Goal: Information Seeking & Learning: Find specific fact

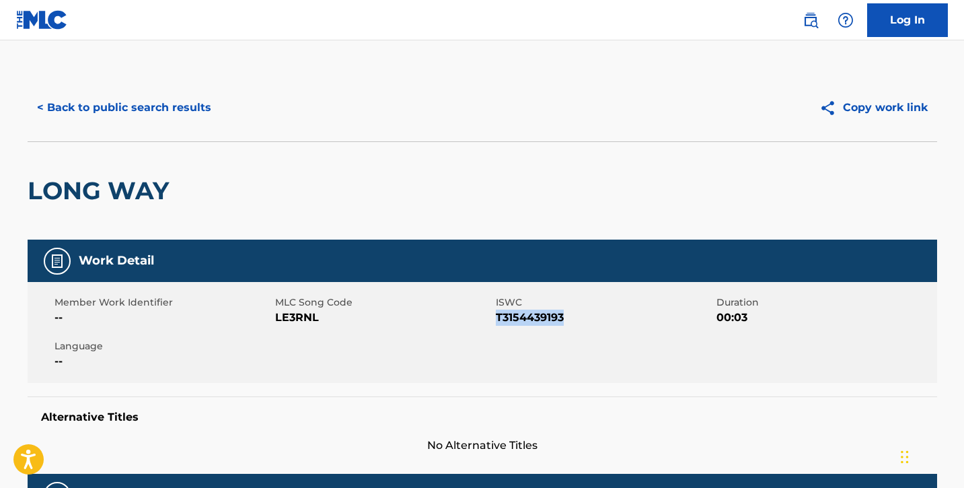
click at [91, 102] on button "< Back to public search results" at bounding box center [124, 108] width 193 height 34
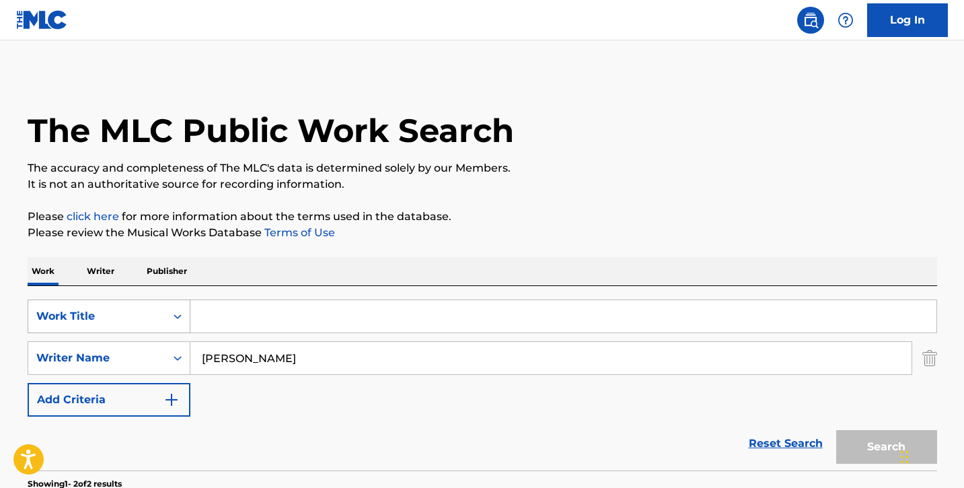
scroll to position [229, 0]
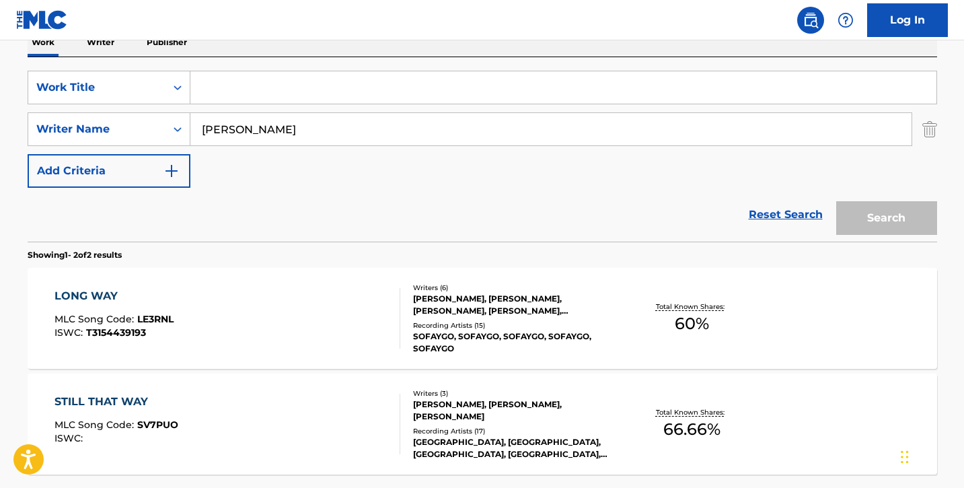
click at [235, 79] on input "Search Form" at bounding box center [563, 87] width 746 height 32
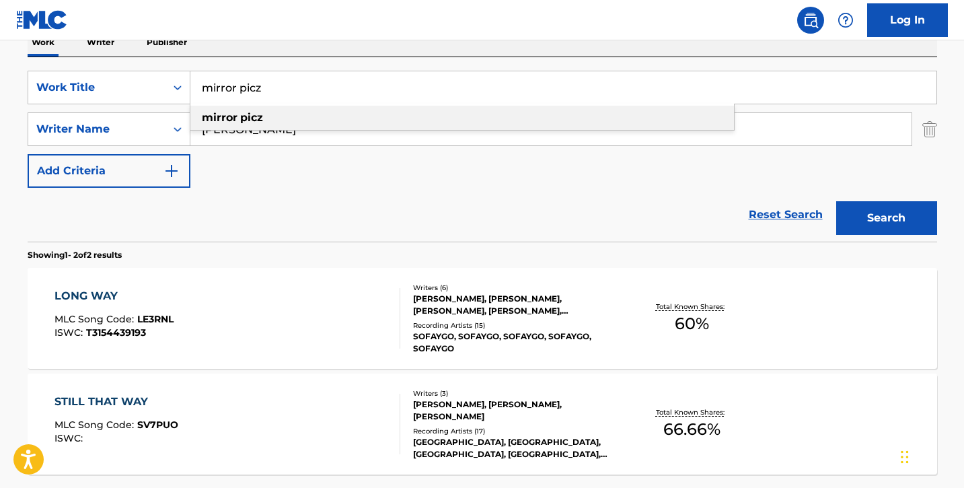
type input "mirror picz"
click at [229, 118] on strong "mirror" at bounding box center [220, 117] width 36 height 13
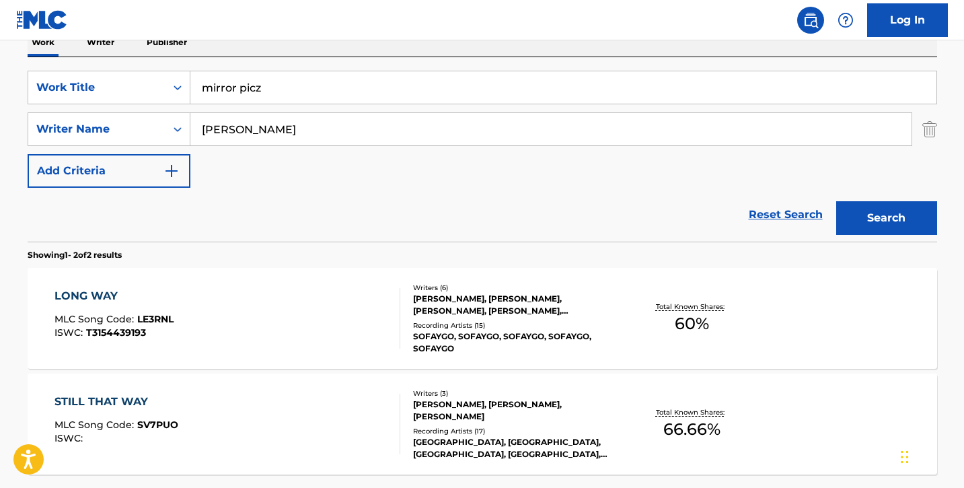
click at [869, 220] on button "Search" at bounding box center [886, 218] width 101 height 34
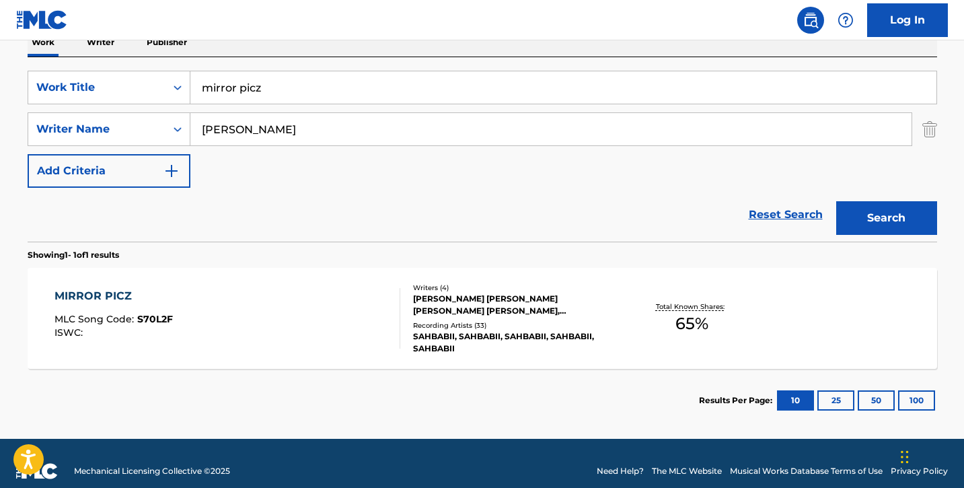
click at [271, 327] on div "MIRROR PICZ MLC Song Code : S70L2F ISWC :" at bounding box center [227, 318] width 346 height 61
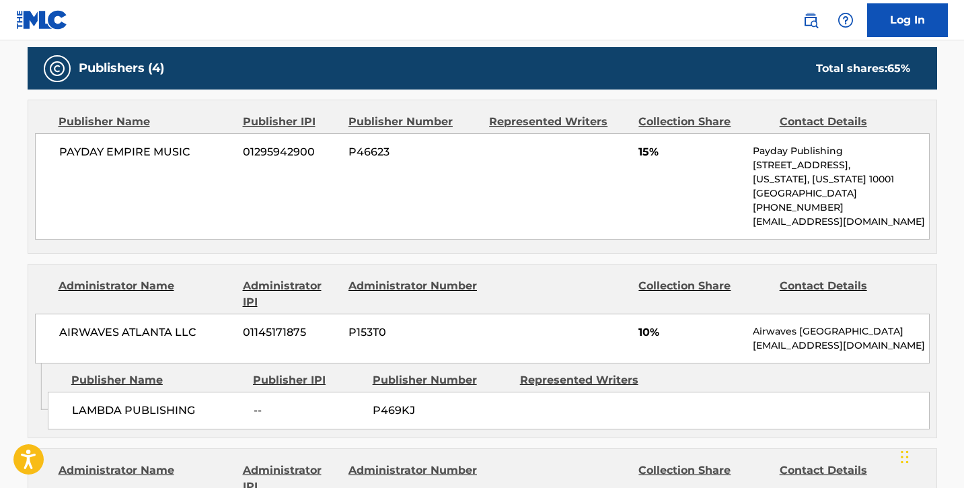
scroll to position [628, 0]
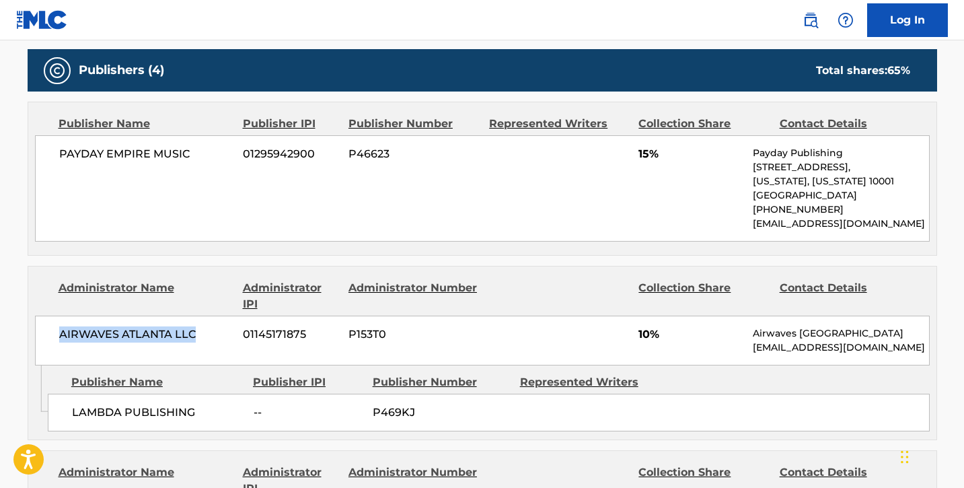
drag, startPoint x: 59, startPoint y: 333, endPoint x: 197, endPoint y: 337, distance: 138.6
click at [197, 337] on span "AIRWAVES ATLANTA LLC" at bounding box center [146, 334] width 174 height 16
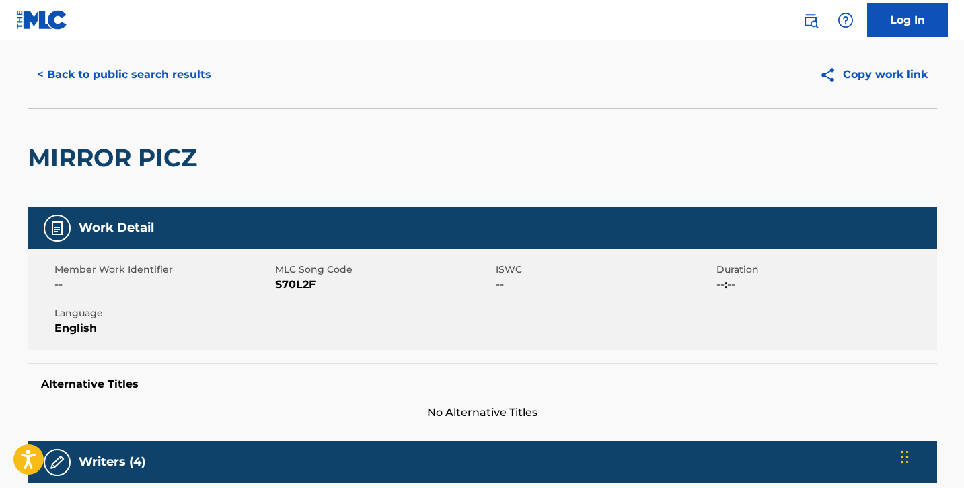
scroll to position [0, 0]
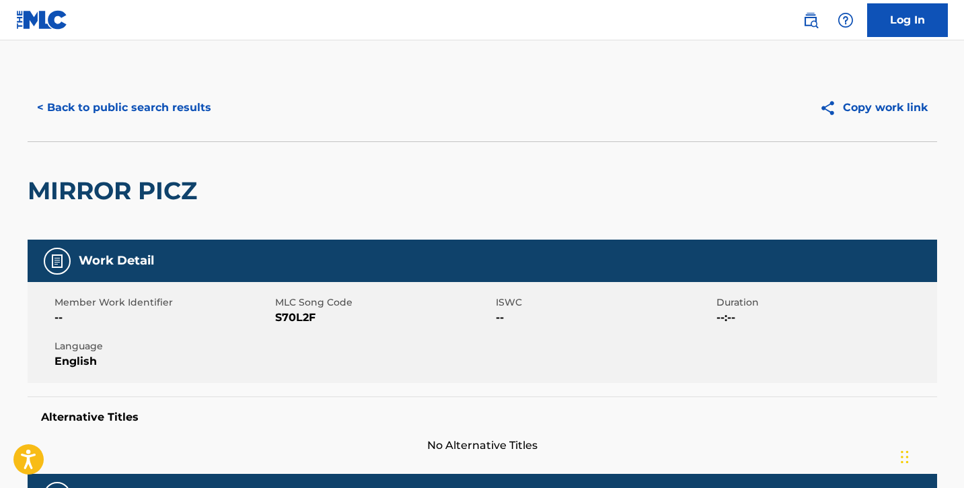
click at [96, 106] on button "< Back to public search results" at bounding box center [124, 108] width 193 height 34
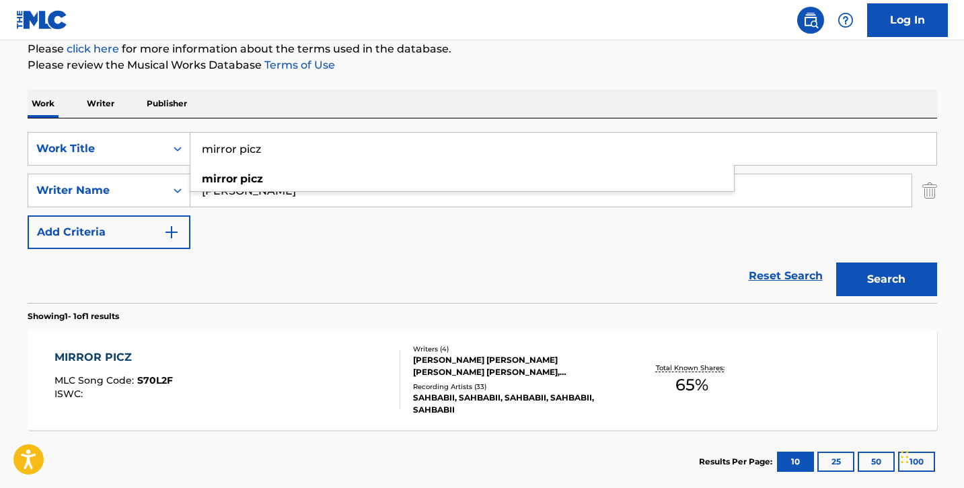
drag, startPoint x: 274, startPoint y: 151, endPoint x: 157, endPoint y: 130, distance: 118.2
click at [157, 130] on div "SearchWithCriteria4679fc17-b9db-4b16-ae55-396735d4bc86 Work Title mirror picz m…" at bounding box center [482, 210] width 909 height 184
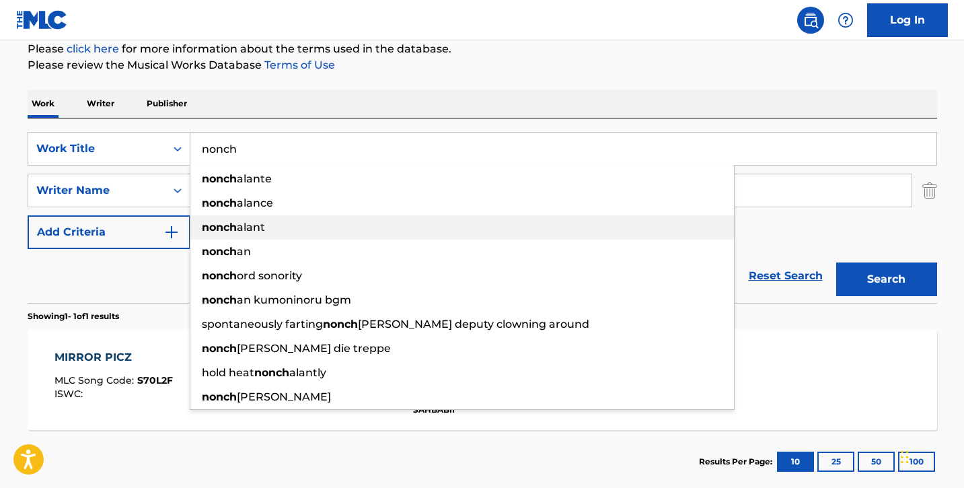
click at [237, 229] on span "alant" at bounding box center [251, 227] width 28 height 13
type input "nonchalant"
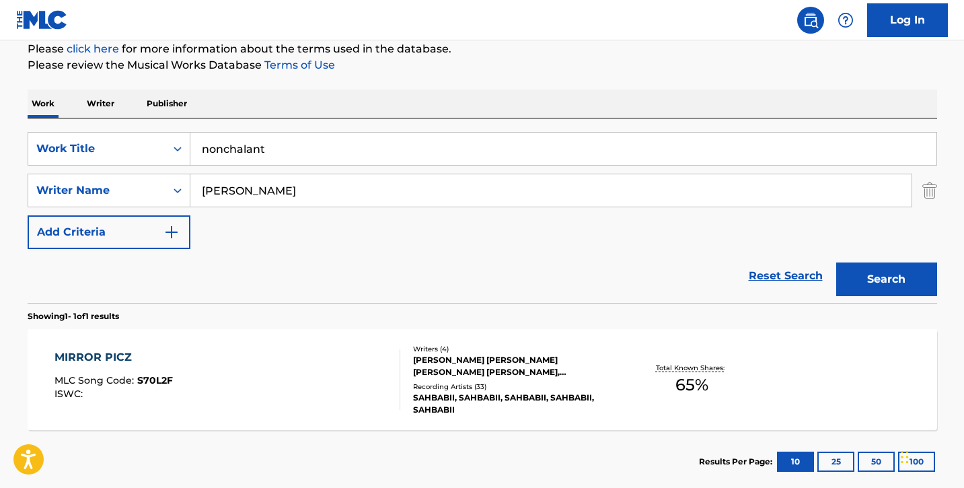
click at [874, 279] on button "Search" at bounding box center [886, 279] width 101 height 34
click at [270, 363] on div "NONCHALANT MLC Song Code : NC43FD ISWC : T3075633755" at bounding box center [227, 379] width 346 height 61
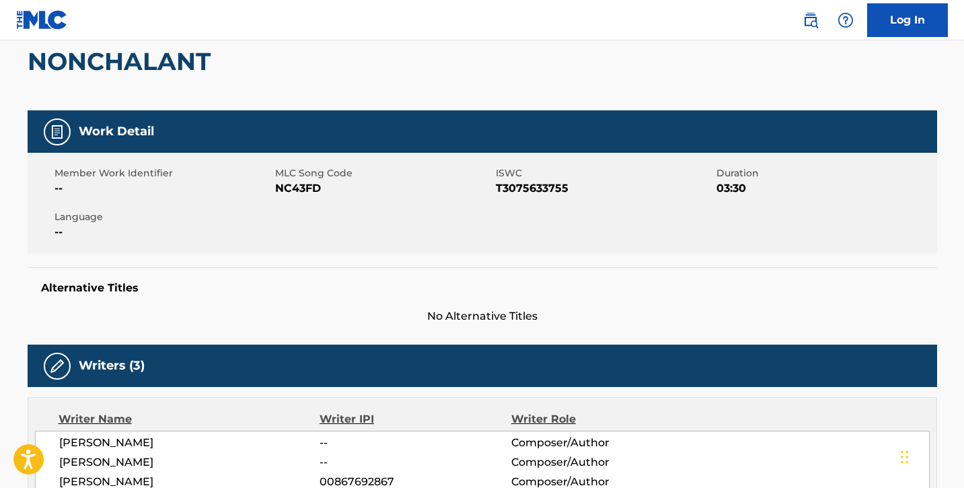
scroll to position [126, 0]
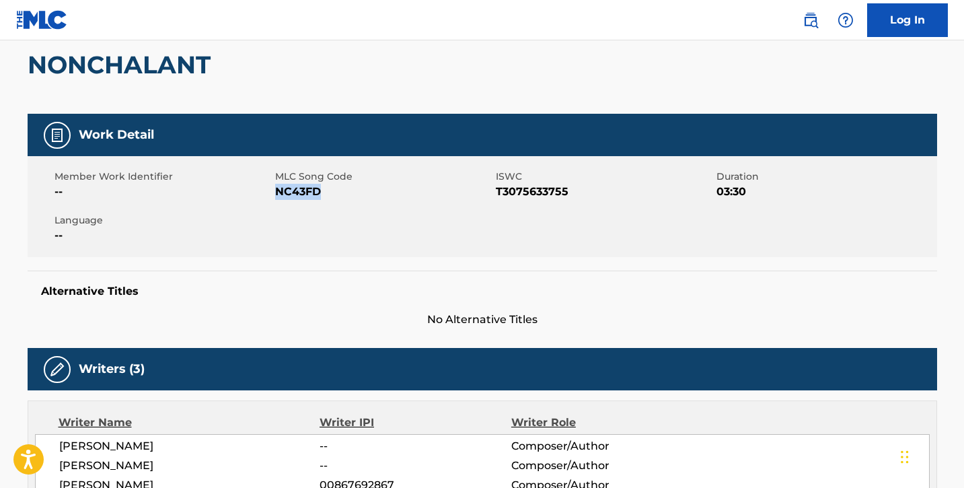
drag, startPoint x: 274, startPoint y: 191, endPoint x: 327, endPoint y: 191, distance: 52.5
click at [327, 191] on span "NC43FD" at bounding box center [383, 192] width 217 height 16
copy span "NC43FD"
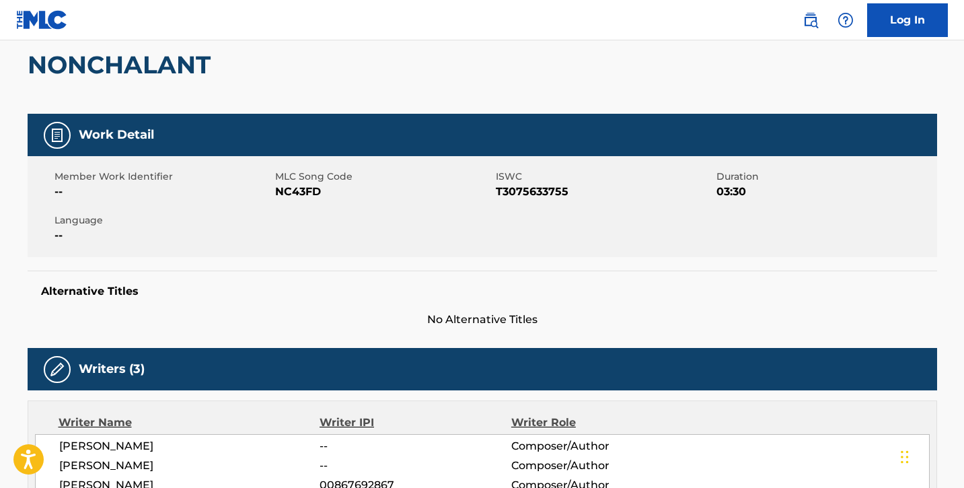
click at [303, 311] on span "No Alternative Titles" at bounding box center [482, 319] width 909 height 16
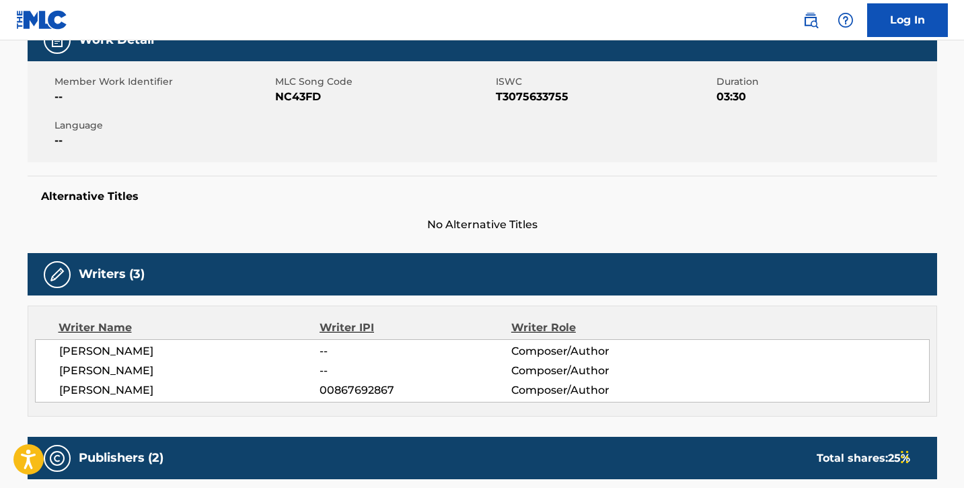
scroll to position [5, 0]
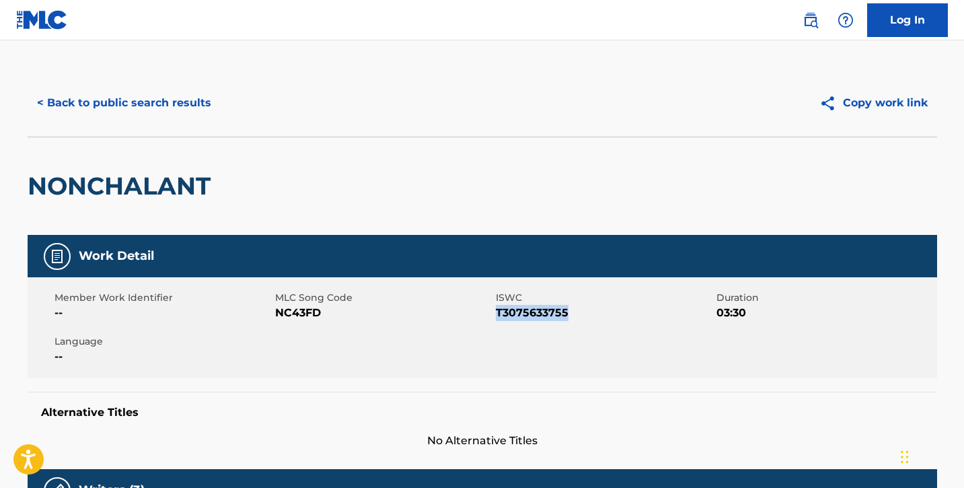
drag, startPoint x: 495, startPoint y: 314, endPoint x: 615, endPoint y: 322, distance: 120.6
click at [615, 322] on div "Member Work Identifier -- MLC Song Code NC43FD ISWC T3075633755 Duration 03:30 …" at bounding box center [482, 327] width 909 height 101
copy span "T3075633755"
click at [267, 305] on span "--" at bounding box center [162, 313] width 217 height 16
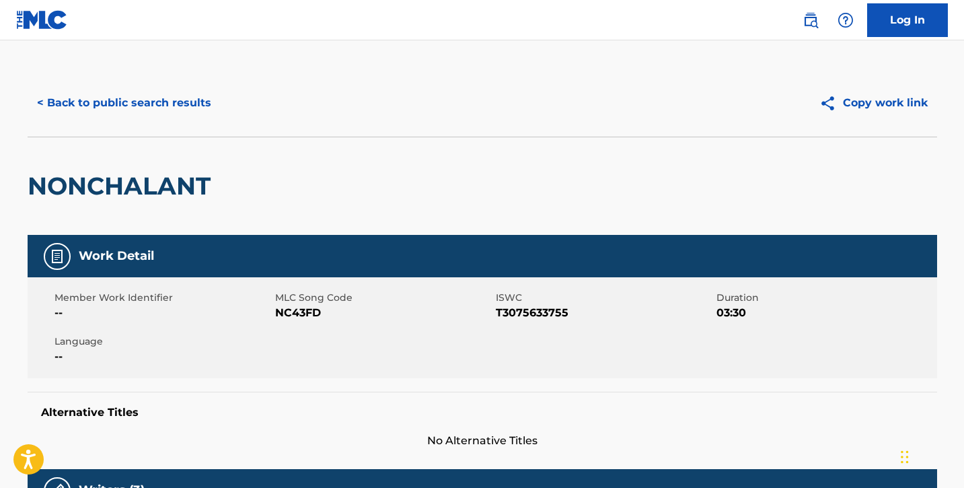
drag, startPoint x: 274, startPoint y: 311, endPoint x: 331, endPoint y: 319, distance: 57.0
click at [348, 311] on span "NC43FD" at bounding box center [383, 313] width 217 height 16
drag, startPoint x: 276, startPoint y: 311, endPoint x: 336, endPoint y: 311, distance: 60.5
click at [336, 311] on span "NC43FD" at bounding box center [383, 313] width 217 height 16
copy span "NC43FD"
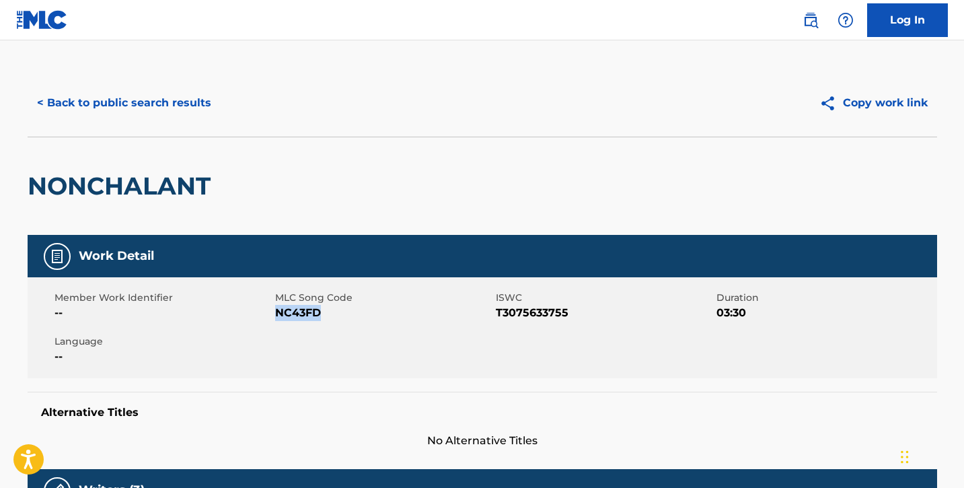
copy span "NC43FD"
click at [195, 103] on button "< Back to public search results" at bounding box center [124, 103] width 193 height 34
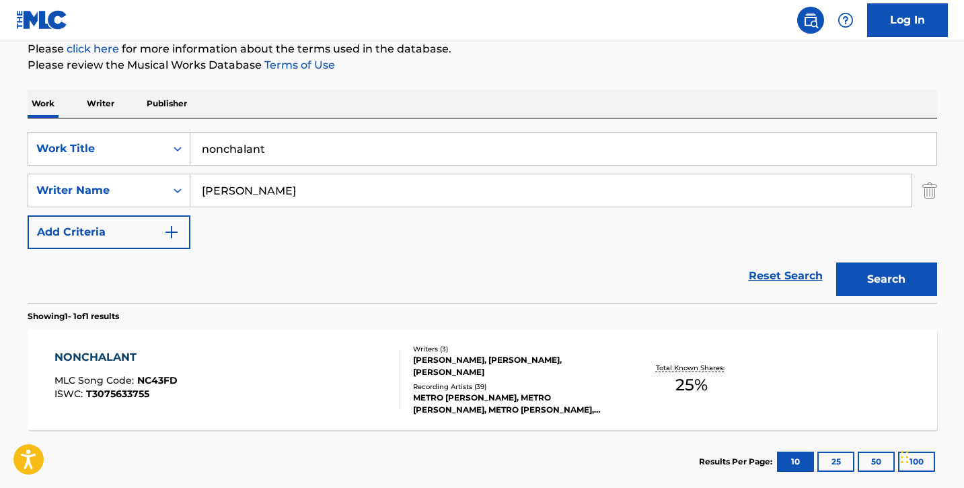
click at [324, 153] on input "nonchalant" at bounding box center [563, 149] width 746 height 32
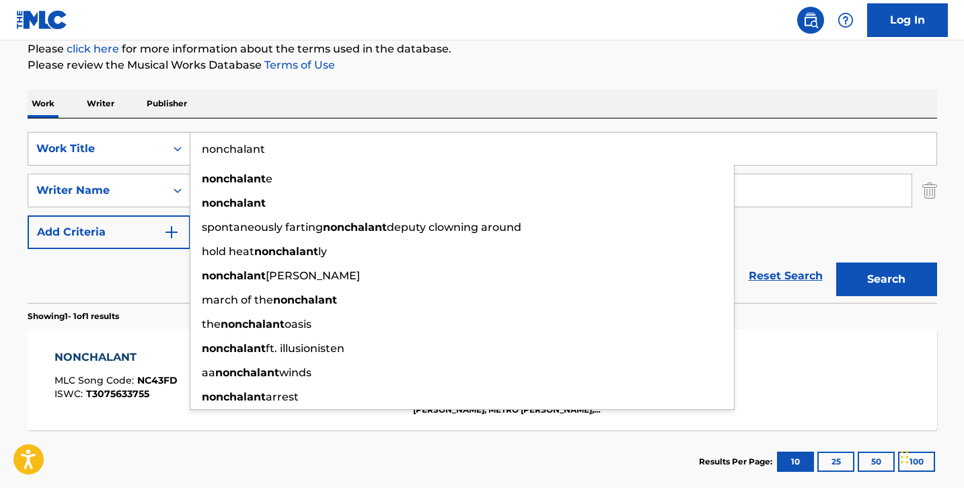
drag, startPoint x: 324, startPoint y: 153, endPoint x: 148, endPoint y: 153, distance: 175.6
click at [148, 153] on div "SearchWithCriteria4679fc17-b9db-4b16-ae55-396735d4bc86 Work Title nonchalant no…" at bounding box center [482, 149] width 909 height 34
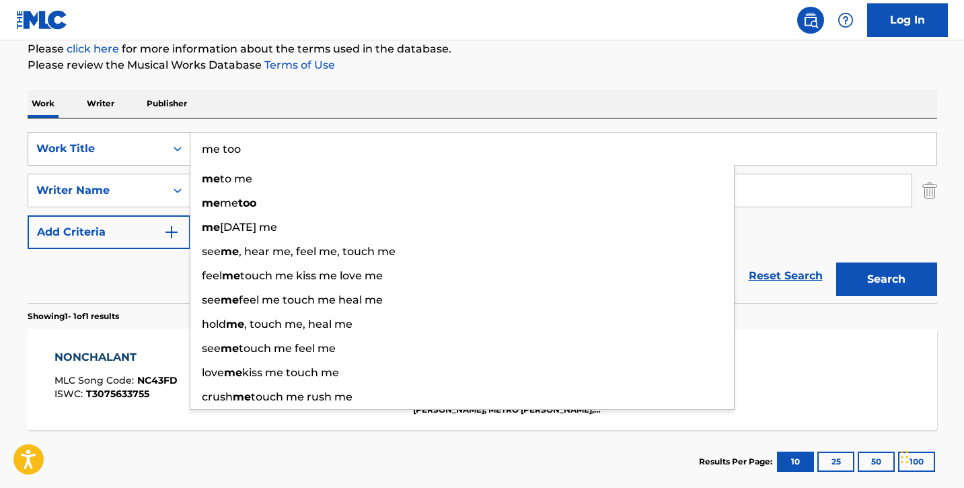
type input "me too"
click at [836, 262] on button "Search" at bounding box center [886, 279] width 101 height 34
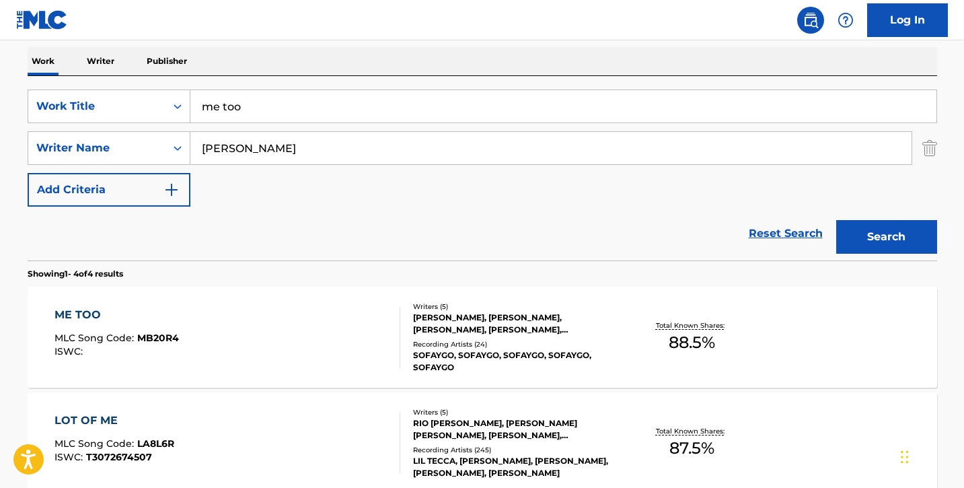
scroll to position [0, 0]
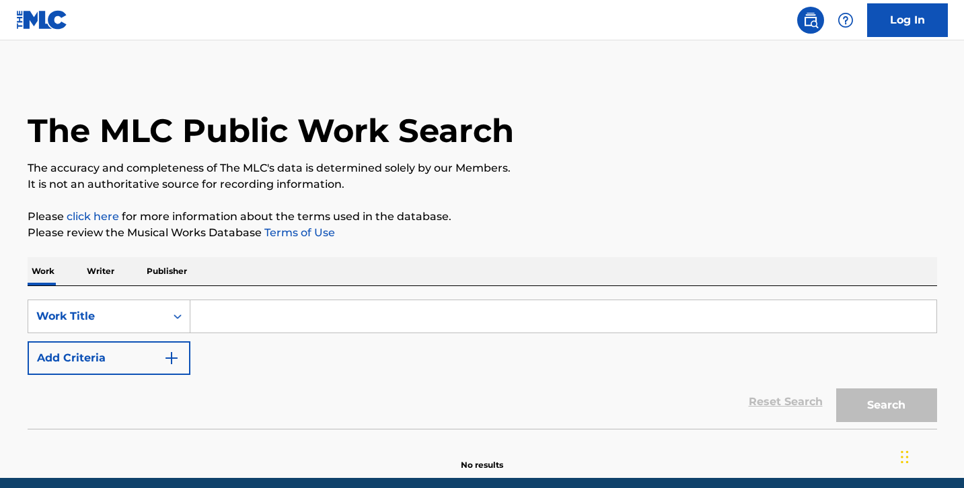
scroll to position [54, 0]
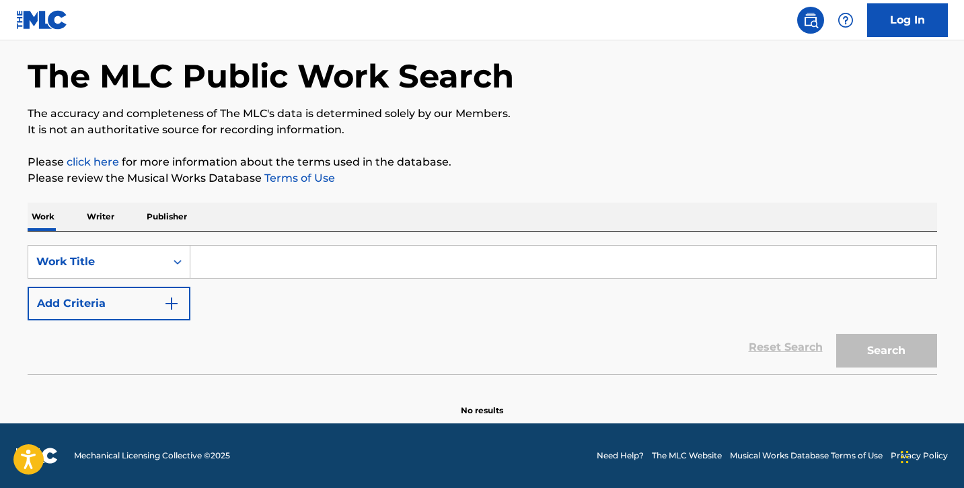
click at [215, 272] on input "Search Form" at bounding box center [563, 262] width 746 height 32
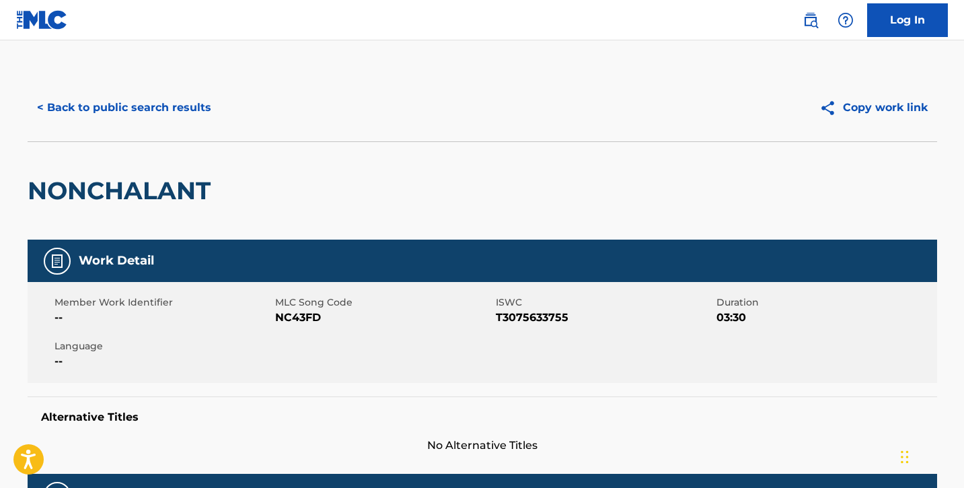
click at [101, 111] on button "< Back to public search results" at bounding box center [124, 108] width 193 height 34
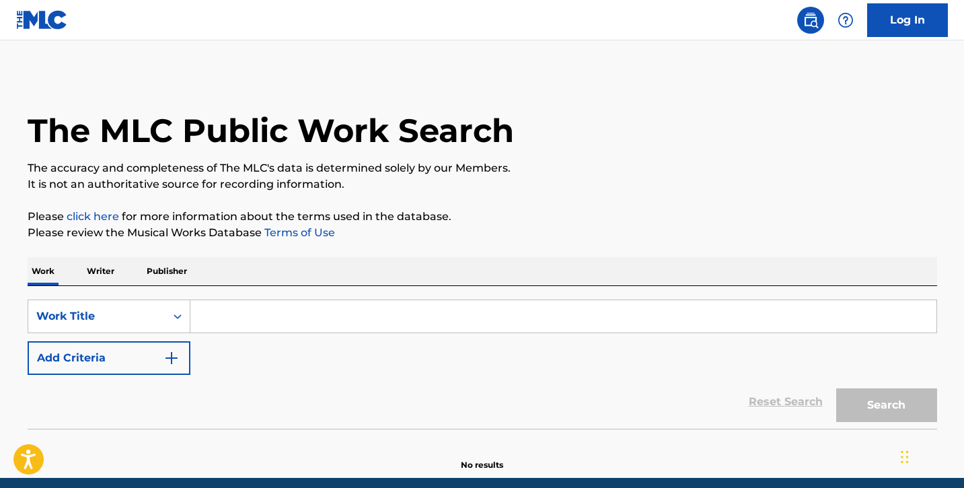
scroll to position [20, 0]
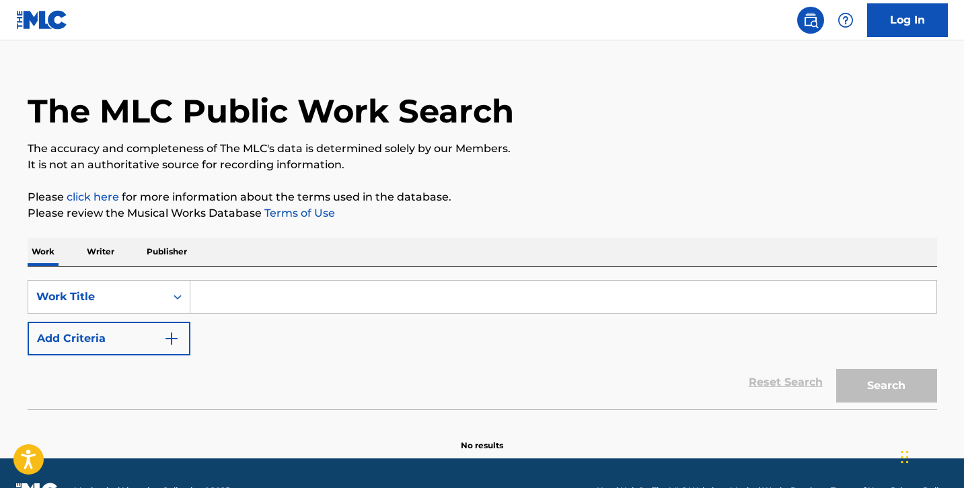
click at [104, 253] on p "Writer" at bounding box center [101, 251] width 36 height 28
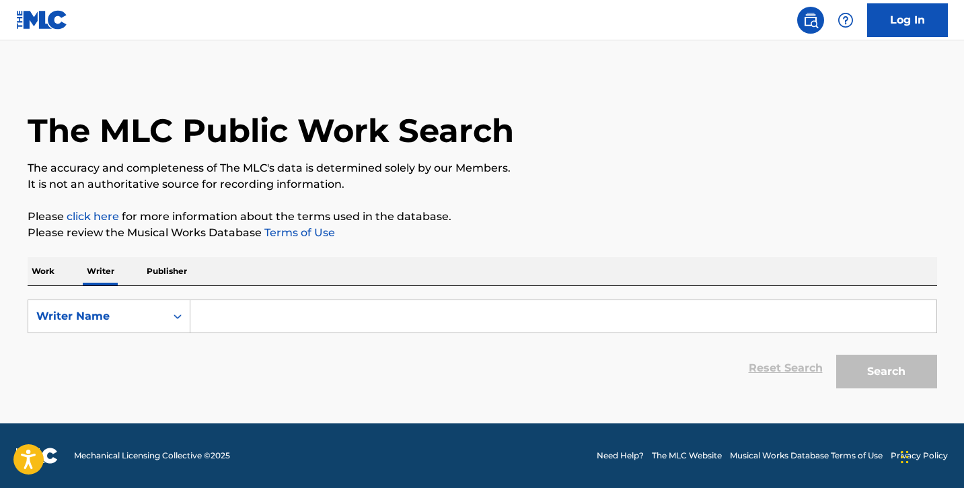
click at [59, 270] on div "Work Writer Publisher" at bounding box center [482, 271] width 909 height 28
click at [49, 268] on p "Work" at bounding box center [43, 271] width 31 height 28
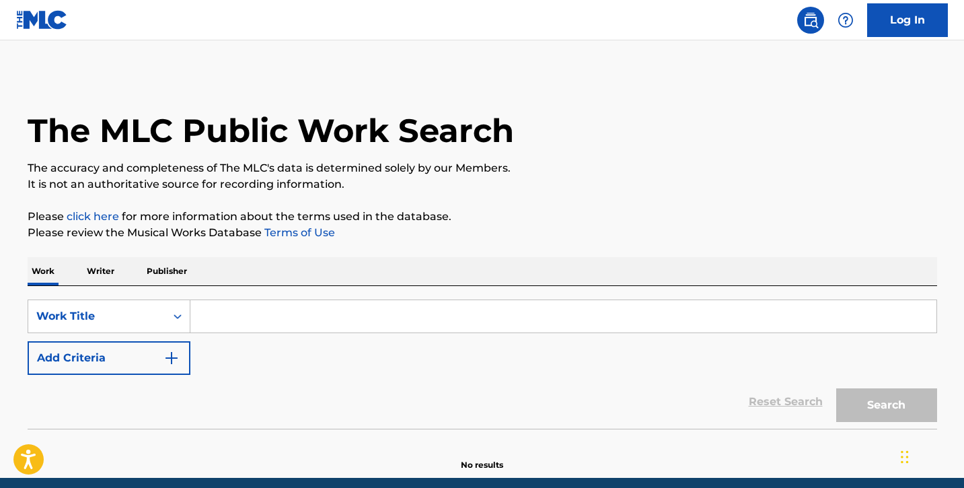
click at [251, 310] on input "Search Form" at bounding box center [563, 316] width 746 height 32
paste input "Painting Pictures"
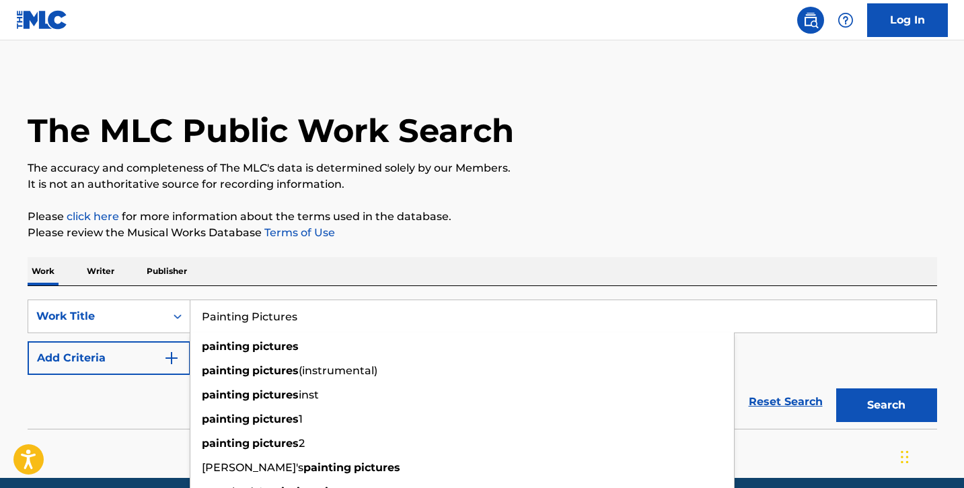
type input "Painting Pictures"
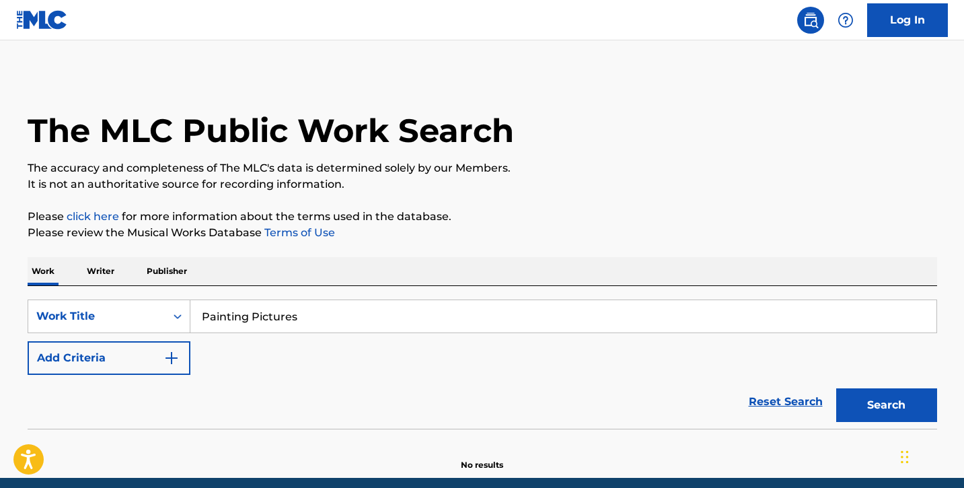
click at [165, 353] on img "Search Form" at bounding box center [171, 358] width 16 height 16
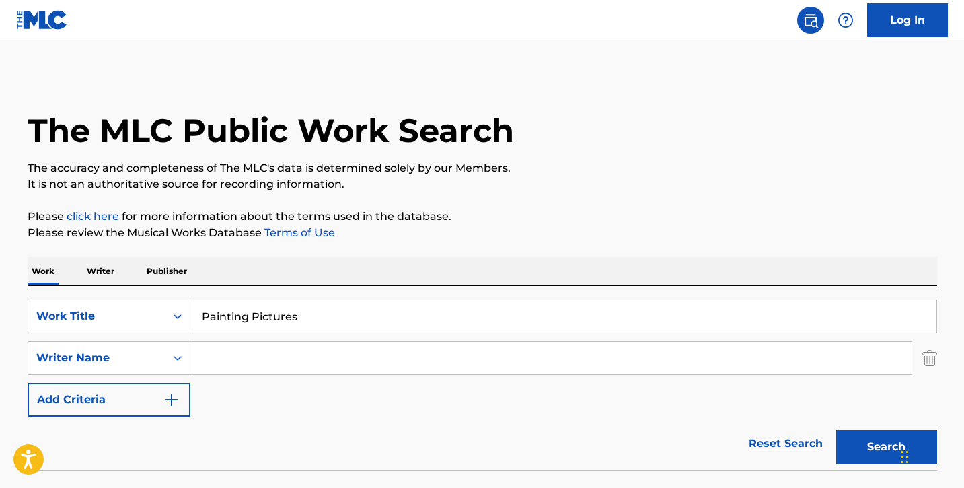
click at [276, 348] on input "Search Form" at bounding box center [550, 358] width 721 height 32
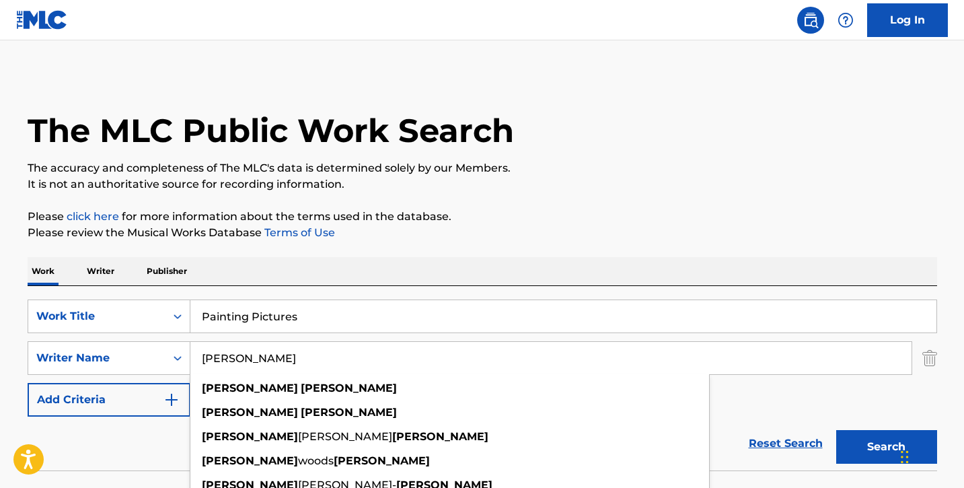
type input "william Pugh"
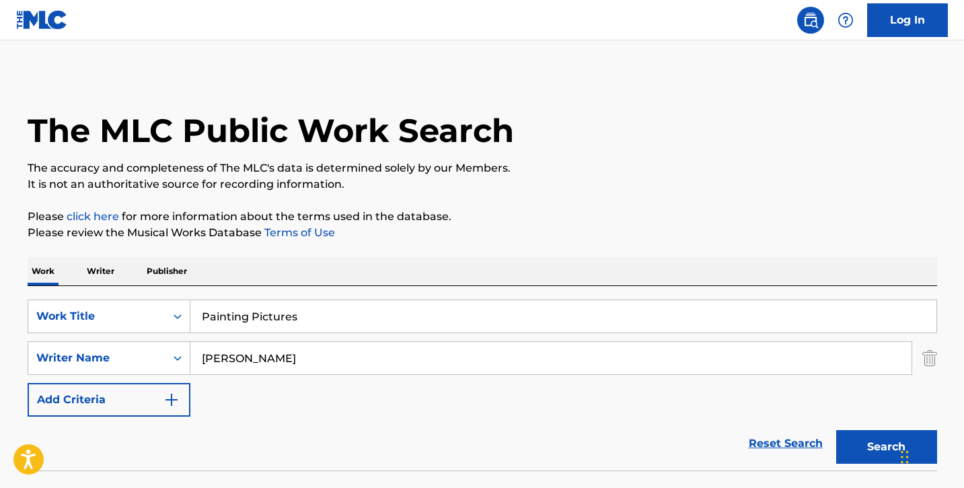
click at [786, 399] on div "SearchWithCriteria2e6f170e-162f-4d05-9fa3-9f3a0fbd1b1a Work Title Painting Pict…" at bounding box center [482, 357] width 909 height 117
click at [880, 447] on button "Search" at bounding box center [886, 447] width 101 height 34
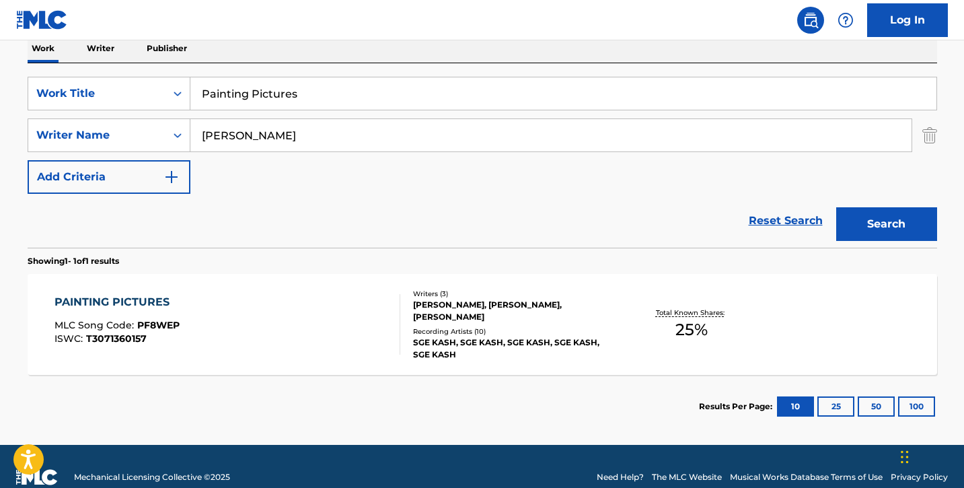
scroll to position [222, 0]
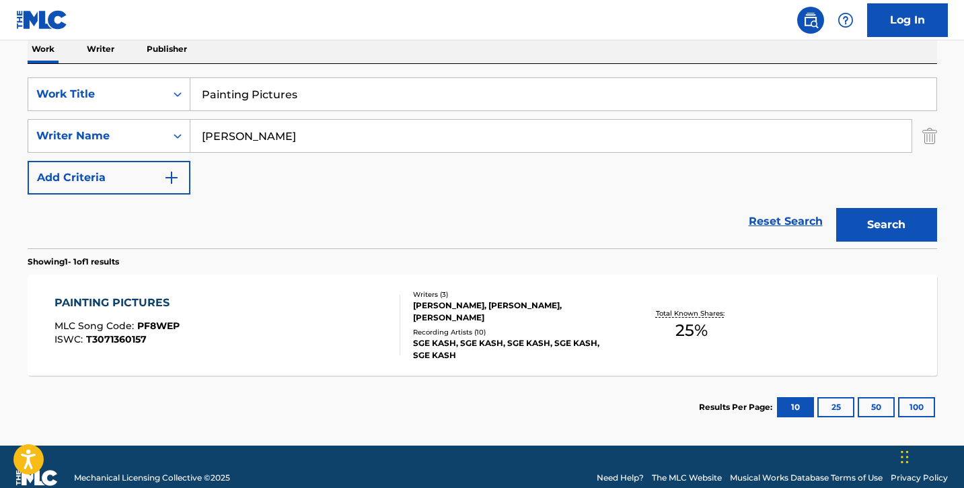
click at [248, 323] on div "PAINTING PICTURES MLC Song Code : PF8WEP ISWC : T3071360157" at bounding box center [227, 325] width 346 height 61
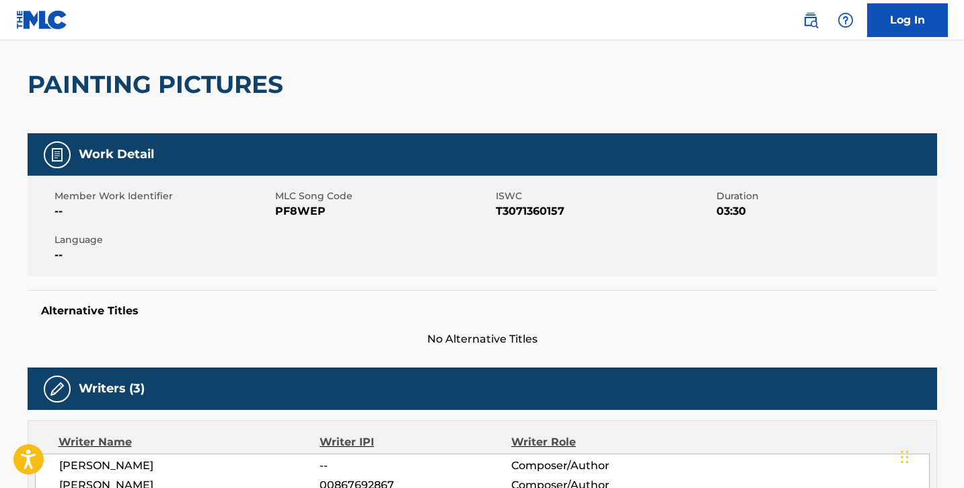
scroll to position [55, 0]
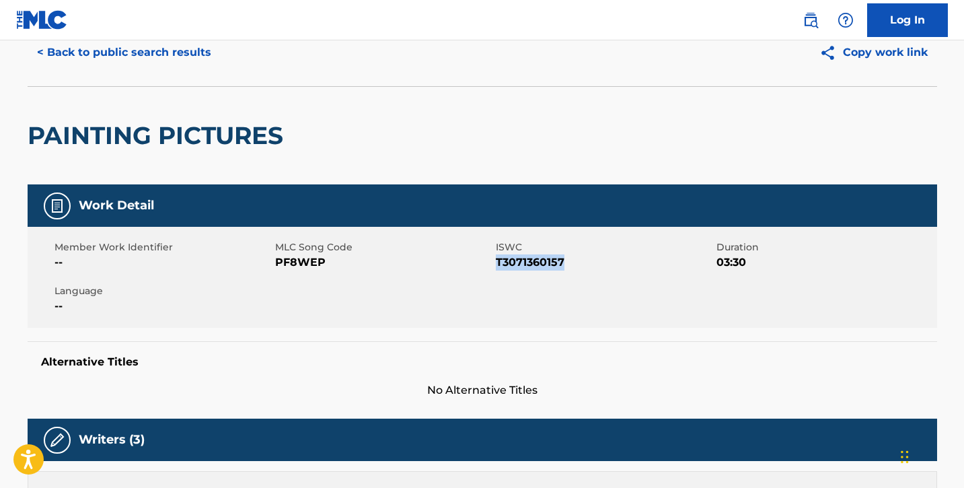
drag, startPoint x: 496, startPoint y: 261, endPoint x: 574, endPoint y: 260, distance: 78.0
click at [574, 260] on span "T3071360157" at bounding box center [604, 262] width 217 height 16
copy span "T3071360157"
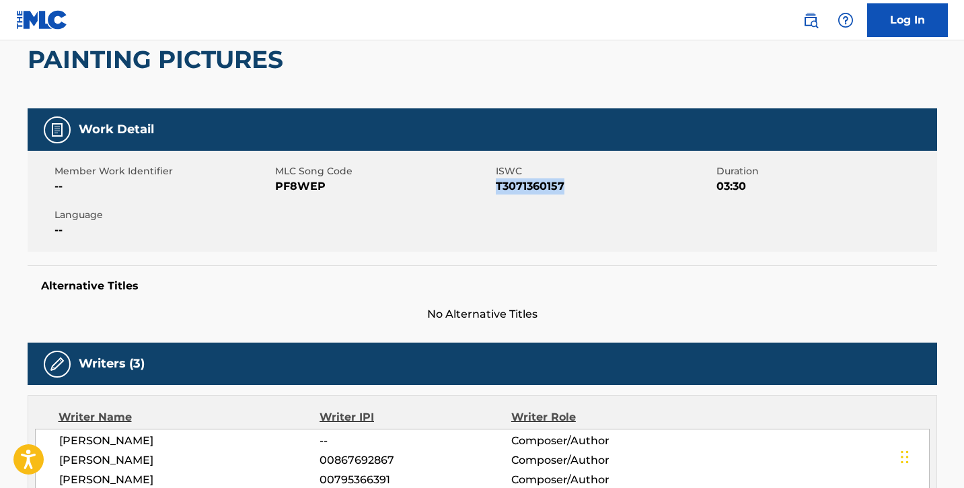
scroll to position [0, 0]
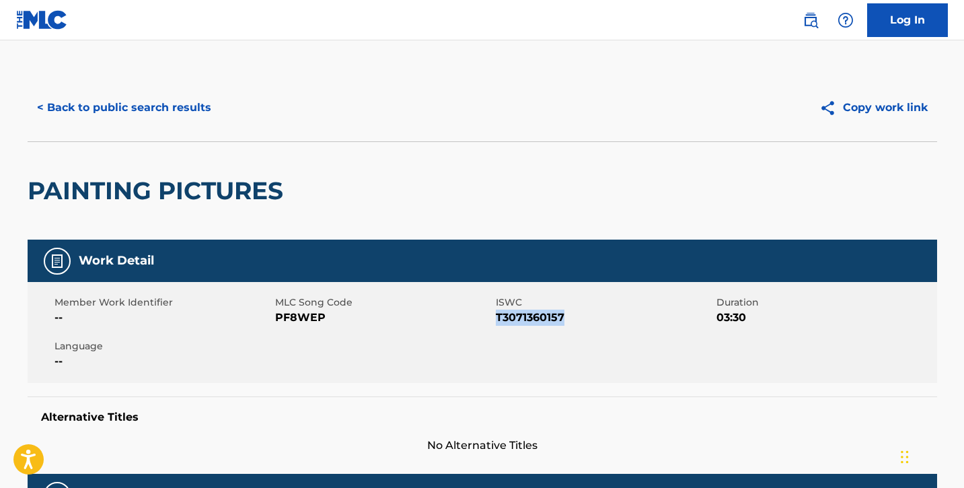
click at [66, 104] on button "< Back to public search results" at bounding box center [124, 108] width 193 height 34
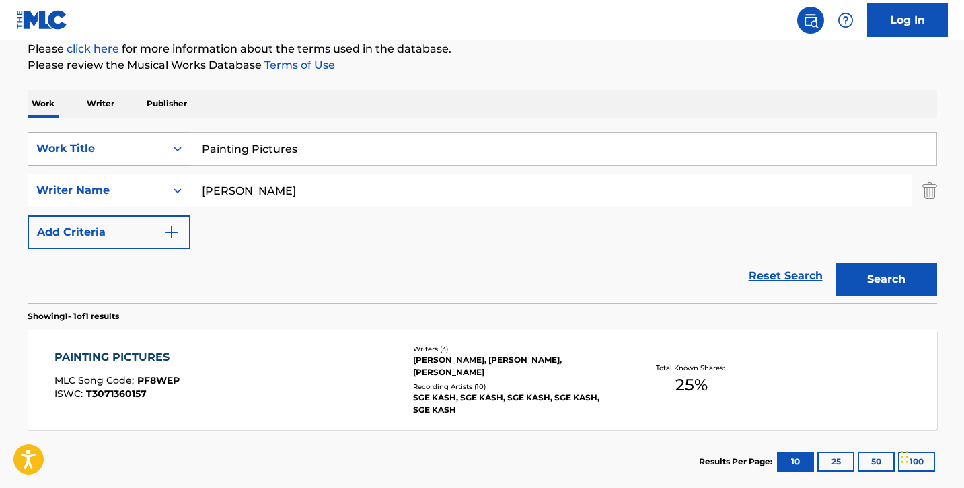
drag, startPoint x: 303, startPoint y: 155, endPoint x: 120, endPoint y: 147, distance: 182.4
click at [120, 147] on div "SearchWithCriteria2e6f170e-162f-4d05-9fa3-9f3a0fbd1b1a Work Title Painting Pict…" at bounding box center [482, 149] width 909 height 34
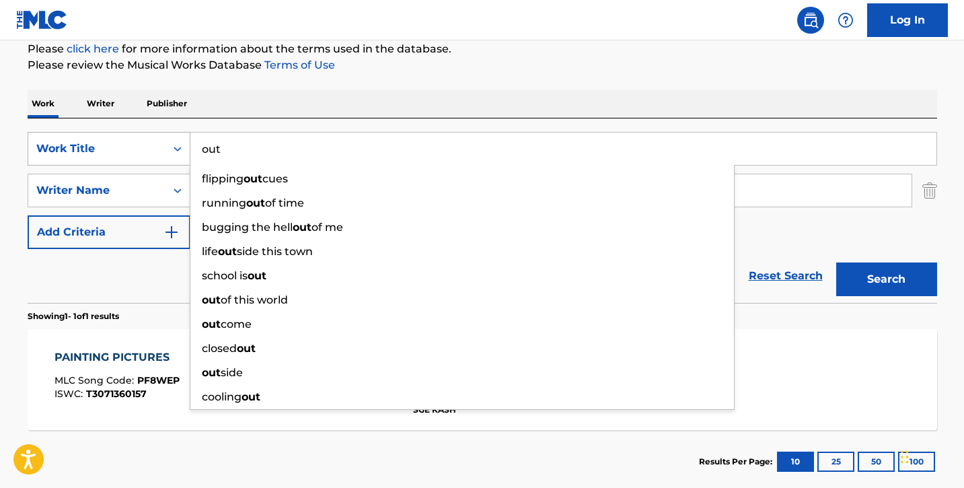
type input "out"
click at [836, 262] on button "Search" at bounding box center [886, 279] width 101 height 34
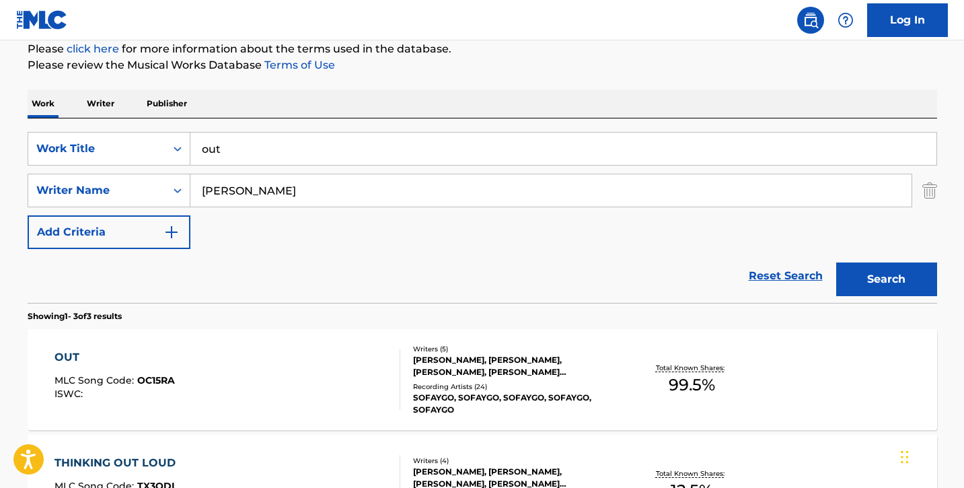
click at [246, 381] on div "OUT MLC Song Code : OC15RA ISWC :" at bounding box center [227, 379] width 346 height 61
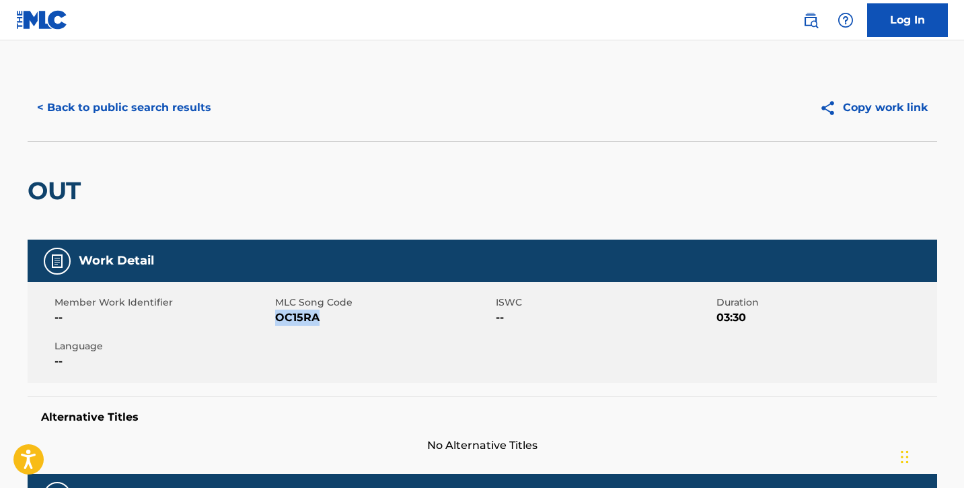
drag, startPoint x: 276, startPoint y: 317, endPoint x: 327, endPoint y: 321, distance: 51.3
click at [327, 321] on span "OC15RA" at bounding box center [383, 317] width 217 height 16
copy span "OC15RA"
click at [110, 106] on button "< Back to public search results" at bounding box center [124, 108] width 193 height 34
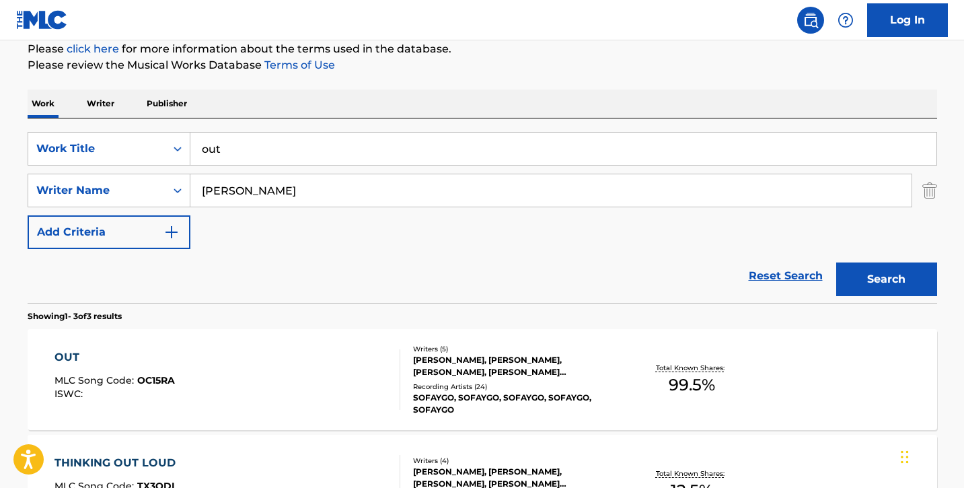
drag, startPoint x: 252, startPoint y: 148, endPoint x: 124, endPoint y: 128, distance: 129.3
click at [124, 128] on div "SearchWithCriteria2e6f170e-162f-4d05-9fa3-9f3a0fbd1b1a Work Title out SearchWit…" at bounding box center [482, 210] width 909 height 184
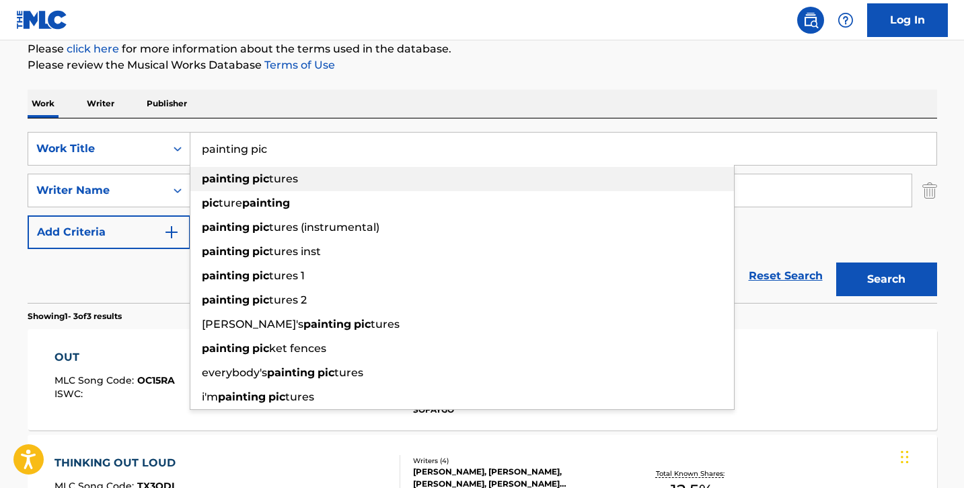
click at [246, 176] on strong "painting" at bounding box center [226, 178] width 48 height 13
type input "painting pictures"
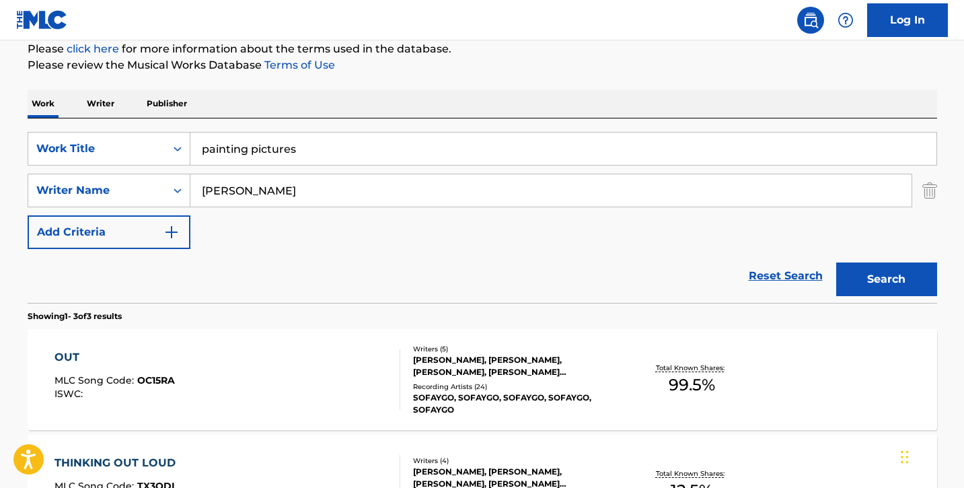
click at [891, 270] on button "Search" at bounding box center [886, 279] width 101 height 34
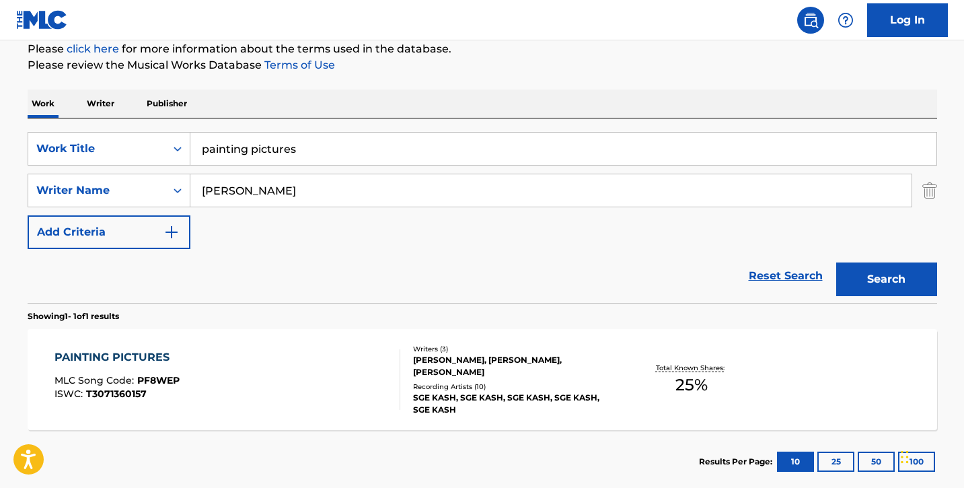
click at [320, 371] on div "PAINTING PICTURES MLC Song Code : PF8WEP ISWC : T3071360157" at bounding box center [227, 379] width 346 height 61
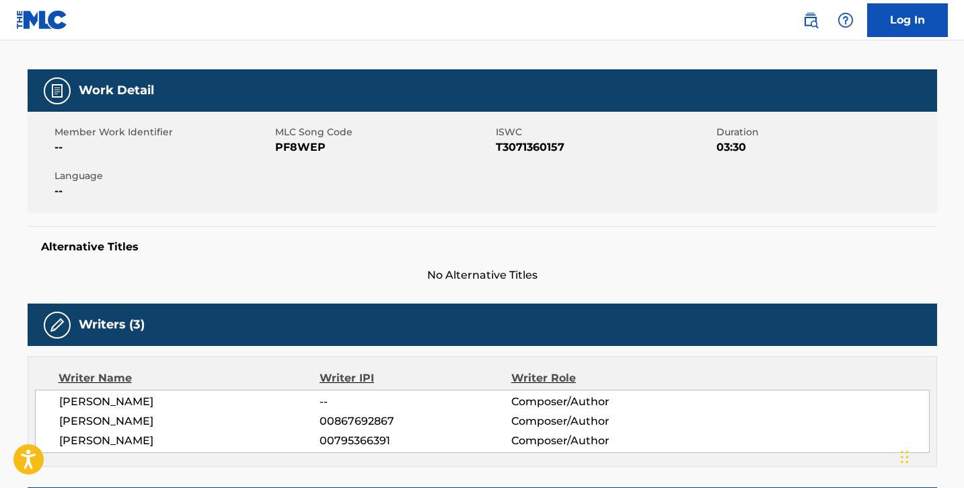
scroll to position [163, 0]
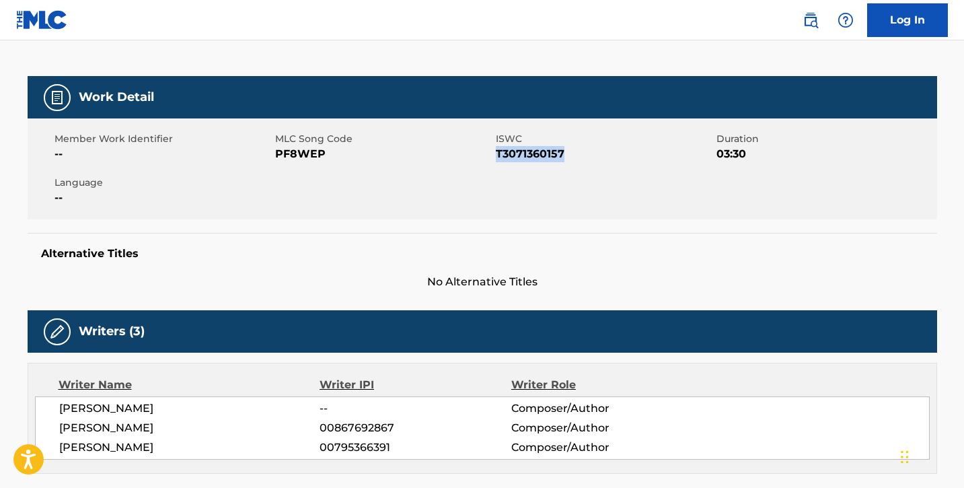
drag, startPoint x: 496, startPoint y: 153, endPoint x: 610, endPoint y: 155, distance: 113.7
click at [611, 155] on span "T3071360157" at bounding box center [604, 154] width 217 height 16
copy span "T3071360157"
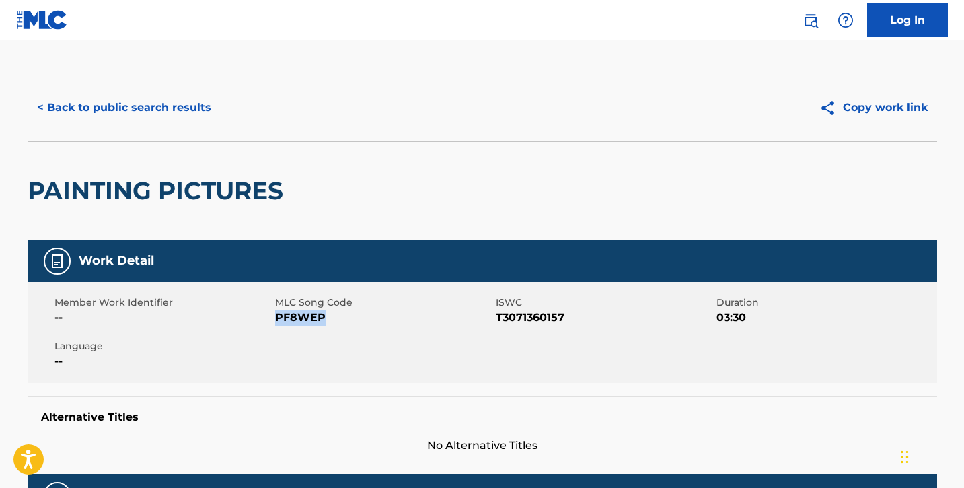
drag, startPoint x: 274, startPoint y: 316, endPoint x: 341, endPoint y: 316, distance: 66.6
click at [341, 316] on span "PF8WEP" at bounding box center [383, 317] width 217 height 16
copy span "PF8WEP"
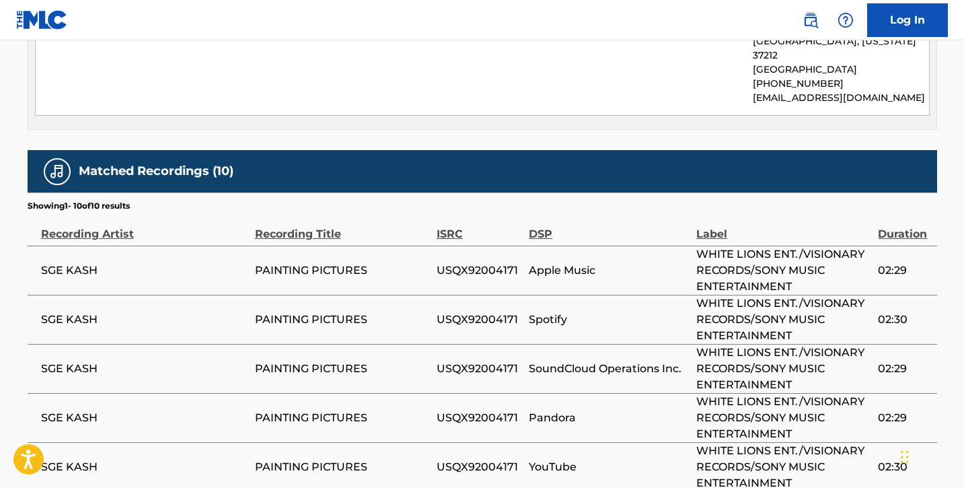
scroll to position [1105, 0]
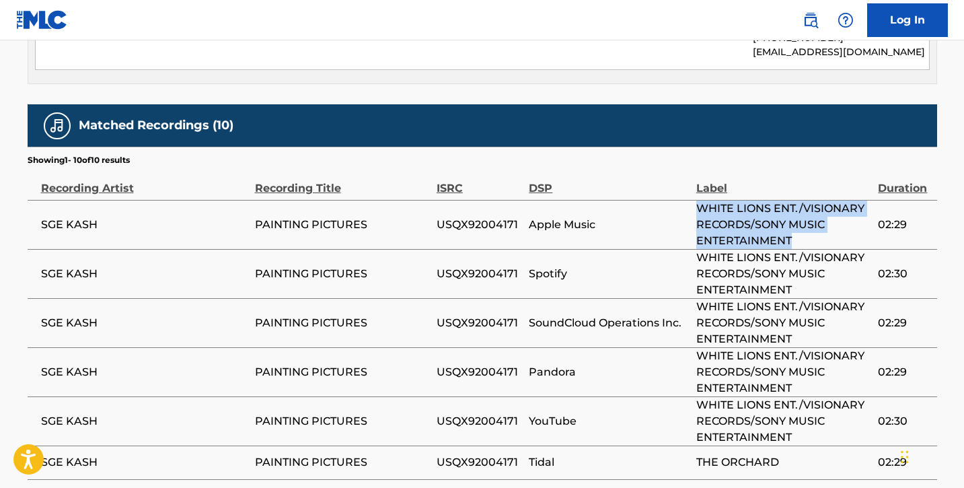
drag, startPoint x: 698, startPoint y: 149, endPoint x: 809, endPoint y: 178, distance: 114.2
click at [809, 200] on span "WHITE LIONS ENT./VISIONARY RECORDS/SONY MUSIC ENTERTAINMENT" at bounding box center [783, 224] width 175 height 48
copy span "WHITE LIONS ENT./VISIONARY RECORDS/SONY MUSIC ENTERTAINMENT"
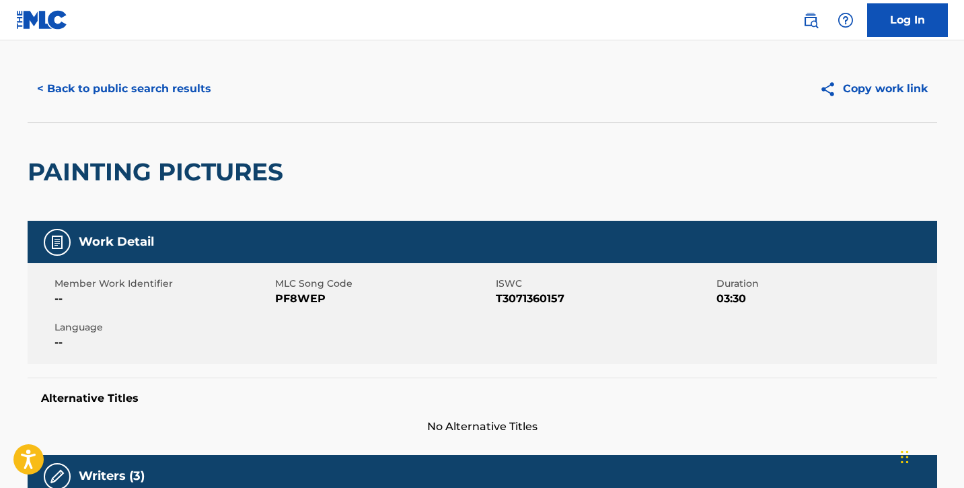
scroll to position [0, 0]
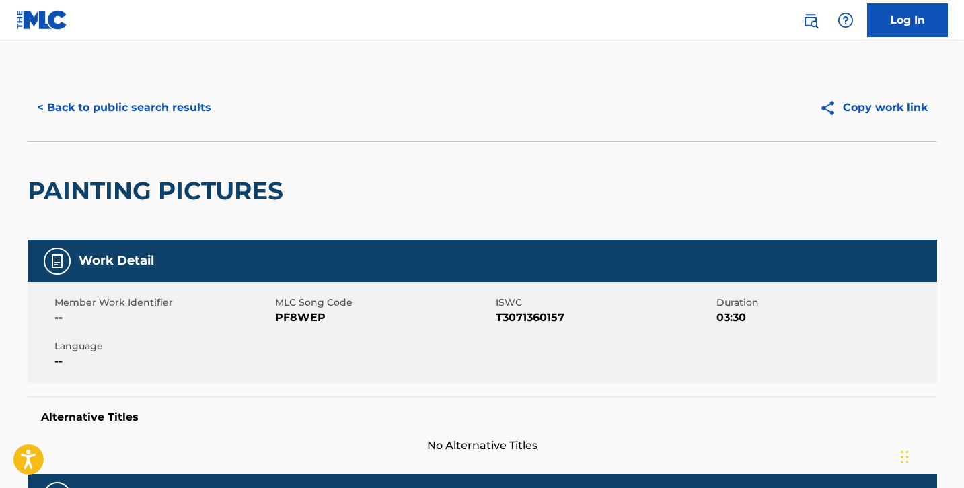
click at [69, 116] on button "< Back to public search results" at bounding box center [124, 108] width 193 height 34
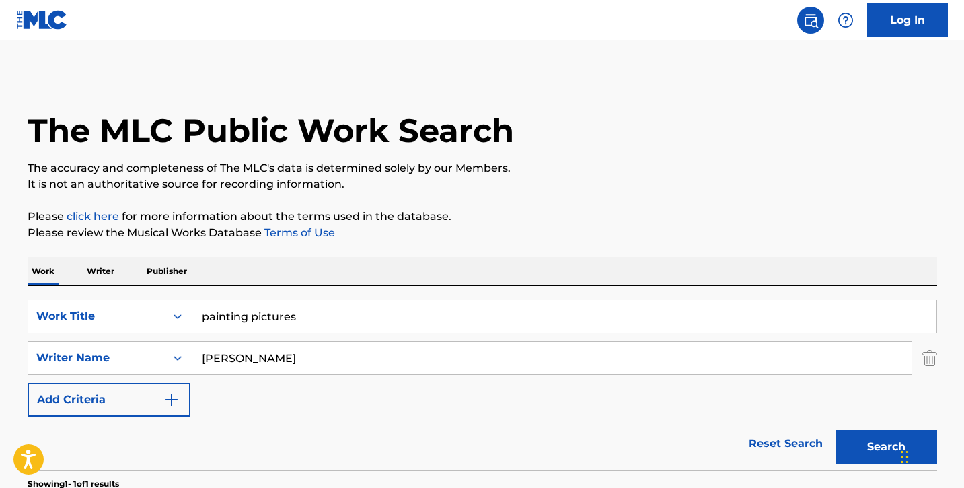
scroll to position [167, 0]
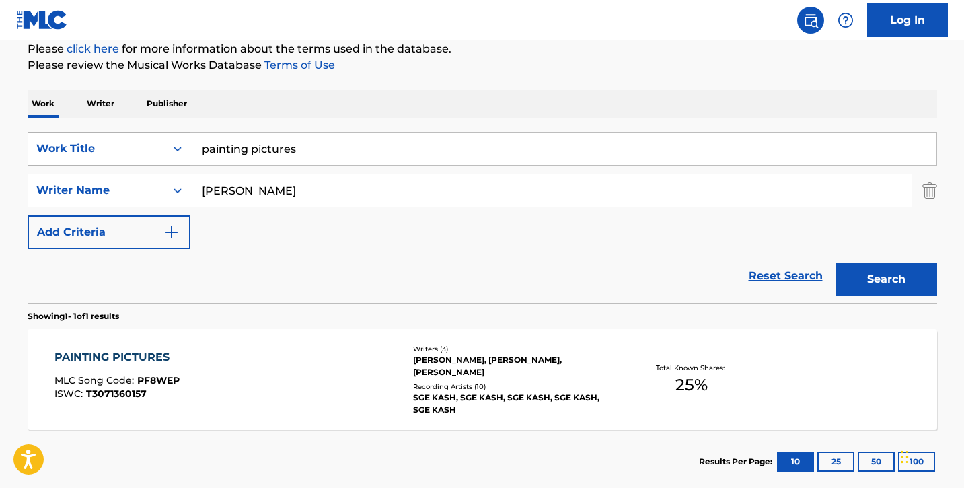
drag, startPoint x: 306, startPoint y: 149, endPoint x: 89, endPoint y: 135, distance: 217.1
click at [89, 135] on div "SearchWithCriteria2e6f170e-162f-4d05-9fa3-9f3a0fbd1b1a Work Title painting pict…" at bounding box center [482, 149] width 909 height 34
type input "P"
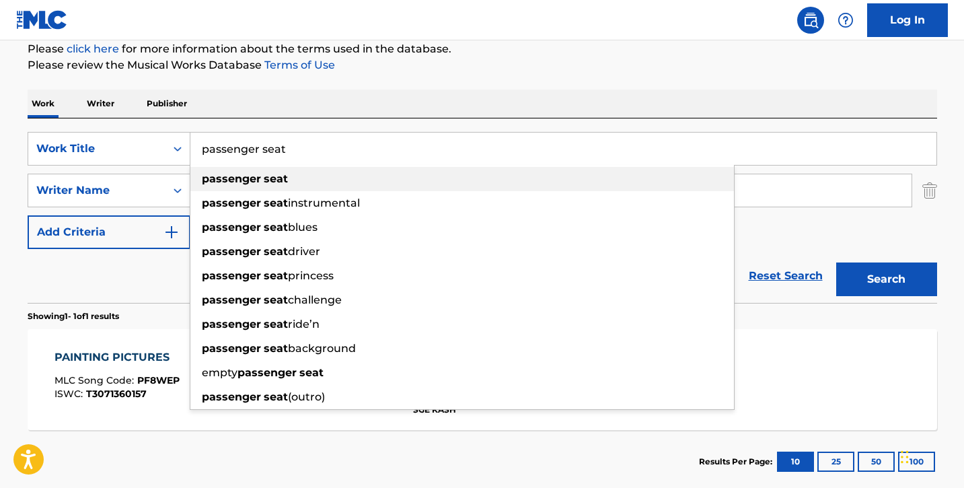
type input "passenger seat"
click at [233, 181] on strong "passenger" at bounding box center [231, 178] width 59 height 13
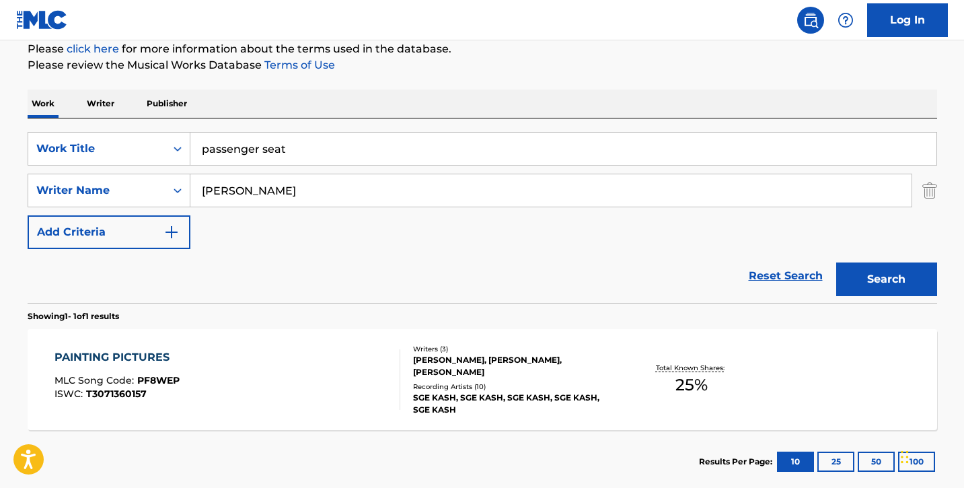
click at [862, 275] on button "Search" at bounding box center [886, 279] width 101 height 34
click at [241, 371] on div "PASSENGER SEAT MLC Song Code : PF8XBB ISWC :" at bounding box center [227, 379] width 346 height 61
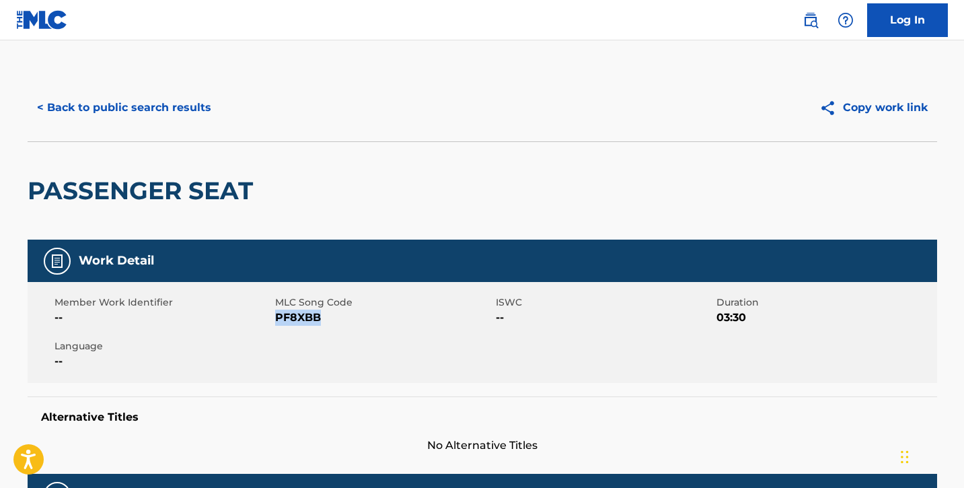
drag, startPoint x: 274, startPoint y: 315, endPoint x: 343, endPoint y: 317, distance: 68.6
click at [343, 317] on span "PF8XBB" at bounding box center [383, 317] width 217 height 16
copy span "PF8XBB"
click at [242, 383] on div "Work Detail Member Work Identifier -- MLC Song Code PF8XBB ISWC -- Duration 03:…" at bounding box center [482, 346] width 909 height 214
click at [96, 111] on button "< Back to public search results" at bounding box center [124, 108] width 193 height 34
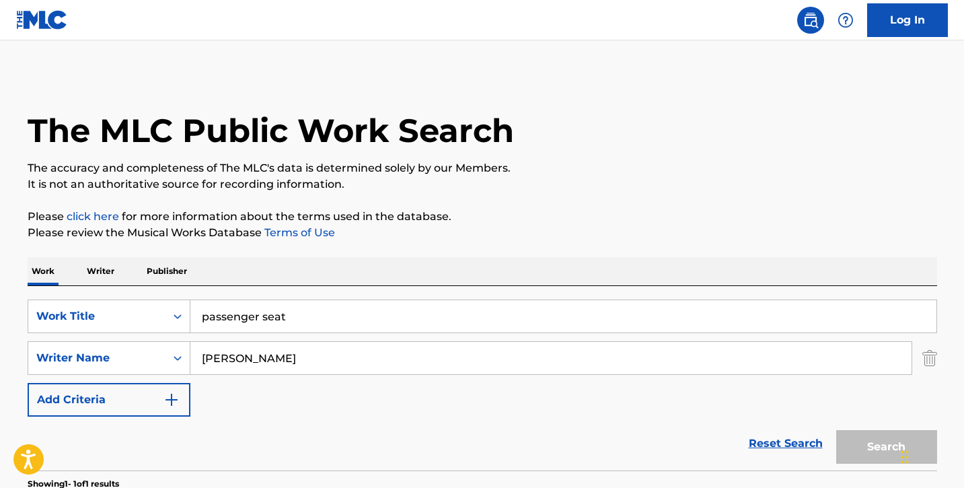
scroll to position [167, 0]
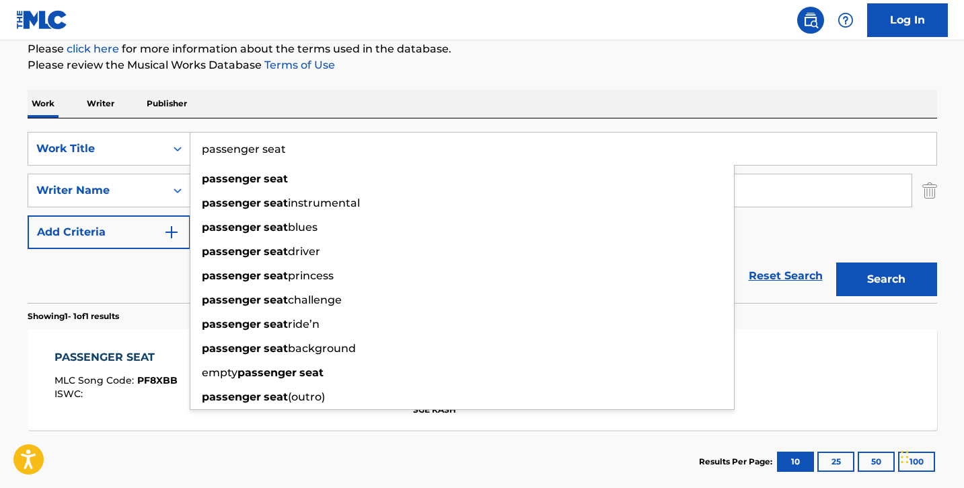
drag, startPoint x: 297, startPoint y: 145, endPoint x: 217, endPoint y: 151, distance: 79.6
click at [217, 151] on input "passenger seat" at bounding box center [563, 149] width 746 height 32
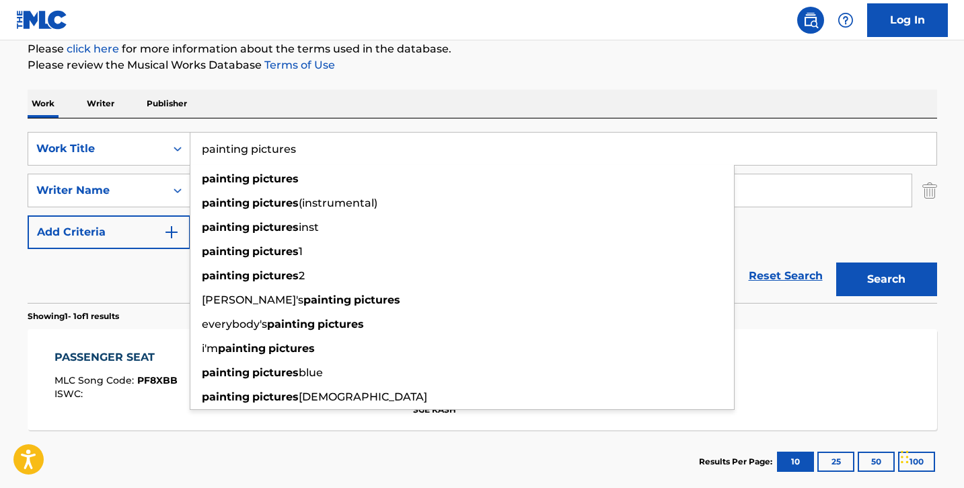
type input "painting pictures"
click at [836, 262] on button "Search" at bounding box center [886, 279] width 101 height 34
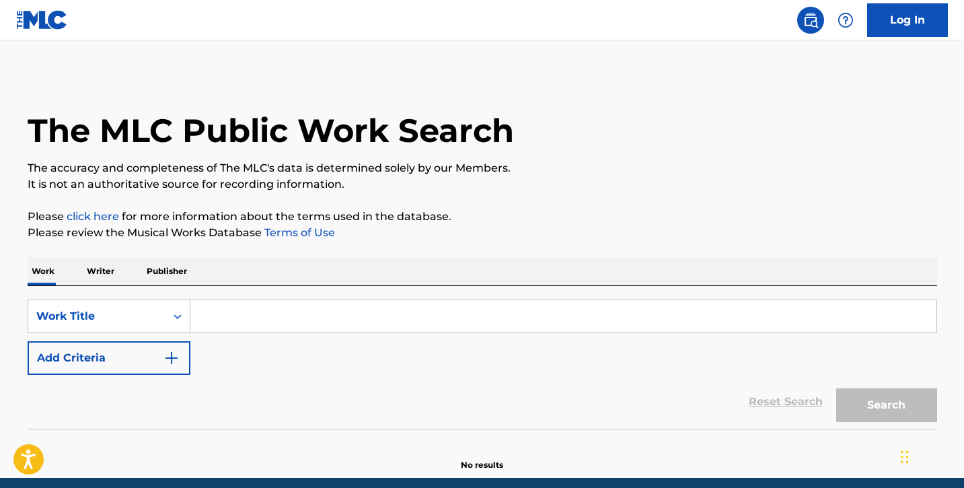
click at [264, 318] on input "Search Form" at bounding box center [563, 316] width 746 height 32
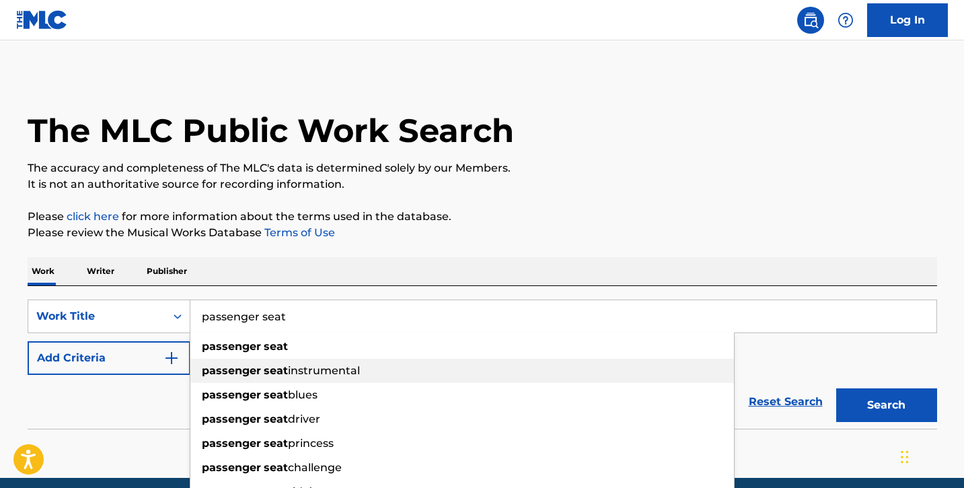
type input "passenger seat"
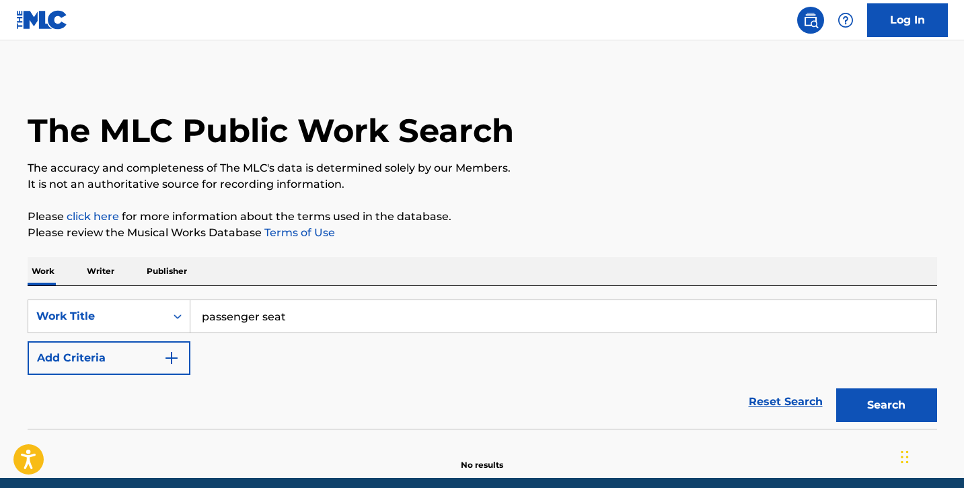
click at [157, 381] on div "Reset Search Search" at bounding box center [482, 402] width 909 height 54
click at [165, 356] on img "Search Form" at bounding box center [171, 358] width 16 height 16
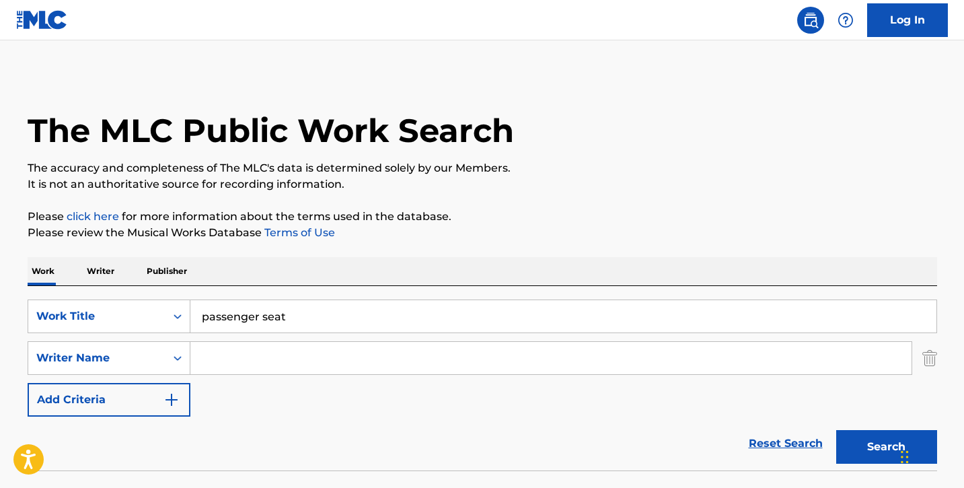
click at [243, 358] on input "Search Form" at bounding box center [550, 358] width 721 height 32
type input "sge kash"
click at [836, 430] on button "Search" at bounding box center [886, 447] width 101 height 34
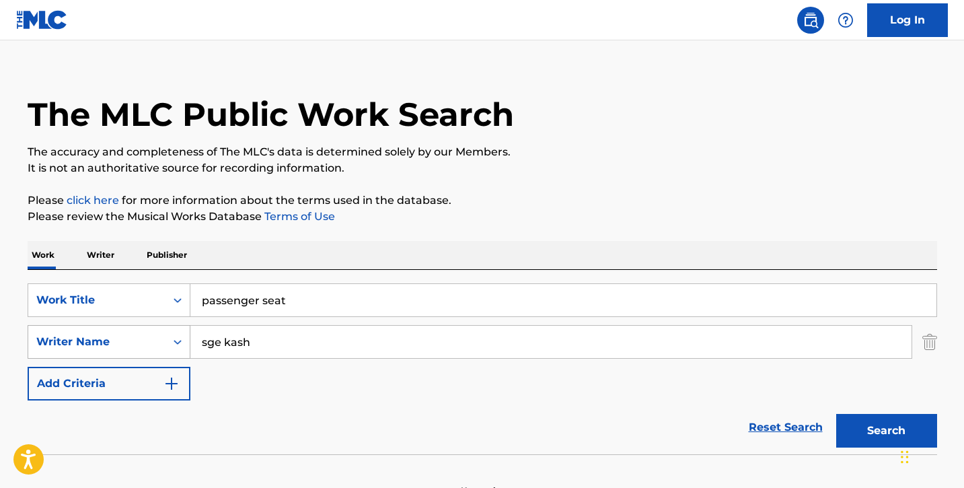
drag, startPoint x: 264, startPoint y: 346, endPoint x: 162, endPoint y: 336, distance: 102.7
click at [162, 336] on div "SearchWithCriteria199e2696-4aeb-4734-b2c9-4242e41cf11d Writer Name sge kash" at bounding box center [482, 342] width 909 height 34
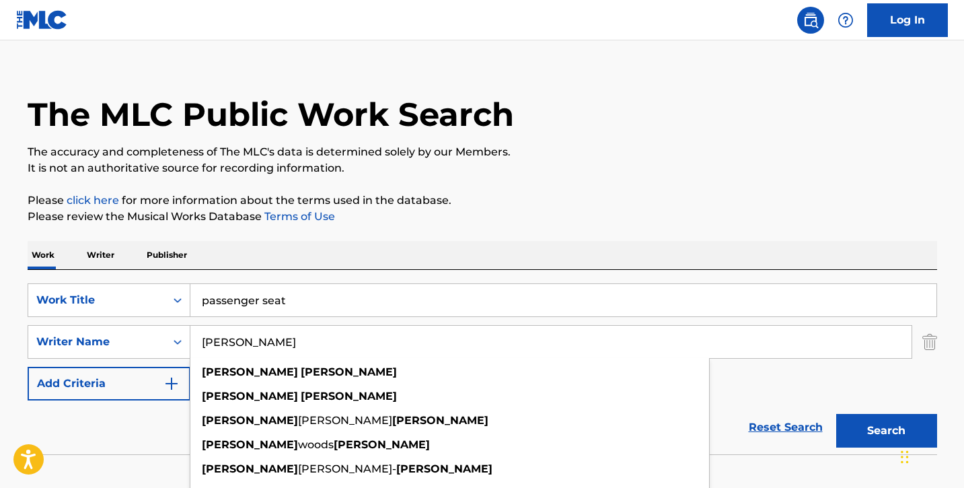
type input "[PERSON_NAME]"
click at [895, 429] on button "Search" at bounding box center [886, 431] width 101 height 34
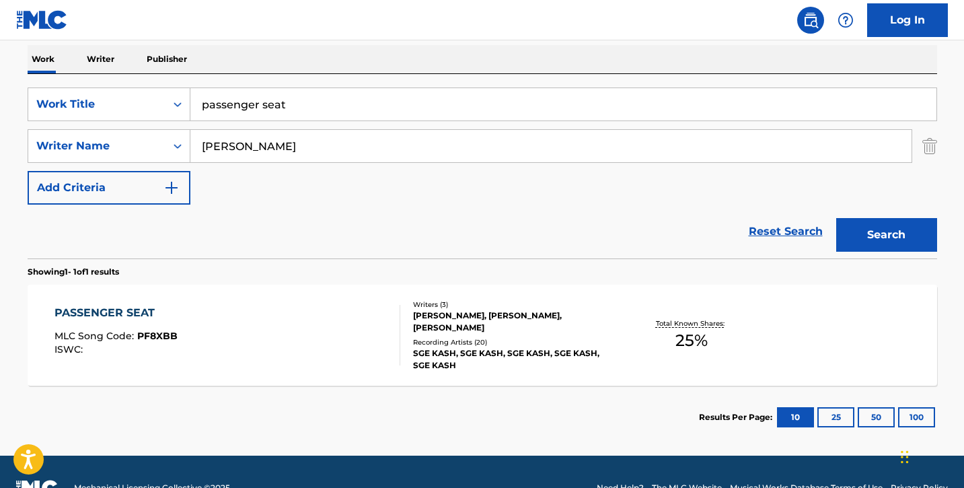
scroll to position [217, 0]
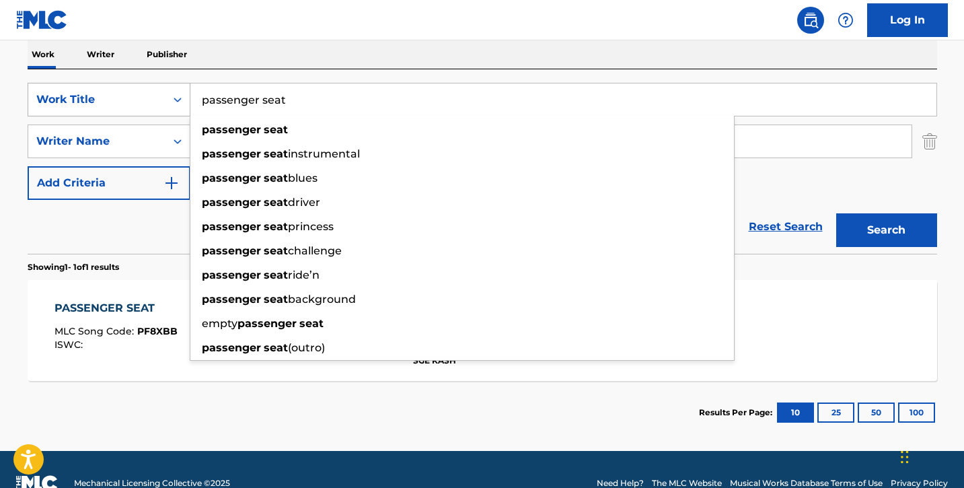
drag, startPoint x: 289, startPoint y: 98, endPoint x: 186, endPoint y: 103, distance: 103.1
click at [186, 103] on div "SearchWithCriteria833d144c-32f4-410c-80ef-87273a903b5f Work Title passenger sea…" at bounding box center [482, 100] width 909 height 34
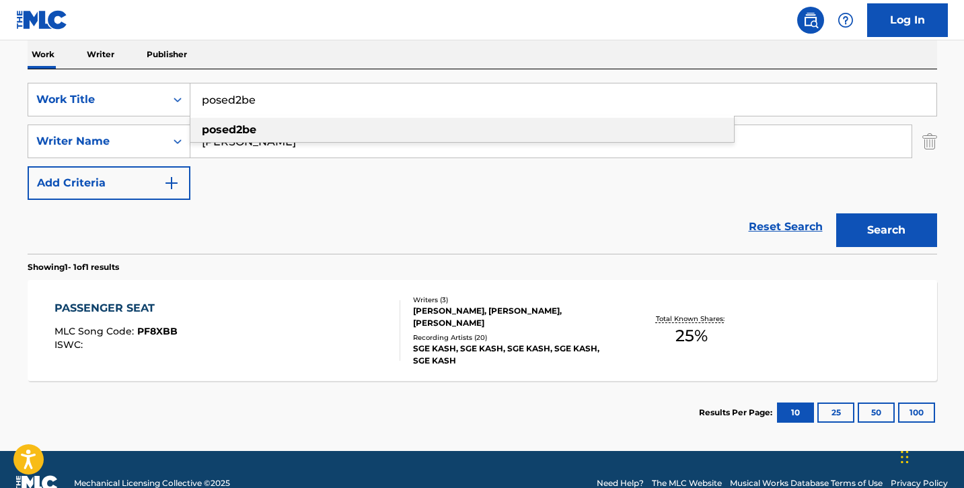
type input "posed2be"
click at [303, 126] on div "posed2be" at bounding box center [462, 130] width 544 height 24
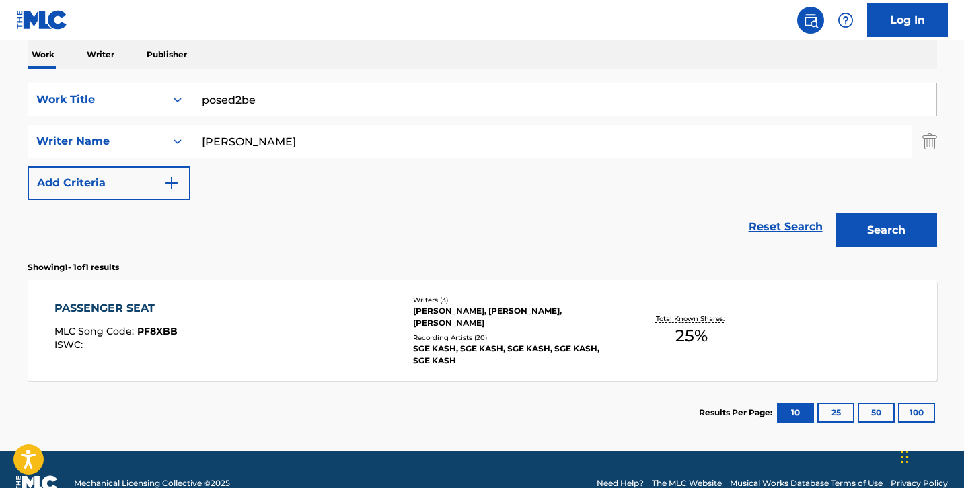
click at [861, 241] on button "Search" at bounding box center [886, 230] width 101 height 34
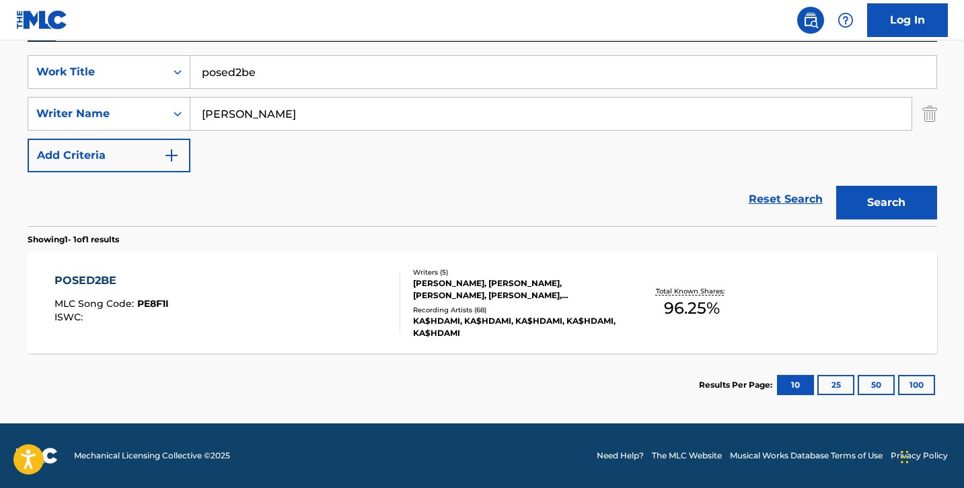
click at [251, 291] on div "POSED2BE MLC Song Code : PE8F1I ISWC :" at bounding box center [227, 302] width 346 height 61
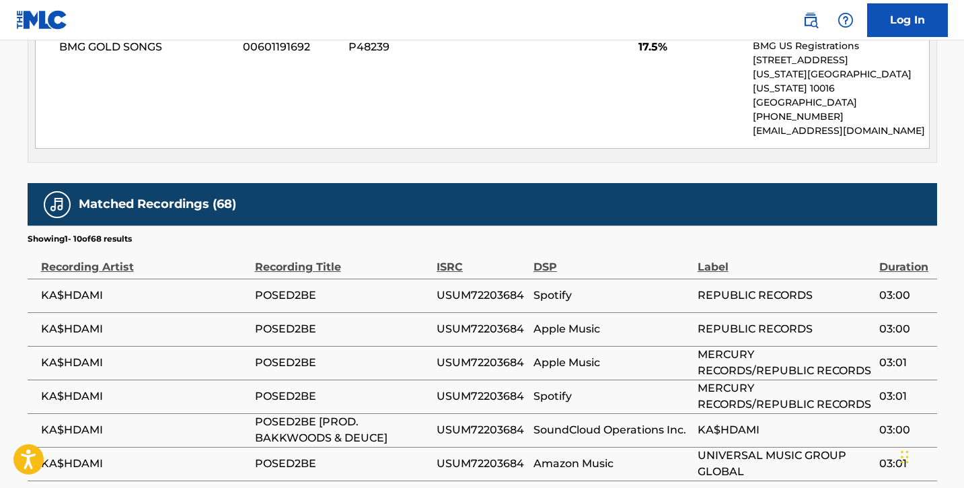
scroll to position [1341, 0]
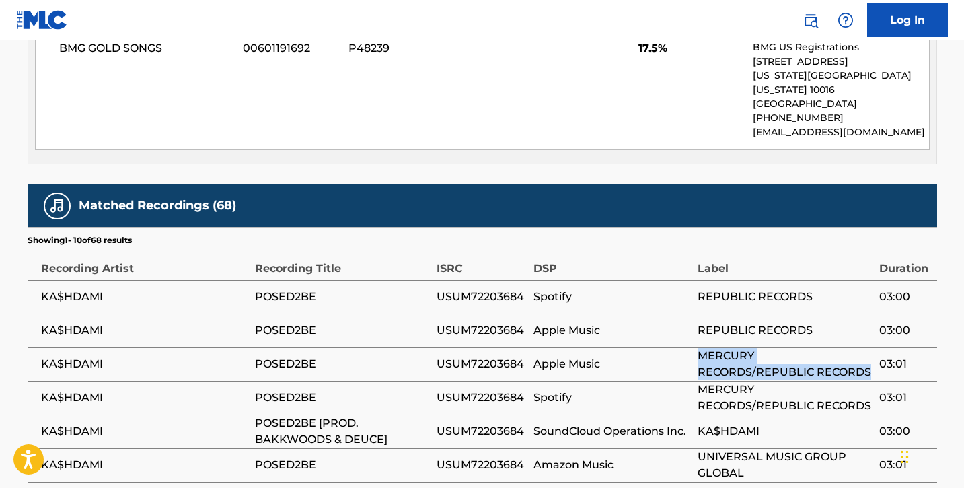
drag, startPoint x: 699, startPoint y: 307, endPoint x: 755, endPoint y: 321, distance: 57.4
click at [755, 348] on span "MERCURY RECORDS/REPUBLIC RECORDS" at bounding box center [785, 364] width 175 height 32
copy span "MERCURY RECORDS/REPUBLIC RECORDS"
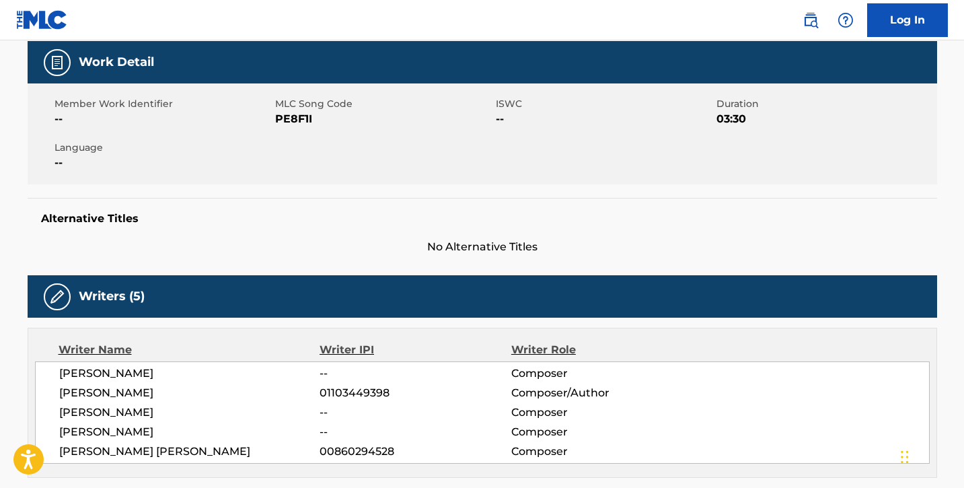
scroll to position [0, 0]
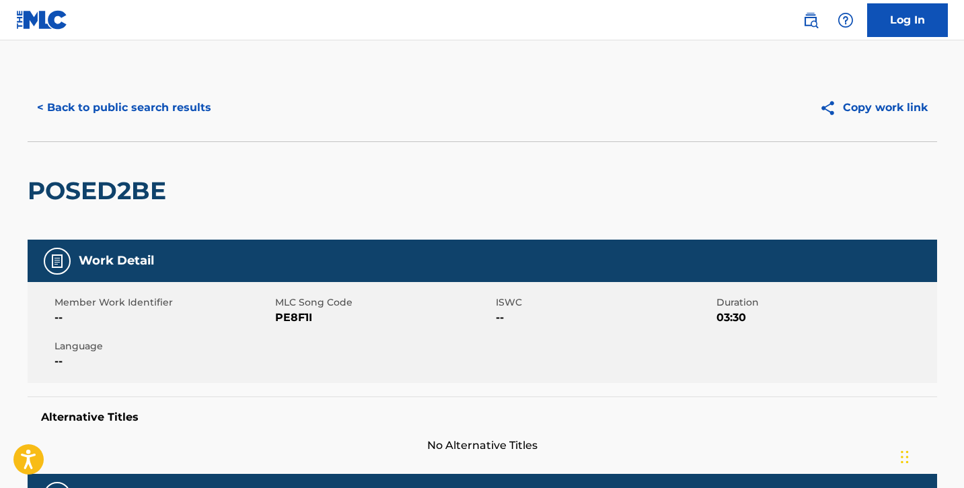
click at [274, 315] on div "Member Work Identifier --" at bounding box center [164, 310] width 221 height 30
drag, startPoint x: 274, startPoint y: 318, endPoint x: 320, endPoint y: 318, distance: 45.7
click at [320, 318] on span "PE8F1I" at bounding box center [383, 317] width 217 height 16
copy span "PE8F1I"
click at [104, 112] on button "< Back to public search results" at bounding box center [124, 108] width 193 height 34
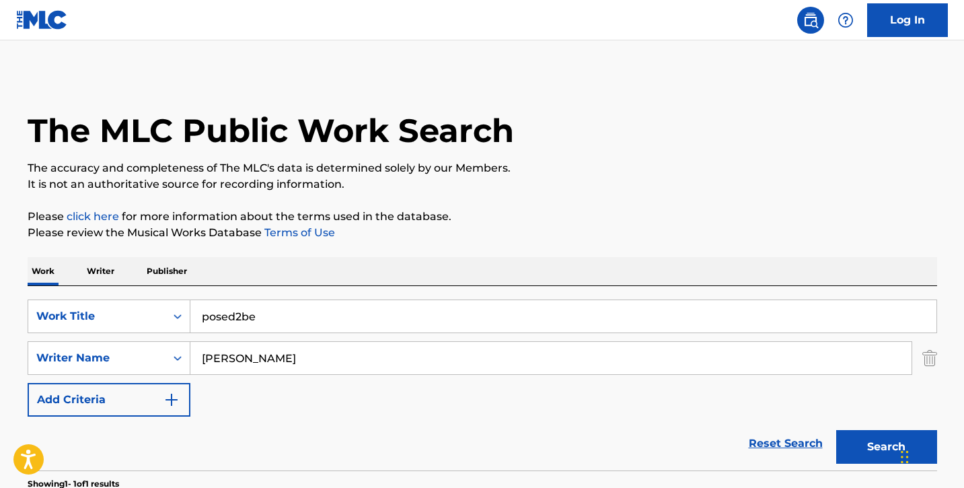
scroll to position [167, 0]
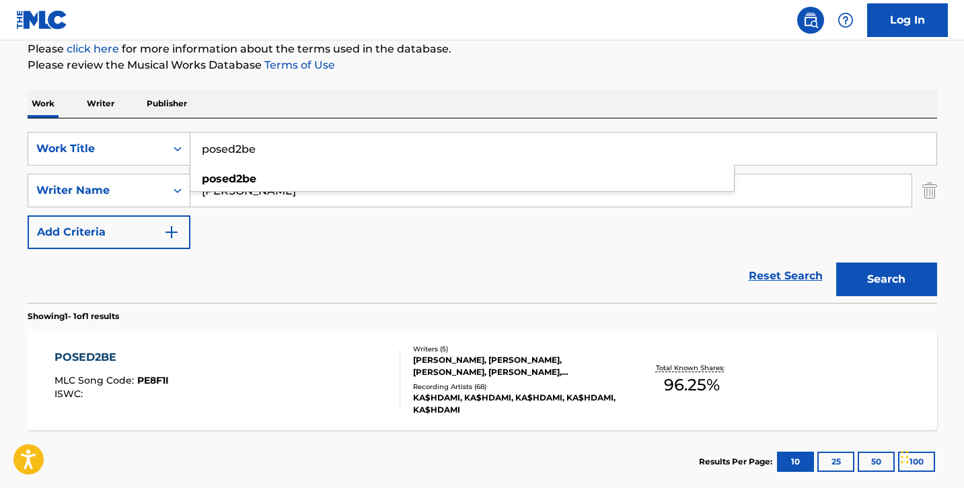
drag, startPoint x: 291, startPoint y: 147, endPoint x: 209, endPoint y: 153, distance: 81.6
click at [209, 153] on input "posed2be" at bounding box center [563, 149] width 746 height 32
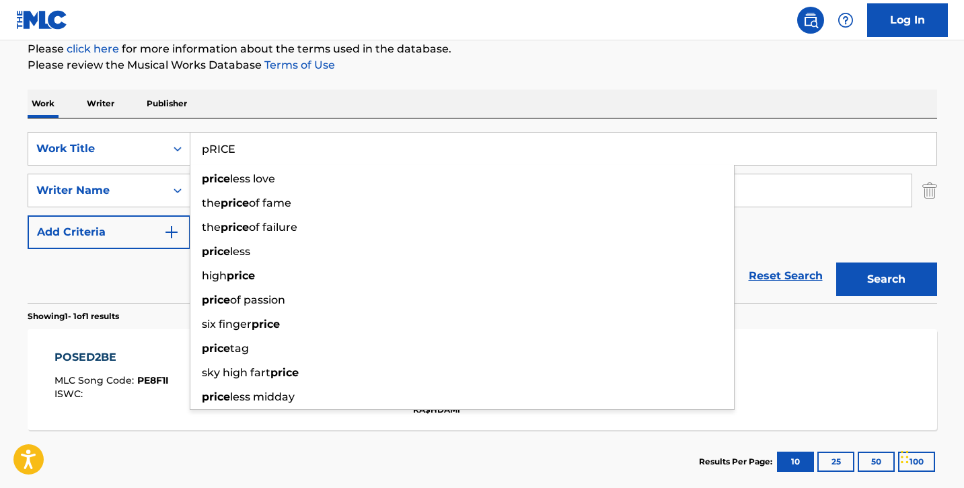
type input "pRICE"
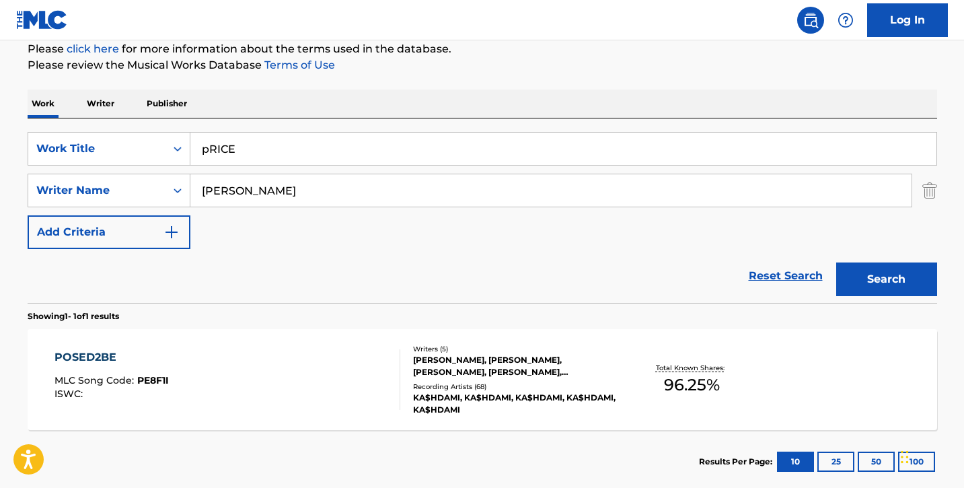
click at [836, 231] on div "SearchWithCriteria833d144c-32f4-410c-80ef-87273a903b5f Work Title pRICE SearchW…" at bounding box center [482, 190] width 909 height 117
click at [862, 268] on button "Search" at bounding box center [886, 279] width 101 height 34
click at [247, 371] on div "PRICE MLC Song Code : PJ2Y3X ISWC :" at bounding box center [227, 379] width 346 height 61
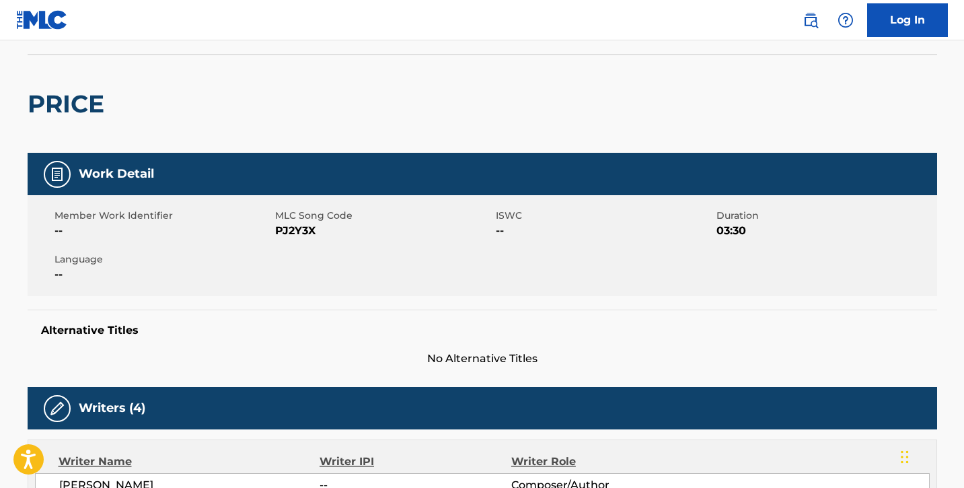
scroll to position [53, 0]
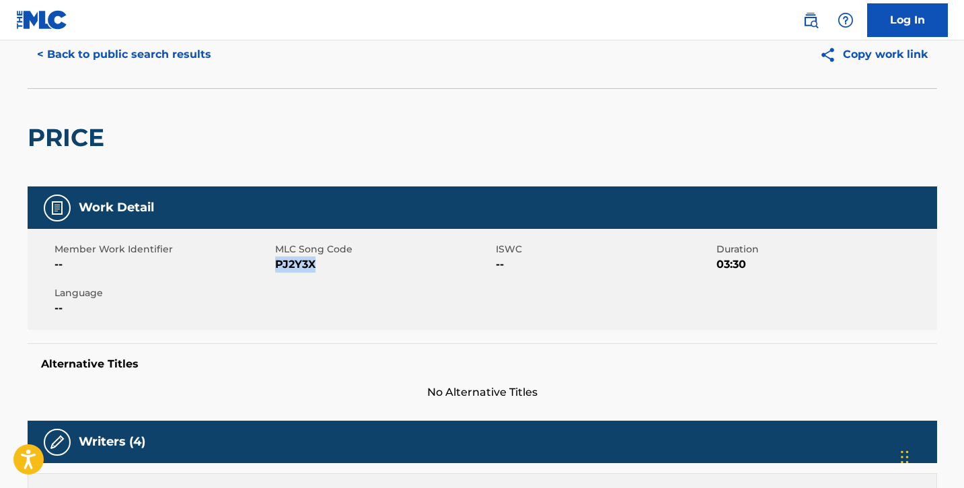
drag, startPoint x: 276, startPoint y: 264, endPoint x: 342, endPoint y: 268, distance: 66.0
click at [342, 268] on span "PJ2Y3X" at bounding box center [383, 264] width 217 height 16
copy span "PJ2Y3X"
click at [251, 350] on div "Alternative Titles No Alternative Titles" at bounding box center [482, 371] width 909 height 57
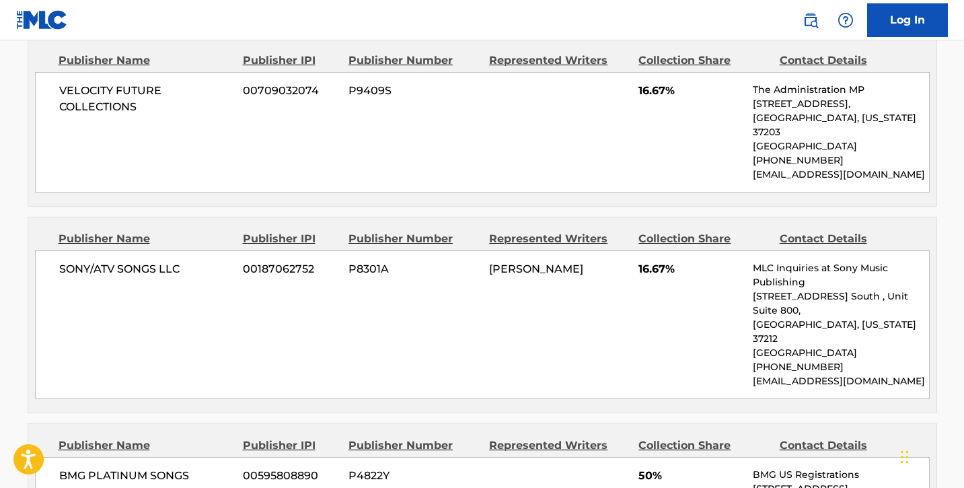
scroll to position [690, 0]
drag, startPoint x: 638, startPoint y: 256, endPoint x: 676, endPoint y: 254, distance: 38.4
click at [676, 254] on div "SONY/ATV SONGS LLC 00187062752 P8301A [PERSON_NAME] 16.67% MLC Inquiries at Son…" at bounding box center [482, 325] width 895 height 149
copy span "16.67%"
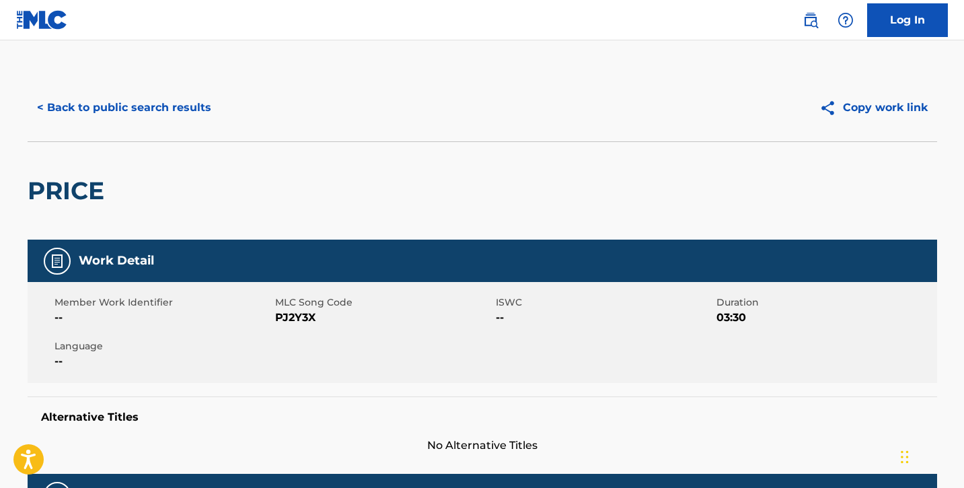
click at [116, 114] on button "< Back to public search results" at bounding box center [124, 108] width 193 height 34
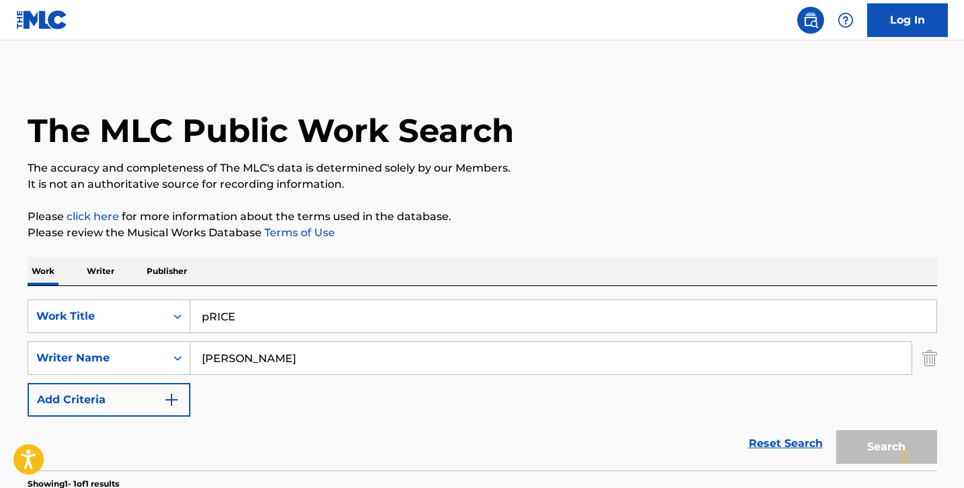
scroll to position [167, 0]
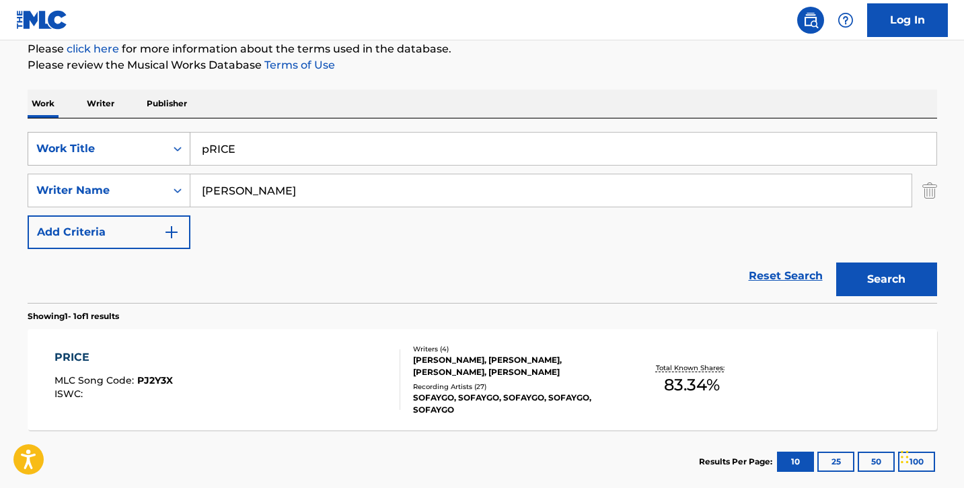
drag, startPoint x: 257, startPoint y: 147, endPoint x: 152, endPoint y: 141, distance: 105.1
click at [152, 141] on div "SearchWithCriteria833d144c-32f4-410c-80ef-87273a903b5f Work Title pRICE" at bounding box center [482, 149] width 909 height 34
type input "RC"
click at [836, 262] on button "Search" at bounding box center [886, 279] width 101 height 34
click at [304, 382] on div "RC MLC Song Code : RB9OHF ISWC : T3198761870" at bounding box center [227, 379] width 346 height 61
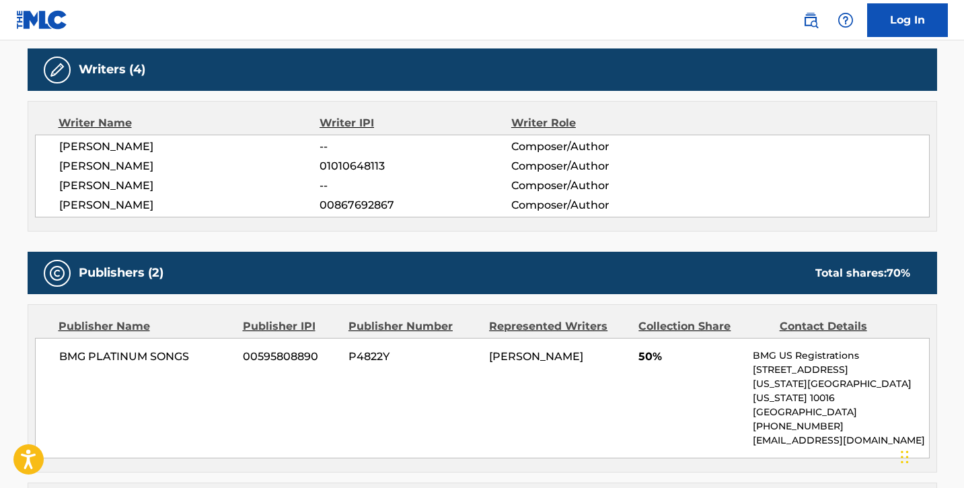
scroll to position [385, 0]
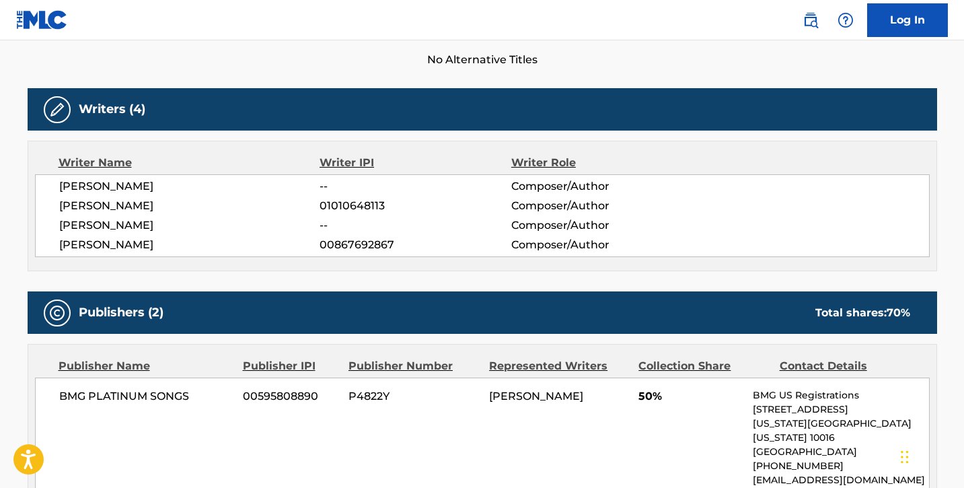
click at [624, 380] on div "BMG PLATINUM SONGS 00595808890 P4822Y [PERSON_NAME] 50% BMG US Registrations [S…" at bounding box center [482, 437] width 895 height 120
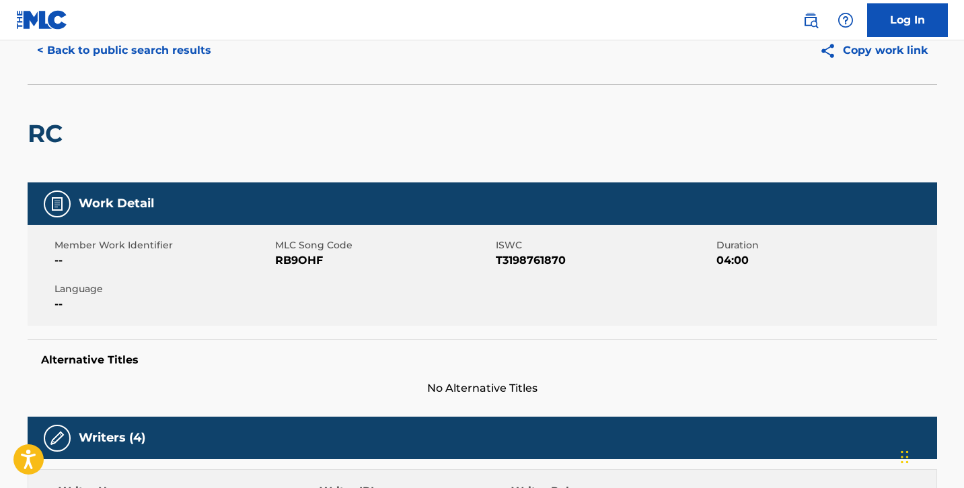
scroll to position [24, 0]
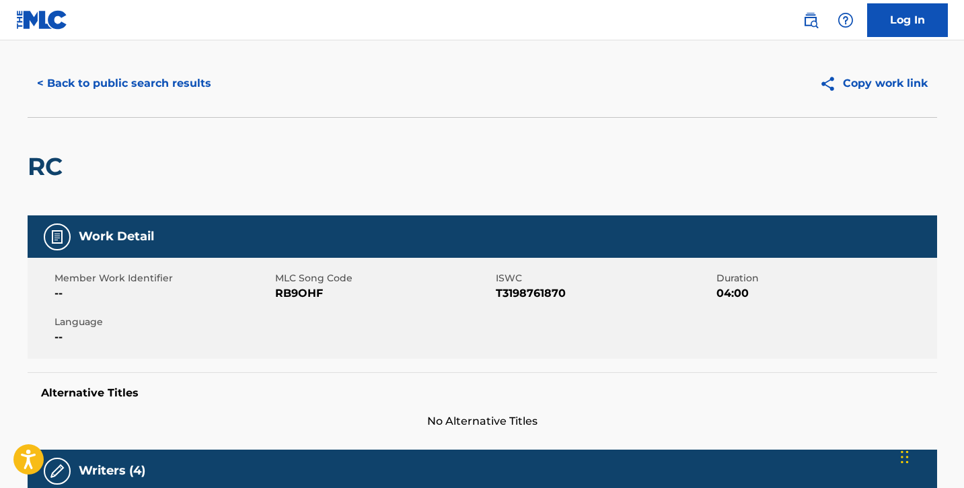
drag, startPoint x: 495, startPoint y: 294, endPoint x: 558, endPoint y: 293, distance: 62.6
click at [558, 293] on span "T3198761870" at bounding box center [604, 293] width 217 height 16
drag, startPoint x: 498, startPoint y: 293, endPoint x: 582, endPoint y: 292, distance: 84.1
click at [582, 292] on span "T3198761870" at bounding box center [604, 293] width 217 height 16
copy span "T3198761870"
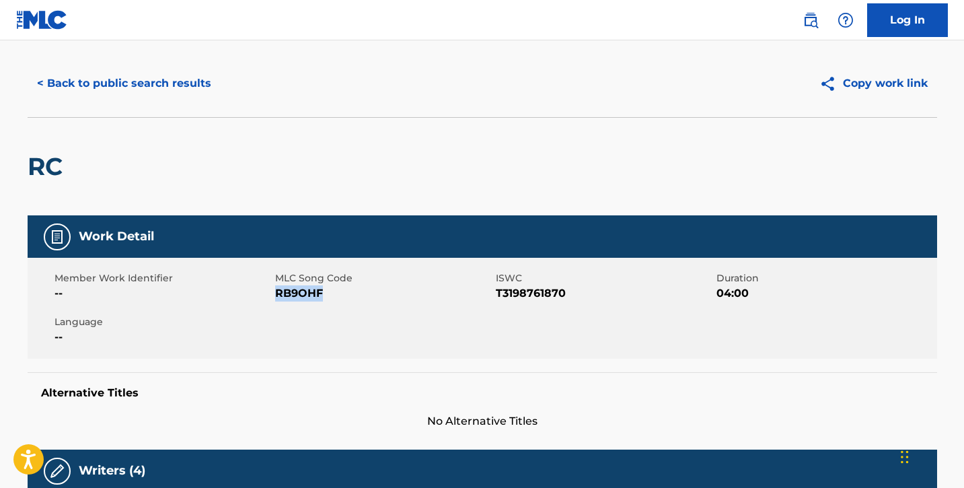
drag, startPoint x: 274, startPoint y: 292, endPoint x: 326, endPoint y: 297, distance: 51.4
click at [326, 297] on span "RB9OHF" at bounding box center [383, 293] width 217 height 16
copy span "RB9OHF"
click at [98, 75] on button "< Back to public search results" at bounding box center [124, 84] width 193 height 34
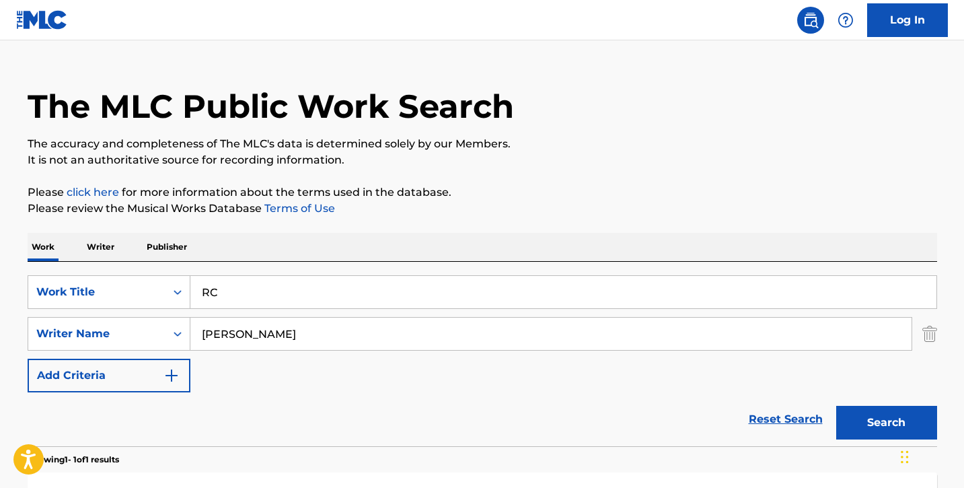
scroll to position [167, 0]
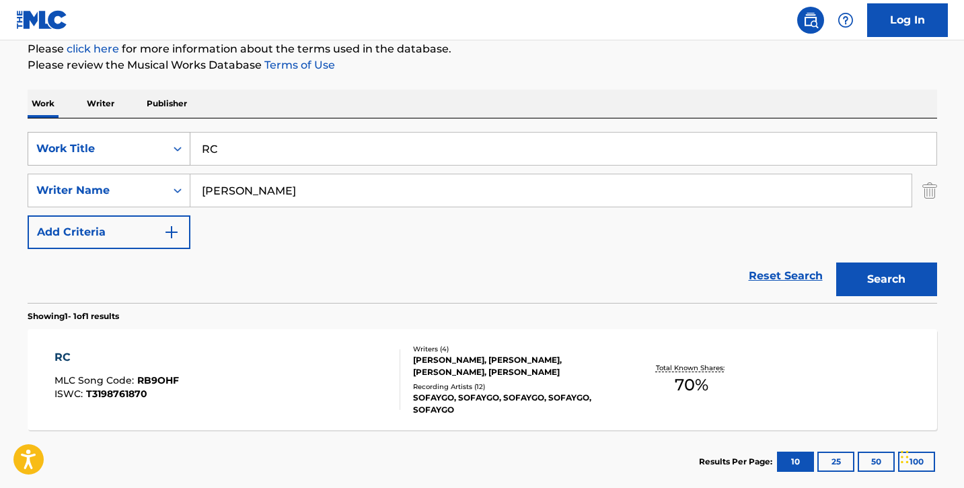
drag, startPoint x: 269, startPoint y: 141, endPoint x: 187, endPoint y: 147, distance: 82.3
click at [187, 147] on div "SearchWithCriteria833d144c-32f4-410c-80ef-87273a903b5f Work Title RC" at bounding box center [482, 149] width 909 height 34
drag, startPoint x: 272, startPoint y: 156, endPoint x: 183, endPoint y: 150, distance: 89.0
click at [183, 150] on div "SearchWithCriteria833d144c-32f4-410c-80ef-87273a903b5f Work Title RC" at bounding box center [482, 149] width 909 height 34
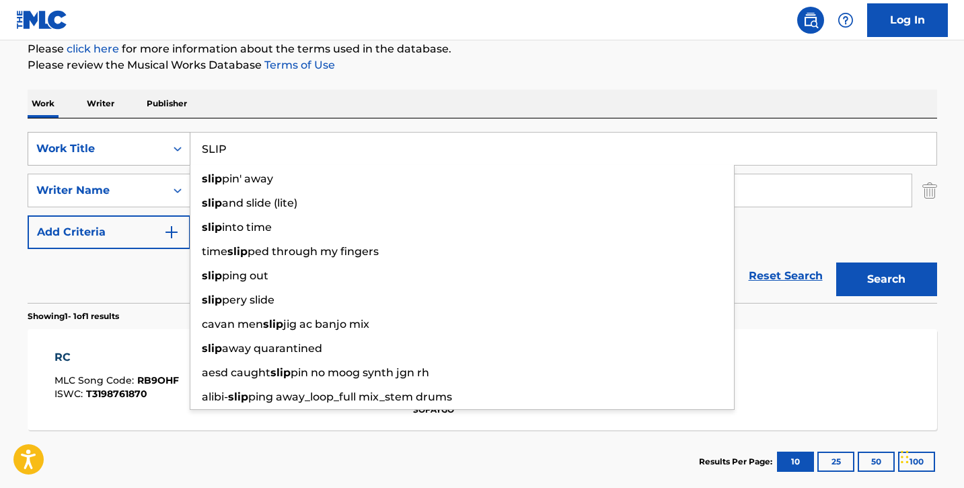
type input "SLIP"
click at [836, 262] on button "Search" at bounding box center [886, 279] width 101 height 34
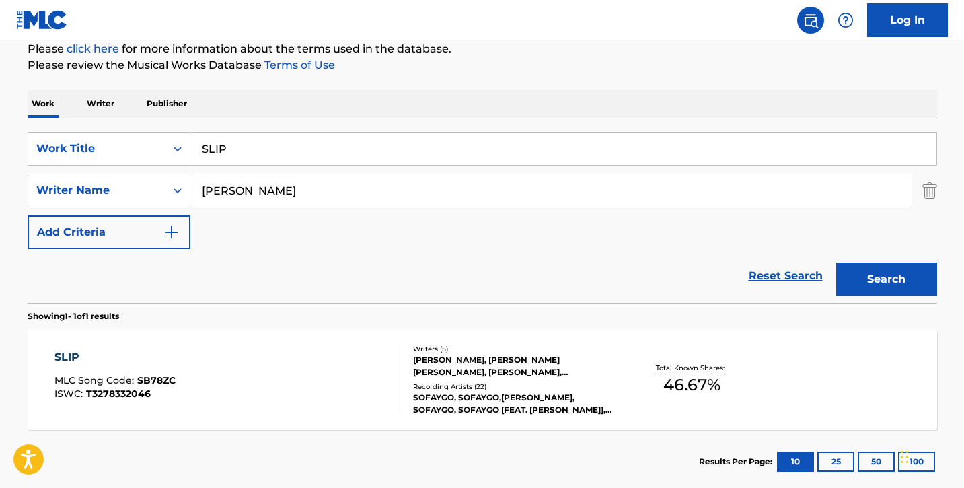
click at [226, 373] on div "SLIP MLC Song Code : SB78ZC ISWC : T3278332046" at bounding box center [227, 379] width 346 height 61
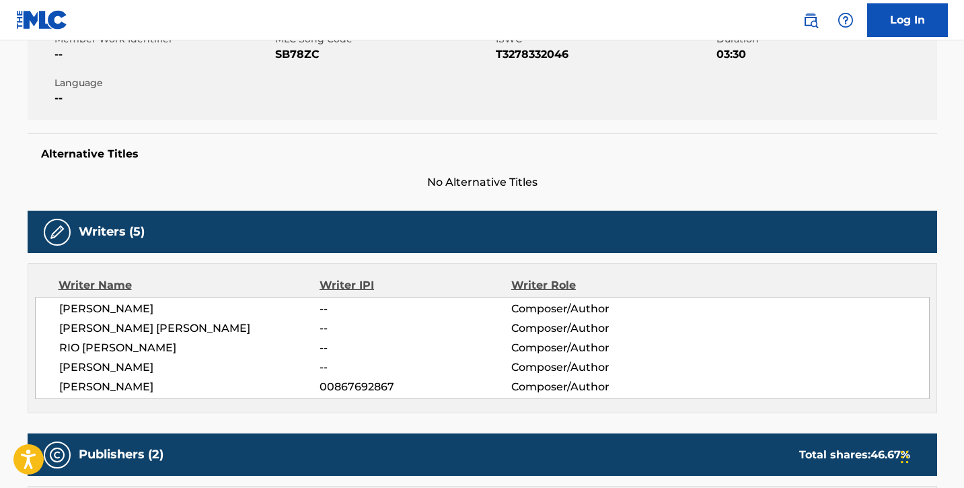
scroll to position [178, 0]
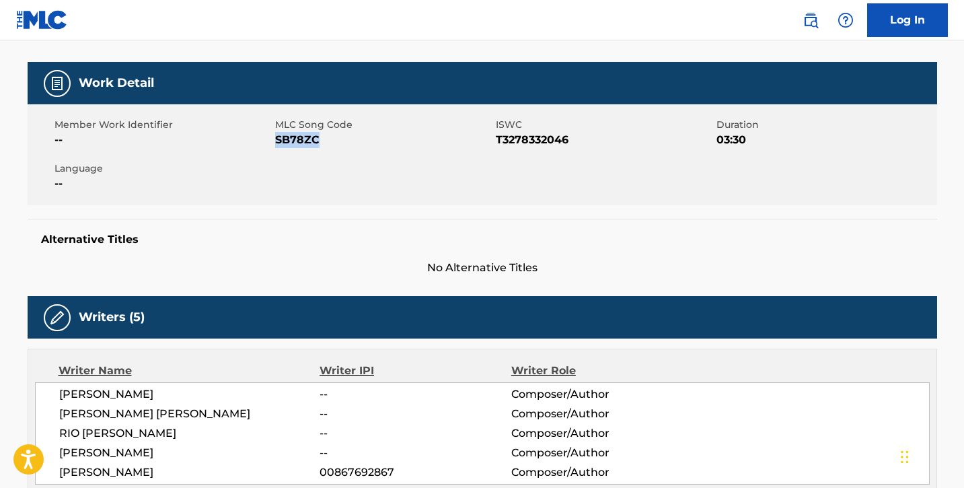
drag, startPoint x: 276, startPoint y: 139, endPoint x: 336, endPoint y: 141, distance: 60.6
click at [336, 141] on span "SB78ZC" at bounding box center [383, 140] width 217 height 16
copy span "SB78ZC"
drag, startPoint x: 496, startPoint y: 140, endPoint x: 568, endPoint y: 135, distance: 72.1
click at [572, 134] on span "T3278332046" at bounding box center [604, 140] width 217 height 16
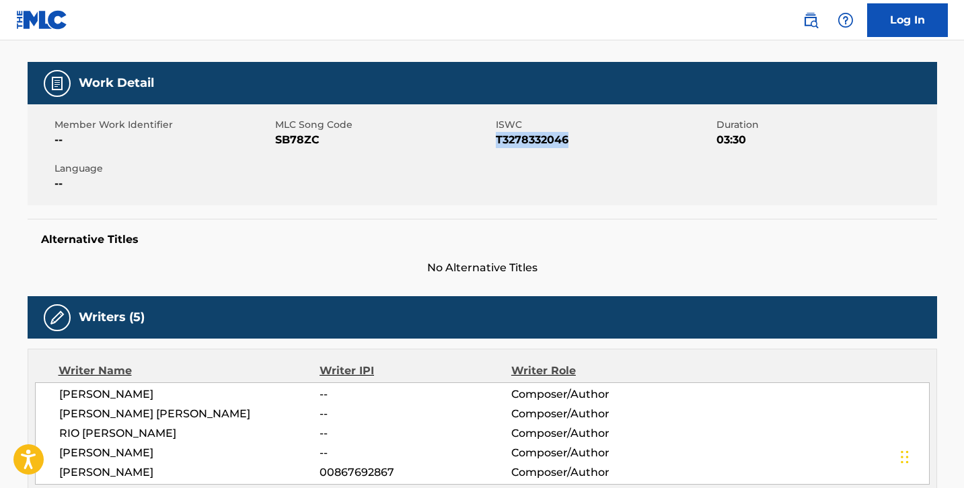
copy span "T3278332046"
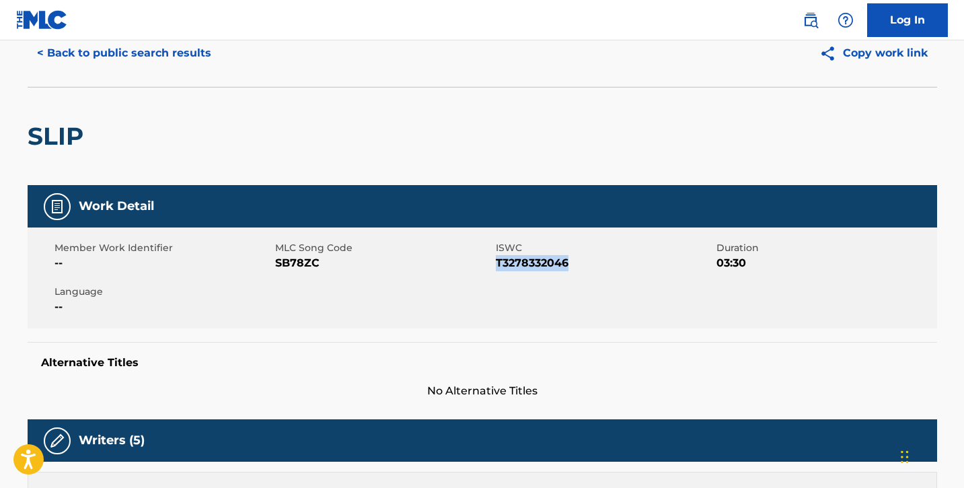
scroll to position [0, 0]
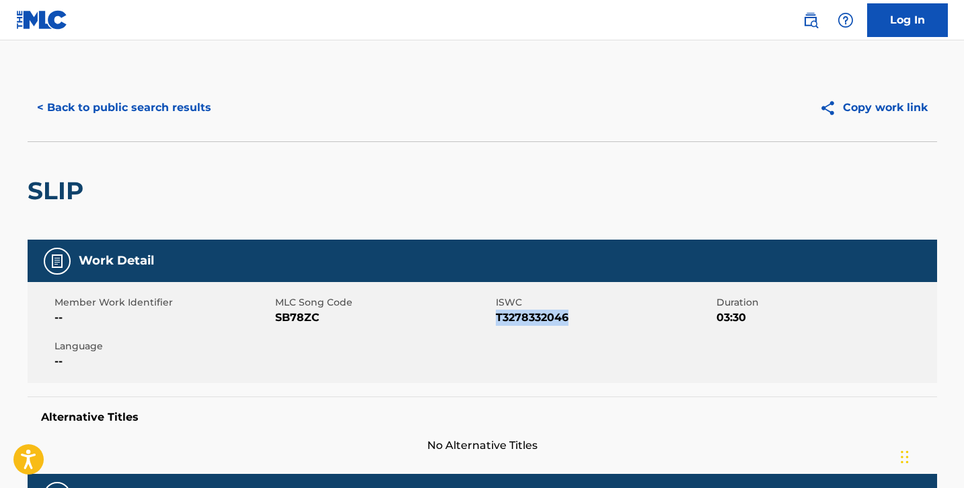
click at [103, 111] on button "< Back to public search results" at bounding box center [124, 108] width 193 height 34
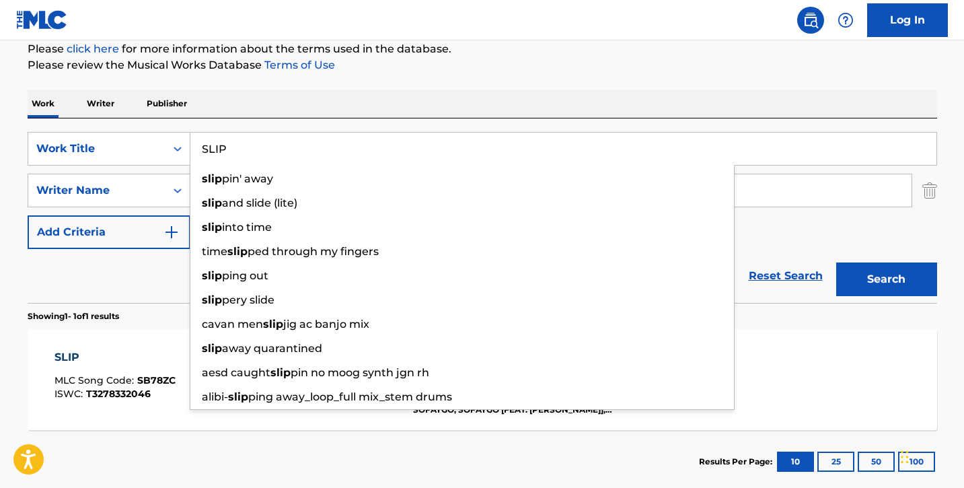
drag, startPoint x: 286, startPoint y: 151, endPoint x: 209, endPoint y: 151, distance: 76.7
click at [209, 151] on input "SLIP" at bounding box center [563, 149] width 746 height 32
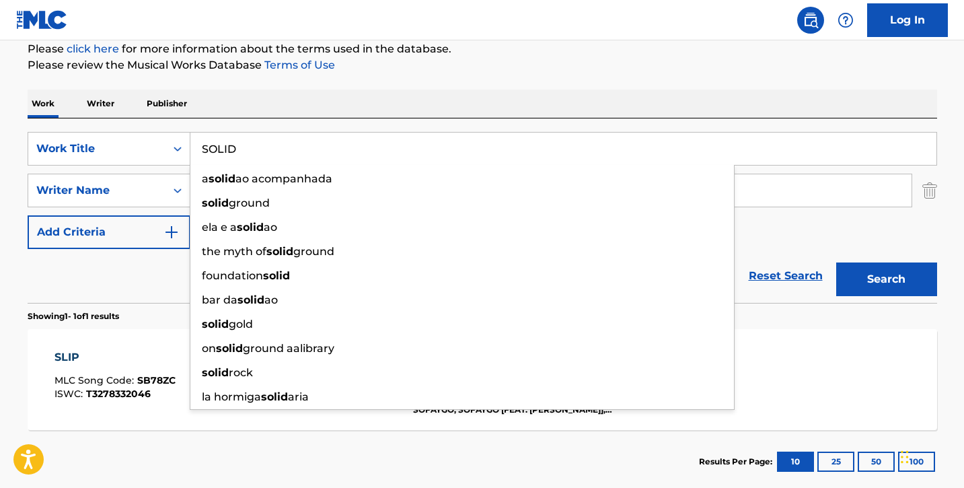
type input "SOLID"
click at [836, 262] on button "Search" at bounding box center [886, 279] width 101 height 34
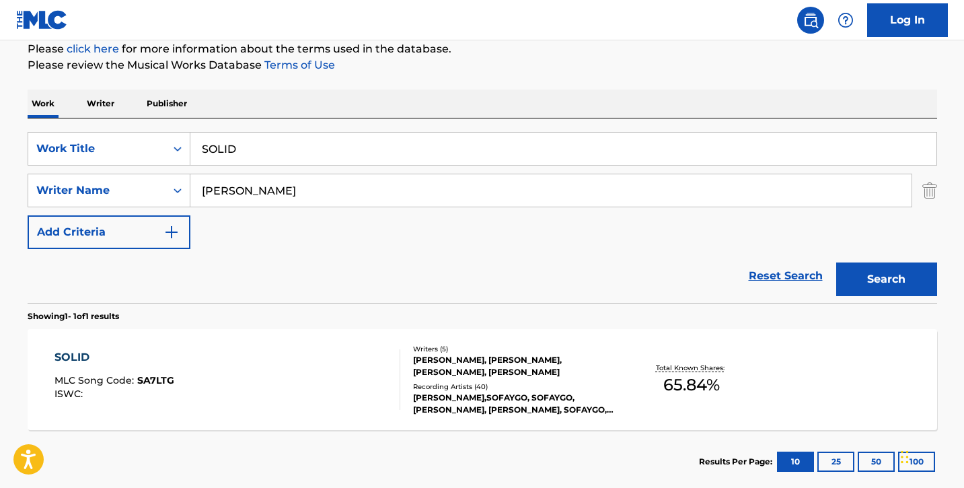
click at [307, 375] on div "SOLID MLC Song Code : SA7LTG ISWC :" at bounding box center [227, 379] width 346 height 61
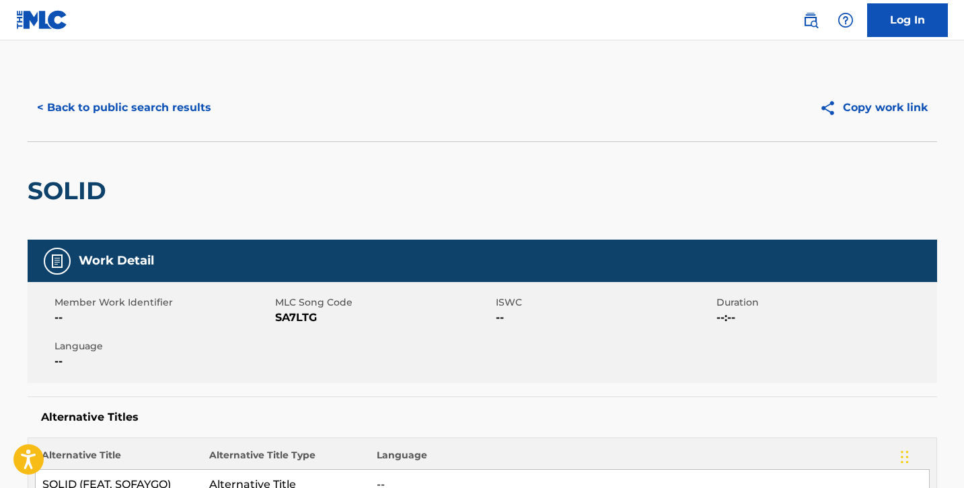
click at [75, 112] on button "< Back to public search results" at bounding box center [124, 108] width 193 height 34
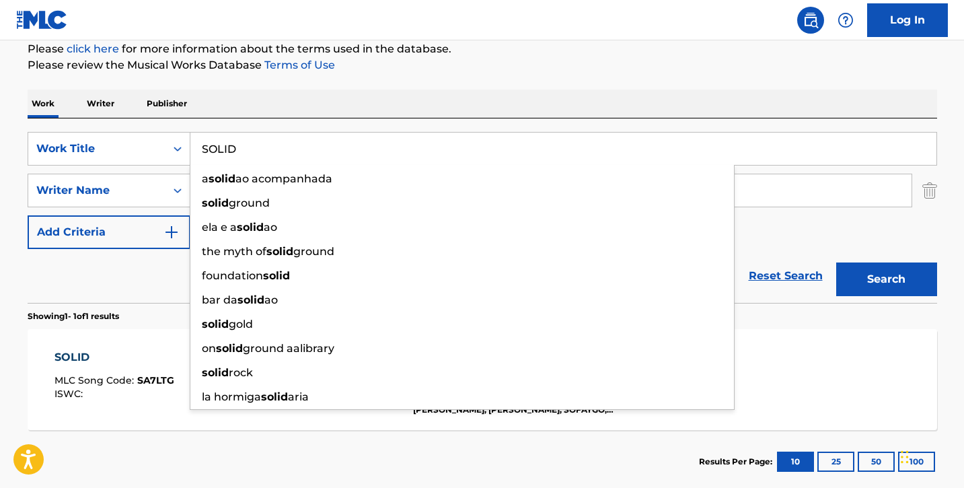
drag, startPoint x: 259, startPoint y: 155, endPoint x: 206, endPoint y: 149, distance: 53.4
click at [206, 149] on input "SOLID" at bounding box center [563, 149] width 746 height 32
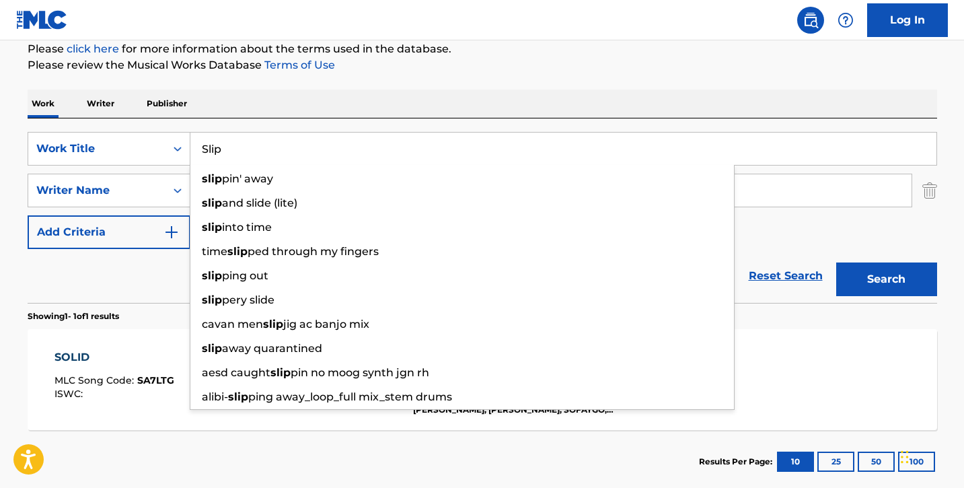
type input "Slip"
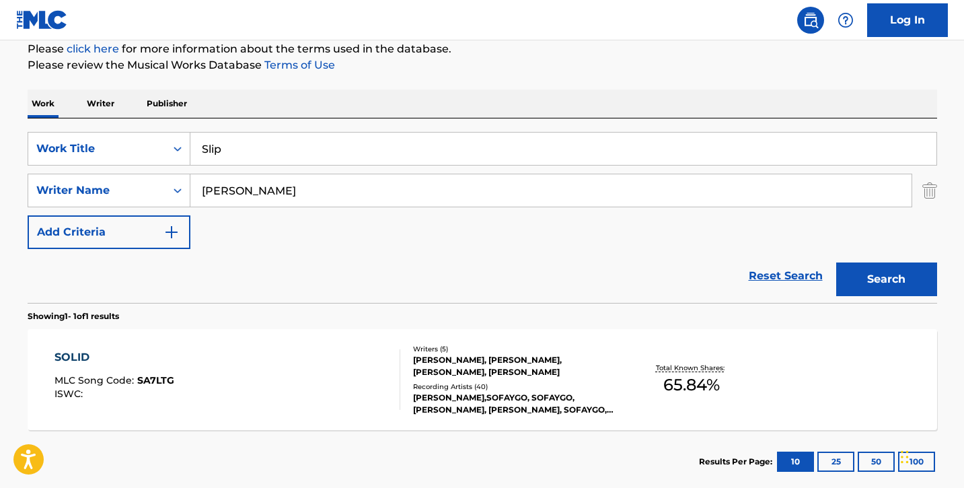
click at [857, 190] on input "[PERSON_NAME]" at bounding box center [550, 190] width 721 height 32
click at [871, 289] on button "Search" at bounding box center [886, 279] width 101 height 34
click at [260, 365] on div "SLIP MLC Song Code : SB78ZC ISWC : T3278332046" at bounding box center [227, 379] width 346 height 61
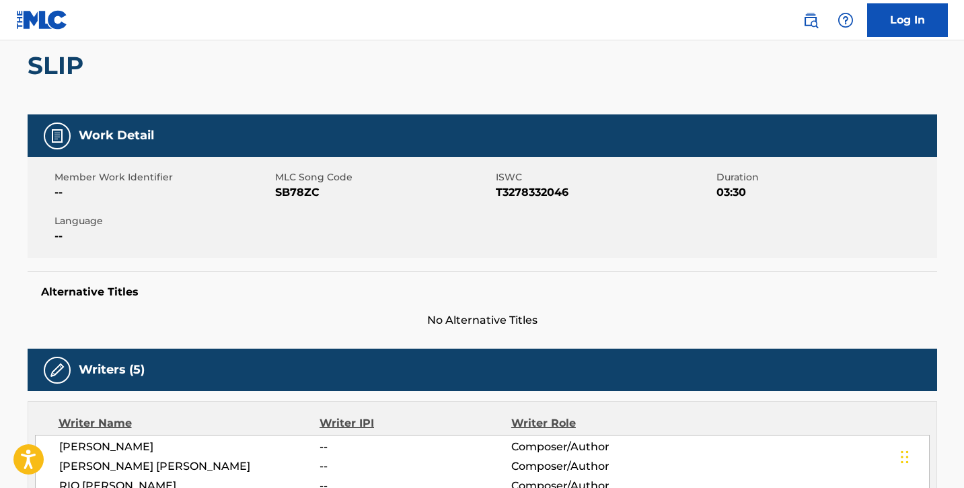
scroll to position [95, 0]
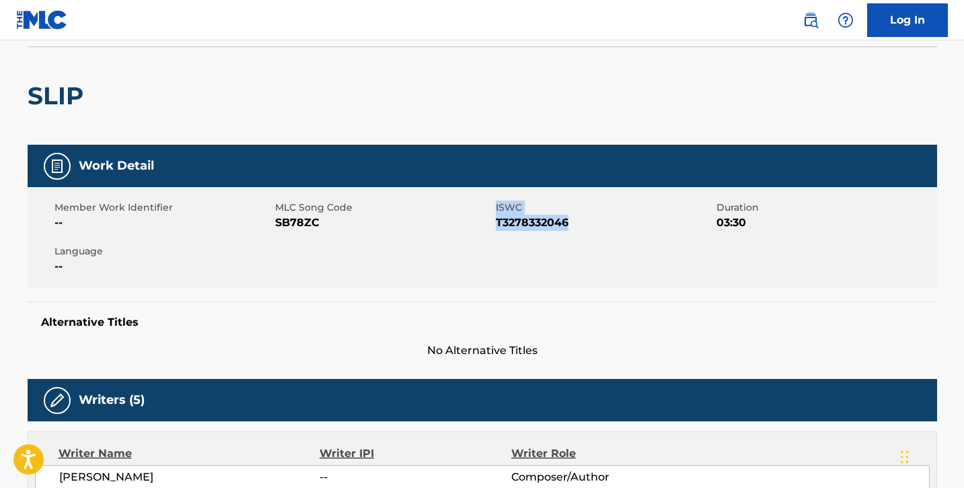
drag, startPoint x: 494, startPoint y: 222, endPoint x: 584, endPoint y: 225, distance: 89.5
click at [584, 225] on div "Member Work Identifier -- MLC Song Code SB78ZC ISWC T3278332046 Duration 03:30 …" at bounding box center [482, 237] width 909 height 101
click at [584, 225] on span "T3278332046" at bounding box center [604, 223] width 217 height 16
drag, startPoint x: 496, startPoint y: 222, endPoint x: 581, endPoint y: 219, distance: 85.5
click at [581, 219] on span "T3278332046" at bounding box center [604, 223] width 217 height 16
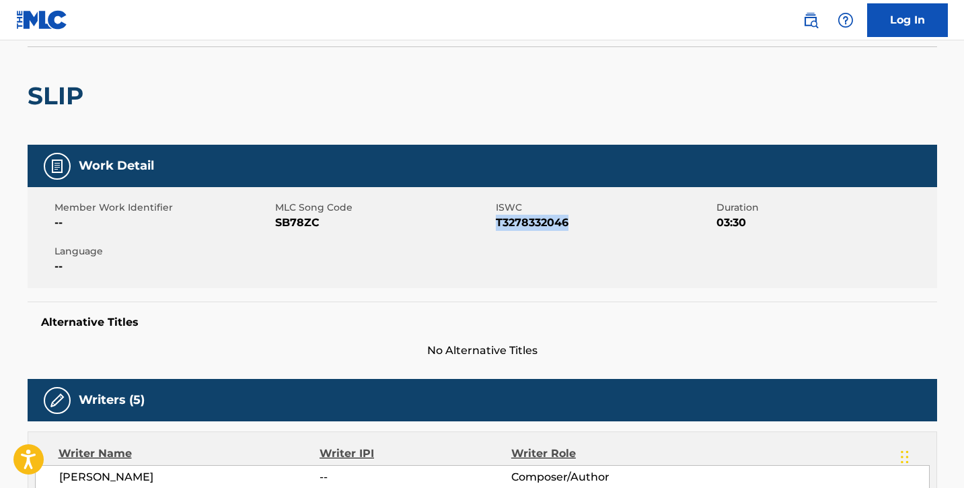
copy span "T3278332046"
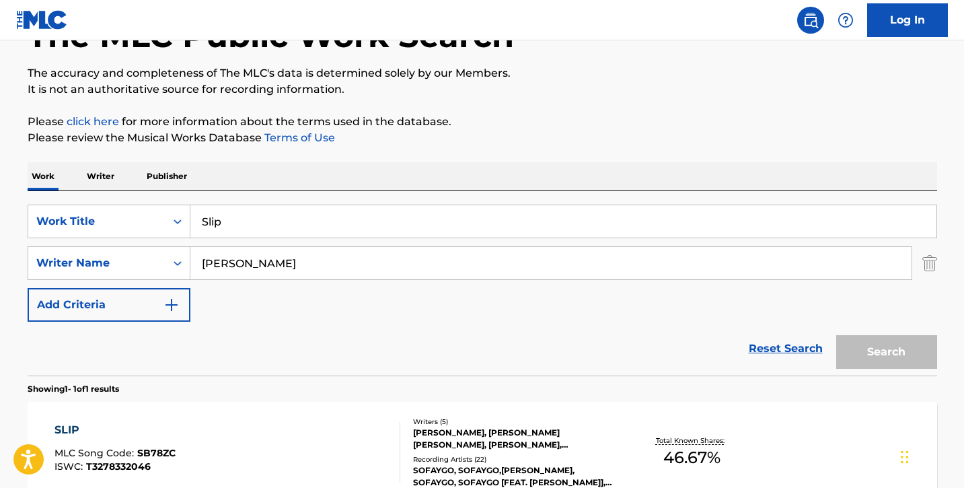
scroll to position [167, 0]
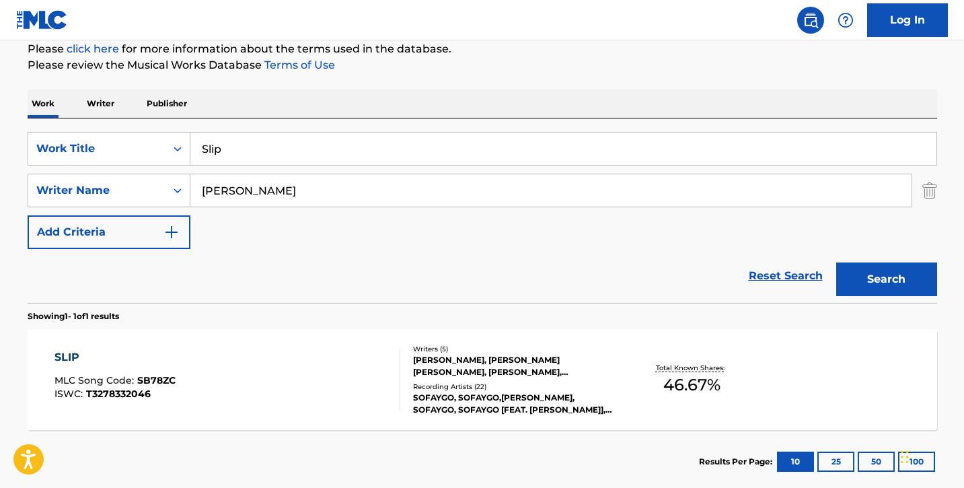
click at [230, 149] on input "Slip" at bounding box center [563, 149] width 746 height 32
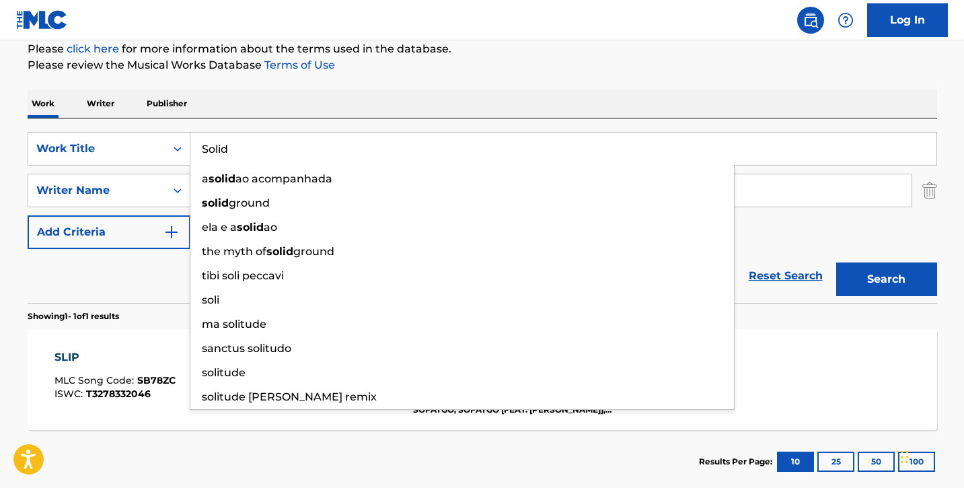
type input "Solid"
click at [836, 262] on button "Search" at bounding box center [886, 279] width 101 height 34
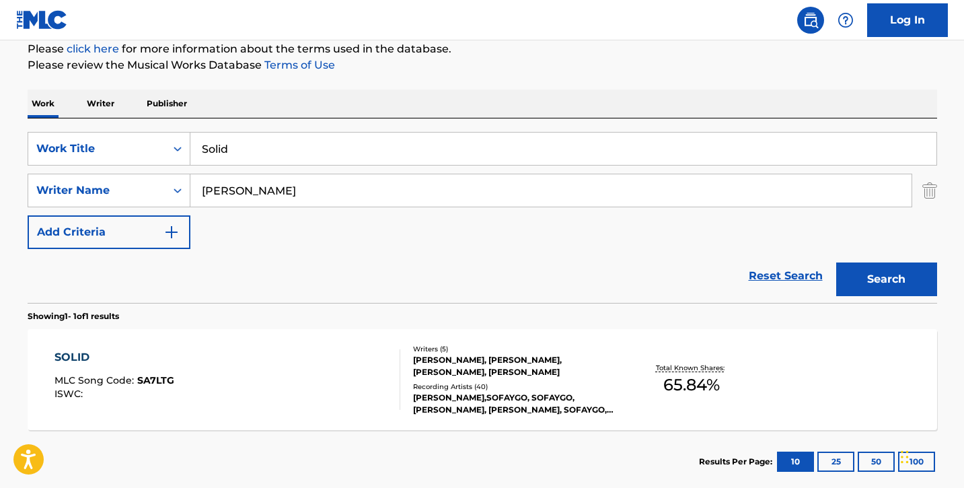
click at [327, 350] on div "SOLID MLC Song Code : SA7LTG ISWC :" at bounding box center [227, 379] width 346 height 61
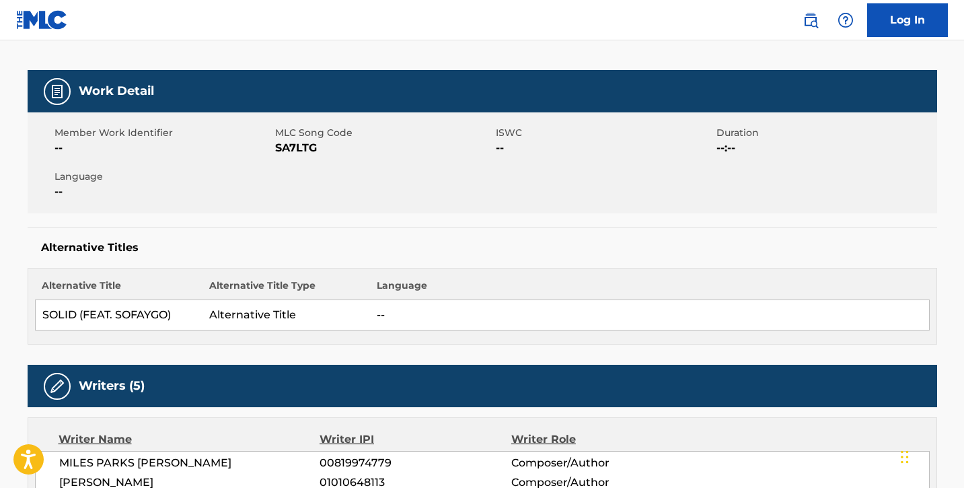
scroll to position [188, 0]
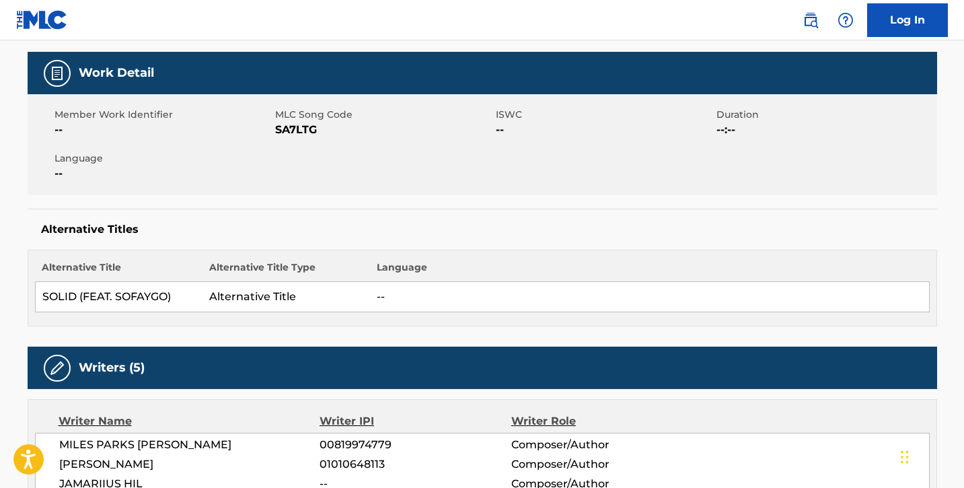
click at [213, 217] on div "Alternative Titles Alternative Title Alternative Title Type Language SOLID (FEA…" at bounding box center [482, 268] width 909 height 118
drag, startPoint x: 274, startPoint y: 129, endPoint x: 333, endPoint y: 134, distance: 58.7
click at [333, 134] on span "SA7LTG" at bounding box center [383, 130] width 217 height 16
drag, startPoint x: 274, startPoint y: 129, endPoint x: 330, endPoint y: 130, distance: 55.8
click at [330, 130] on span "SA7LTG" at bounding box center [383, 130] width 217 height 16
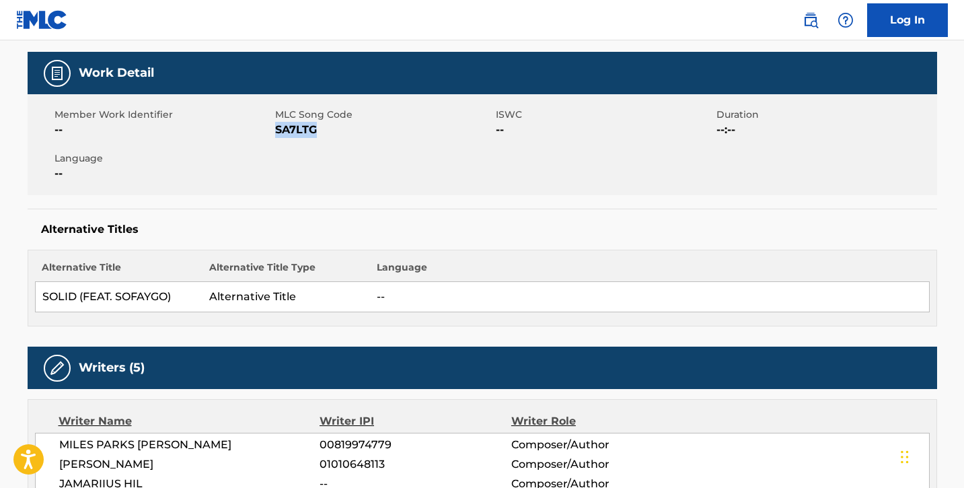
drag, startPoint x: 315, startPoint y: 128, endPoint x: 276, endPoint y: 127, distance: 39.0
click at [276, 127] on span "SA7LTG" at bounding box center [383, 130] width 217 height 16
copy span "SA7LTG"
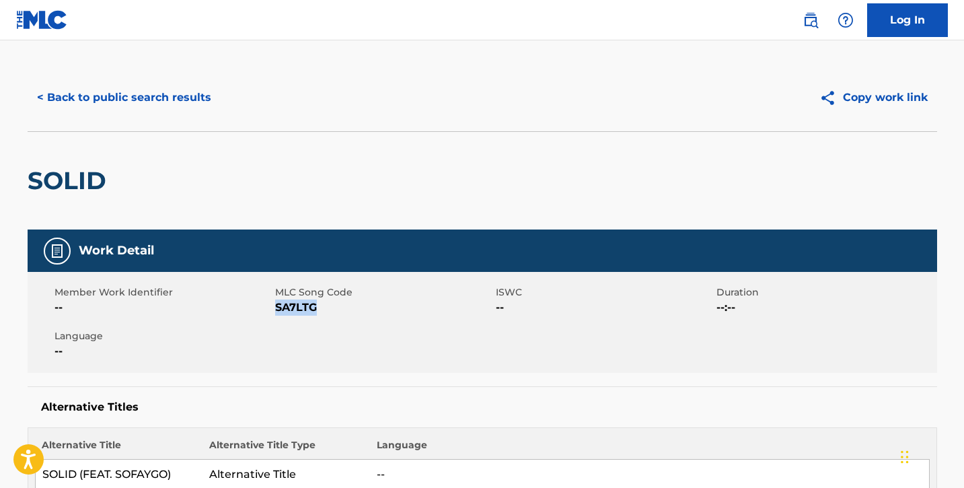
scroll to position [0, 0]
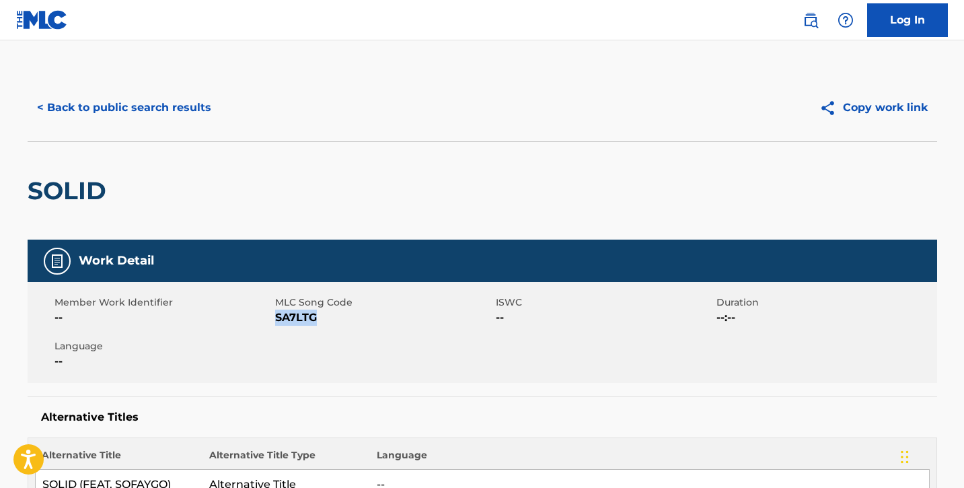
click at [75, 112] on button "< Back to public search results" at bounding box center [124, 108] width 193 height 34
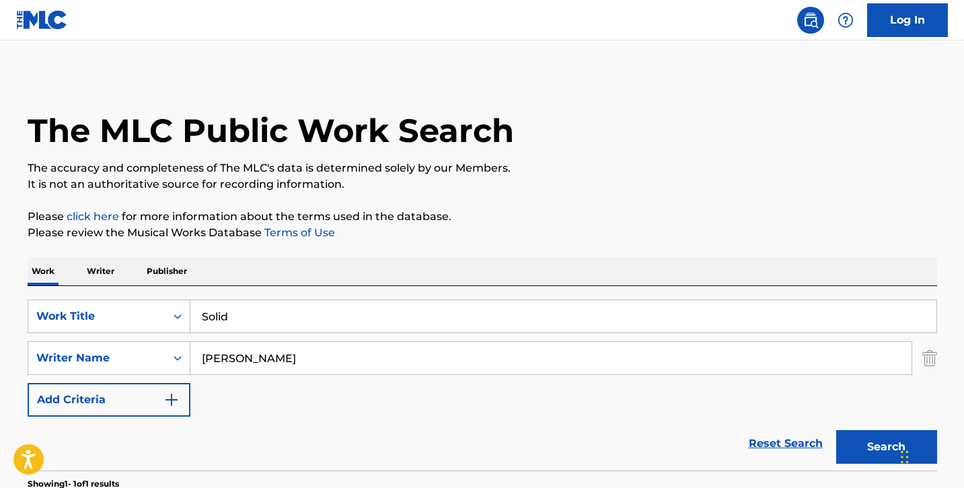
scroll to position [167, 0]
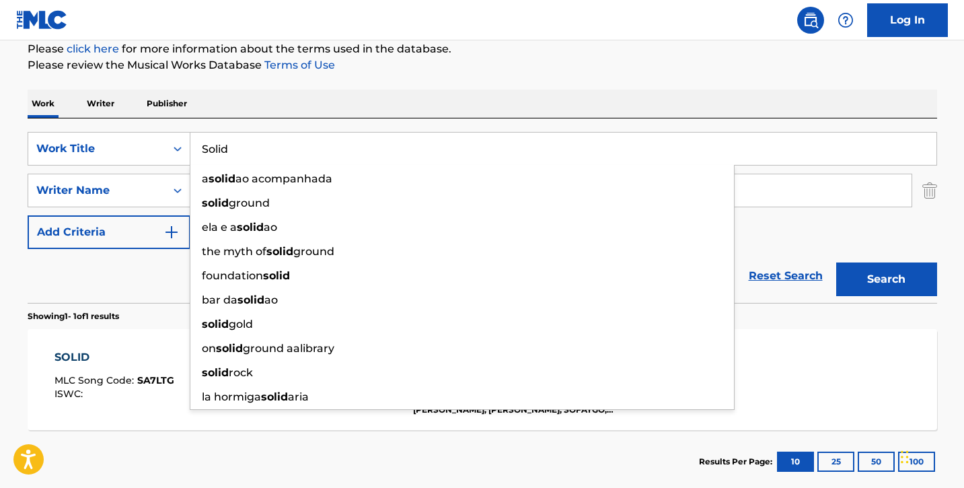
drag, startPoint x: 279, startPoint y: 143, endPoint x: 209, endPoint y: 152, distance: 71.3
click at [209, 151] on input "Solid" at bounding box center [563, 149] width 746 height 32
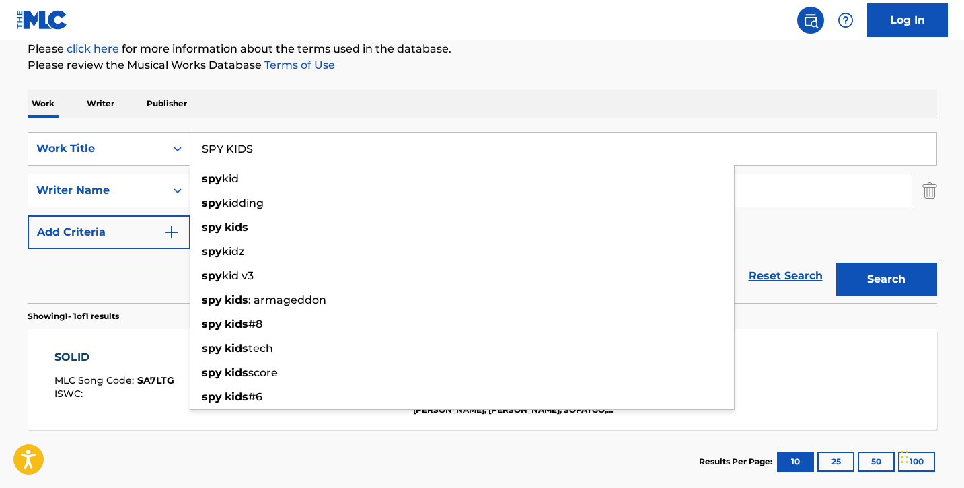
click at [836, 262] on button "Search" at bounding box center [886, 279] width 101 height 34
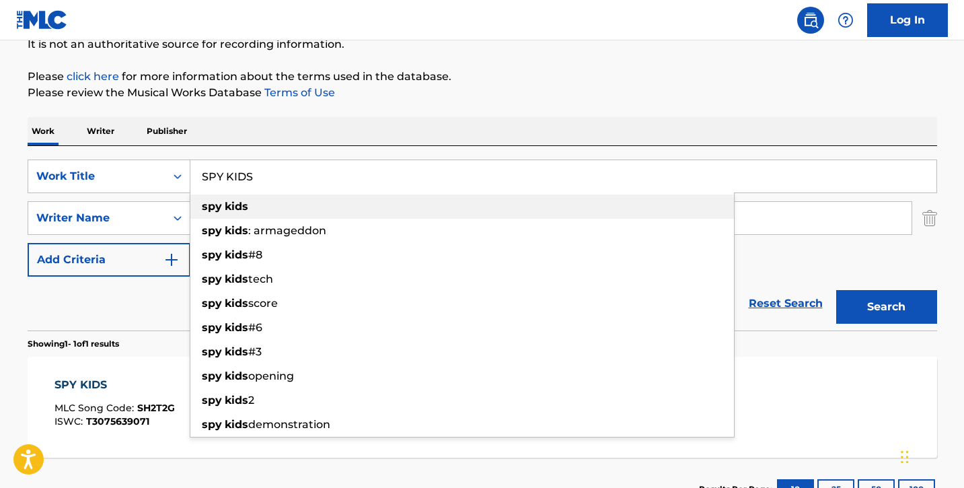
click at [286, 204] on div "spy kids" at bounding box center [462, 206] width 544 height 24
type input "spy kids"
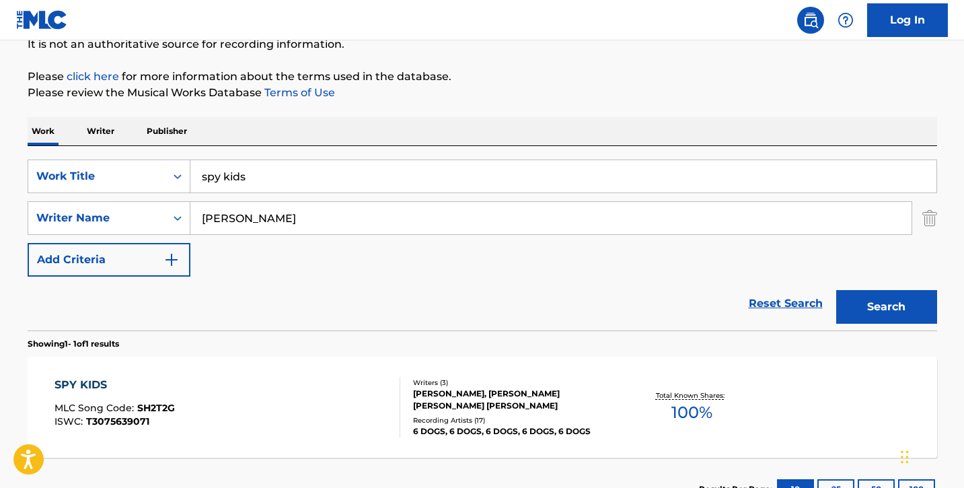
click at [300, 394] on div "SPY KIDS MLC Song Code : SH2T2G ISWC : T3075639071" at bounding box center [227, 407] width 346 height 61
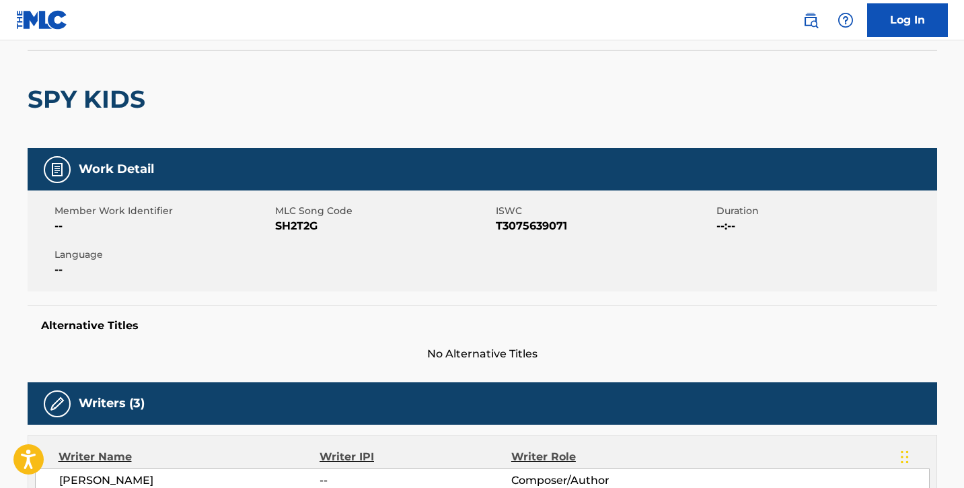
scroll to position [89, 0]
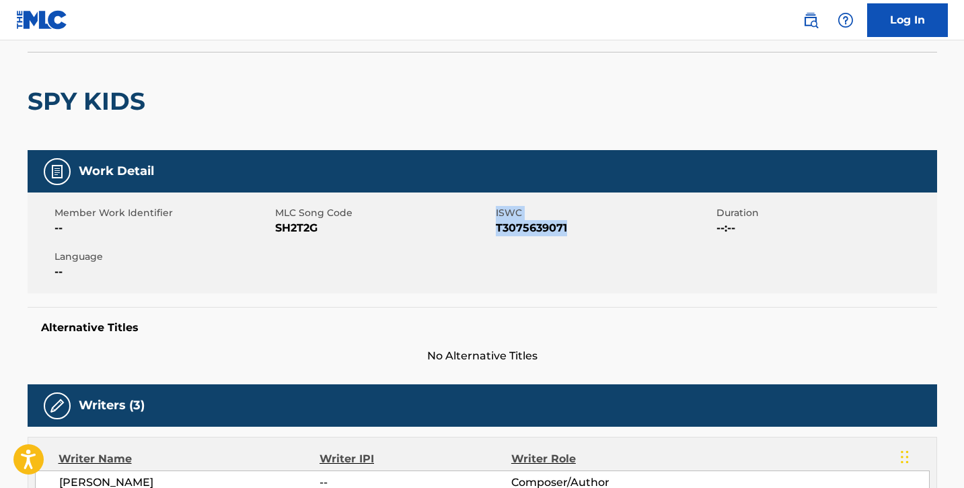
drag, startPoint x: 490, startPoint y: 233, endPoint x: 574, endPoint y: 230, distance: 83.5
click at [574, 230] on div "Member Work Identifier -- MLC Song Code SH2T2G ISWC T3075639071 Duration --:-- …" at bounding box center [482, 242] width 909 height 101
click at [573, 230] on span "T3075639071" at bounding box center [604, 228] width 217 height 16
drag, startPoint x: 496, startPoint y: 228, endPoint x: 581, endPoint y: 227, distance: 85.4
click at [592, 227] on span "T3075639071" at bounding box center [604, 228] width 217 height 16
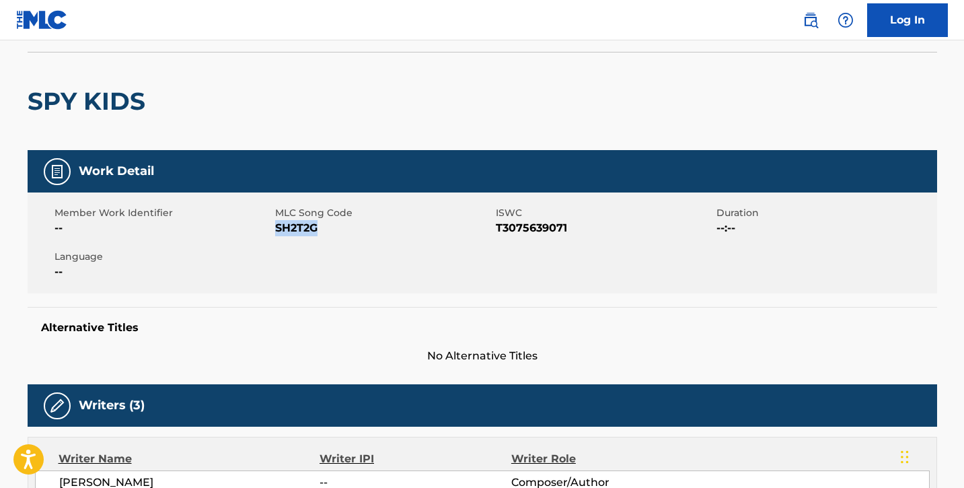
drag, startPoint x: 275, startPoint y: 226, endPoint x: 344, endPoint y: 232, distance: 68.9
click at [344, 232] on span "SH2T2G" at bounding box center [383, 228] width 217 height 16
click at [422, 398] on div "Writers (3)" at bounding box center [482, 405] width 909 height 42
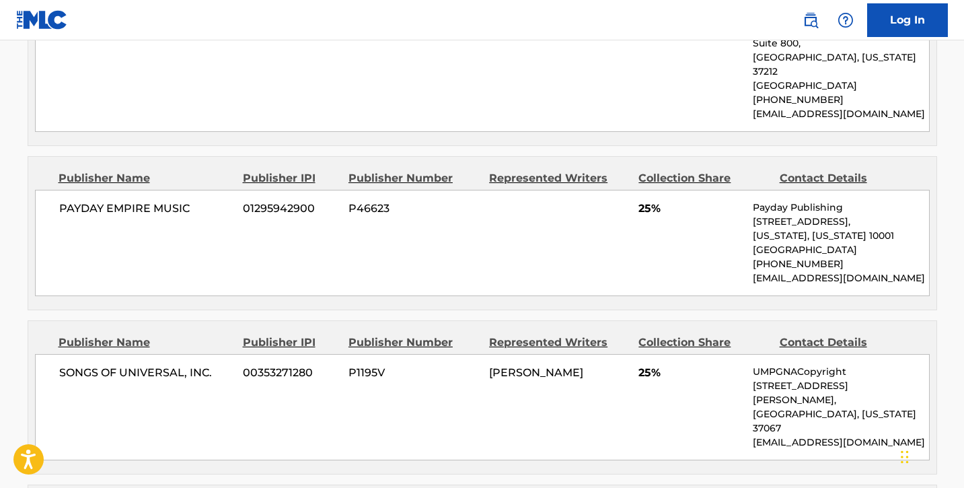
scroll to position [0, 0]
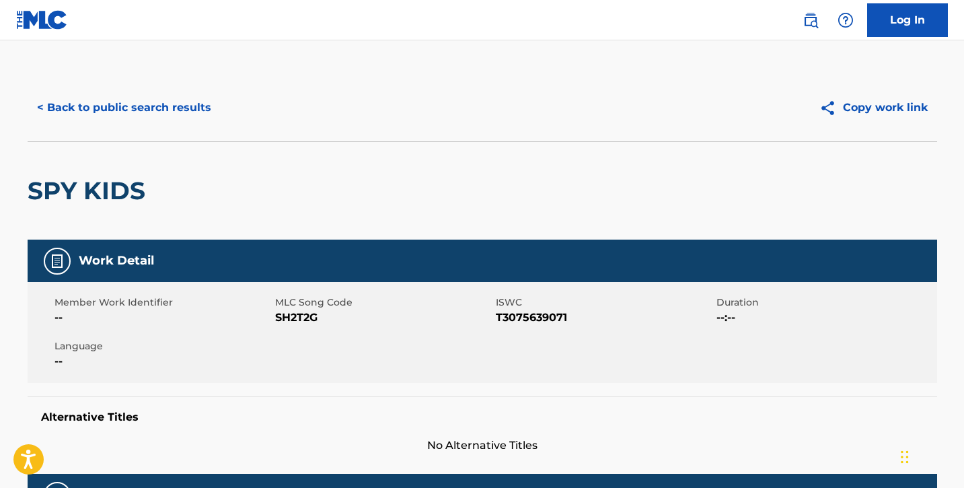
click at [153, 110] on button "< Back to public search results" at bounding box center [124, 108] width 193 height 34
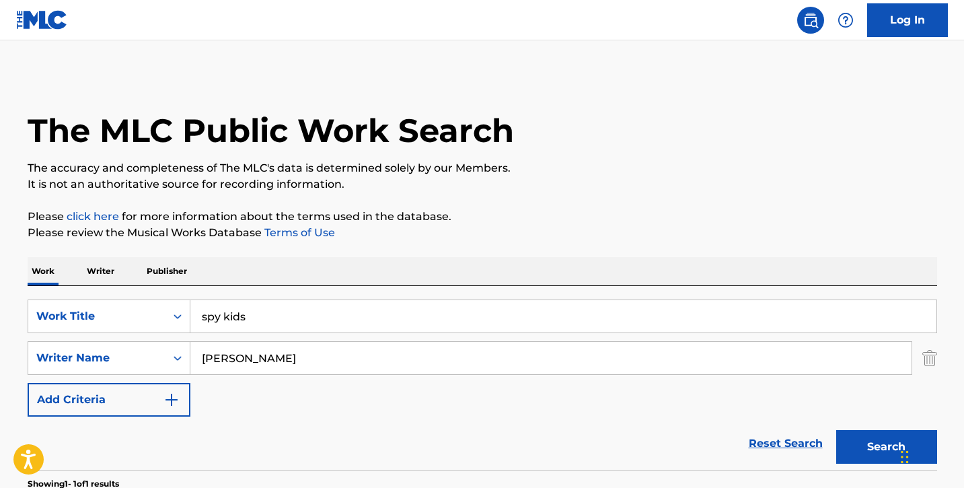
scroll to position [140, 0]
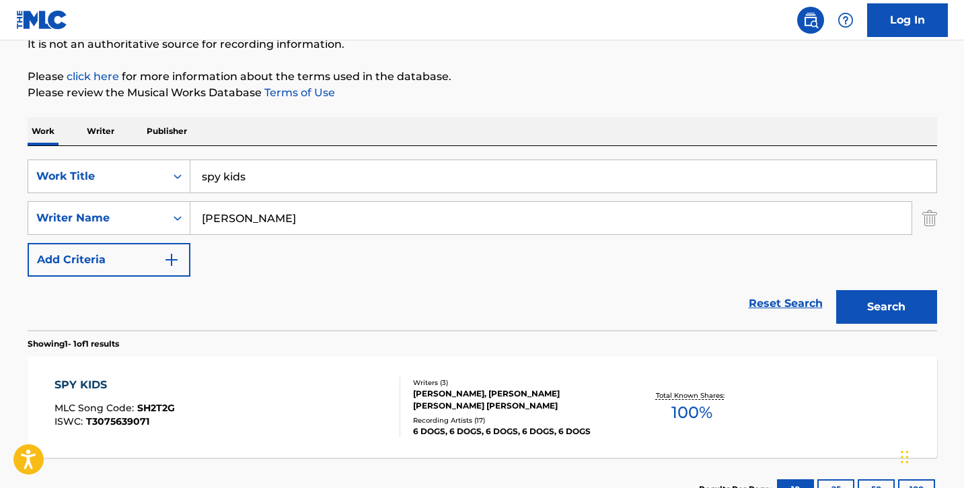
drag, startPoint x: 291, startPoint y: 165, endPoint x: 281, endPoint y: 173, distance: 12.5
click at [290, 165] on input "spy kids" at bounding box center [563, 176] width 746 height 32
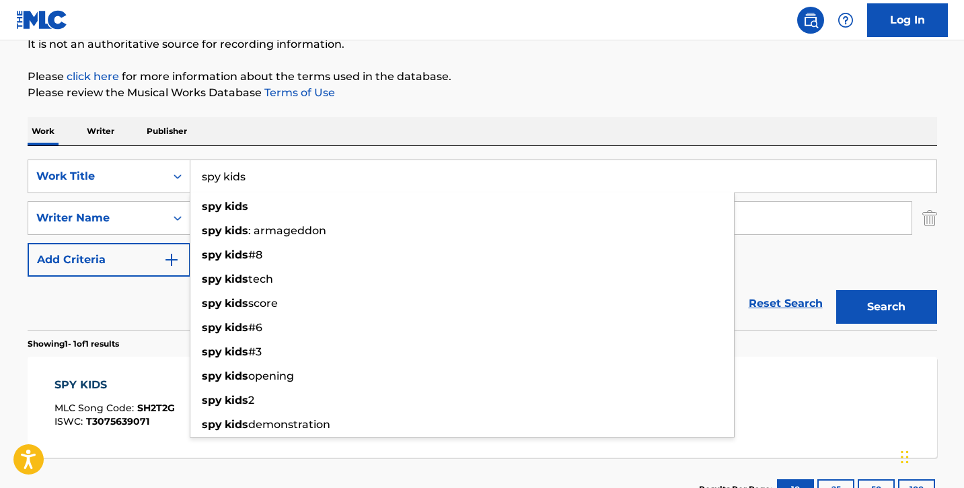
drag, startPoint x: 281, startPoint y: 177, endPoint x: 145, endPoint y: 153, distance: 138.7
click at [145, 153] on div "SearchWithCriteria833d144c-32f4-410c-80ef-87273a903b5f Work Title spy kids spy …" at bounding box center [482, 238] width 909 height 184
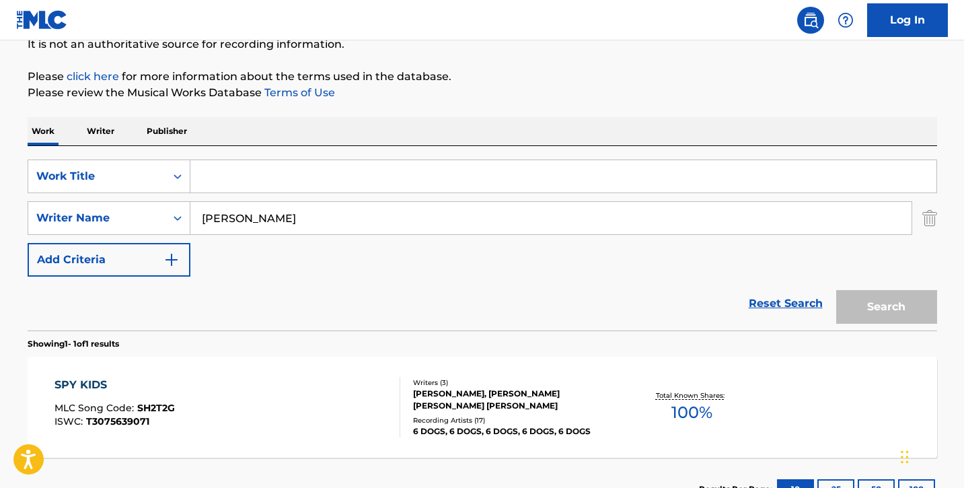
paste input "Squigi"
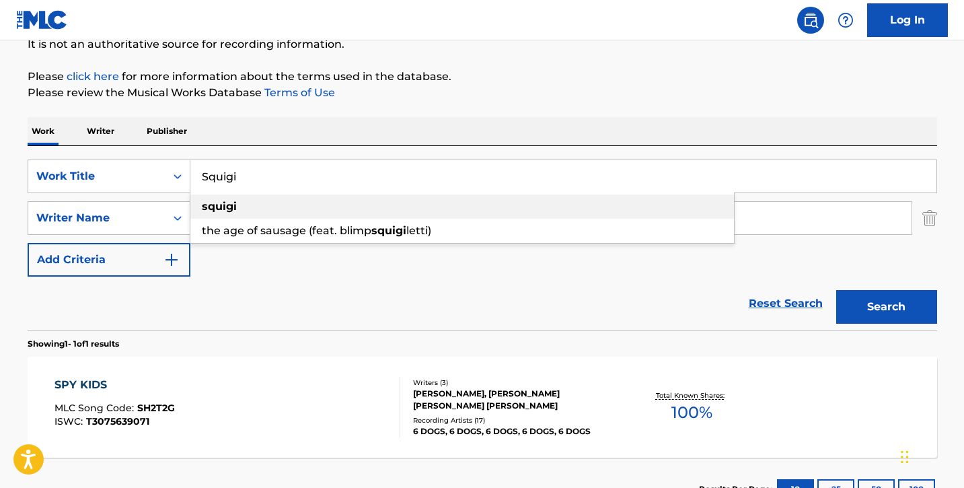
click at [374, 200] on div "squigi" at bounding box center [462, 206] width 544 height 24
type input "squigi"
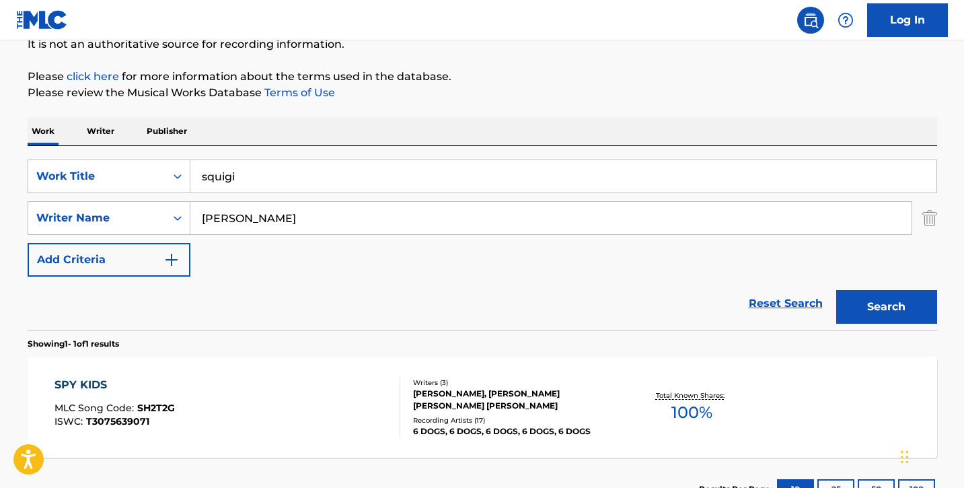
click at [870, 307] on button "Search" at bounding box center [886, 307] width 101 height 34
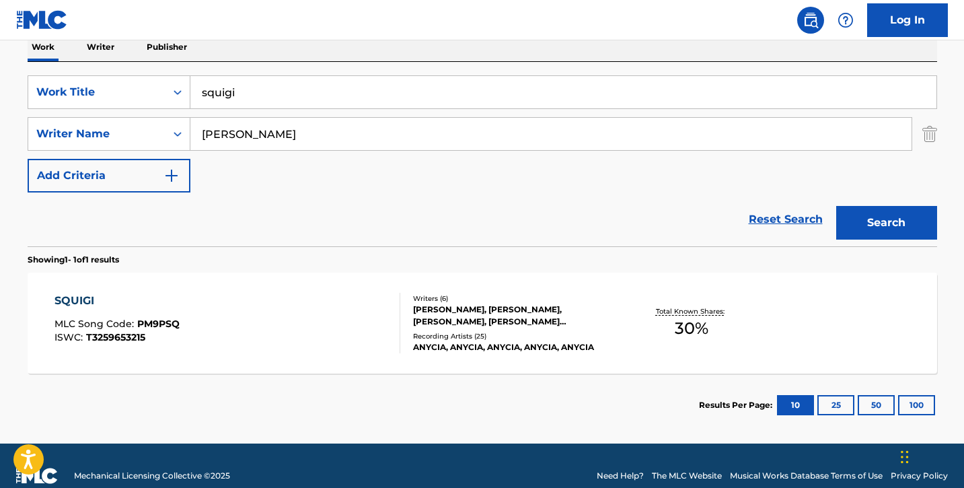
scroll to position [233, 0]
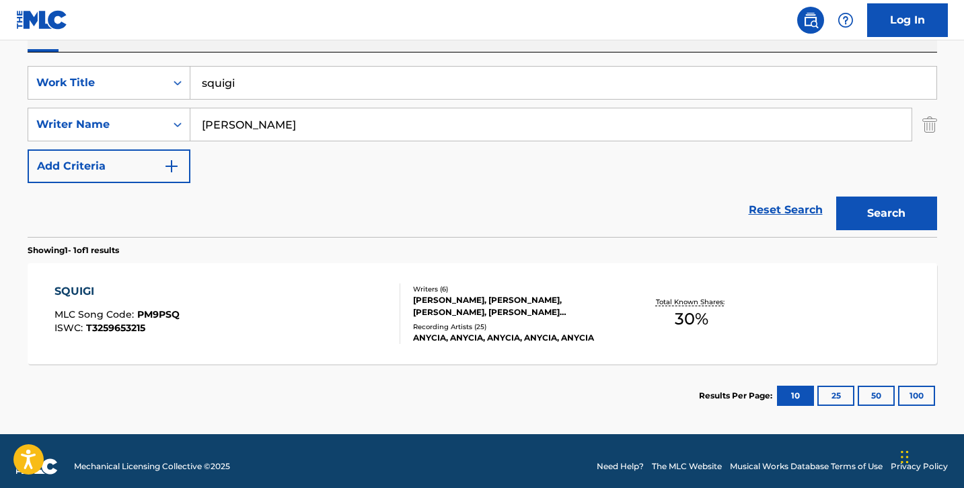
click at [264, 312] on div "SQUIGI MLC Song Code : PM9PSQ ISWC : T3259653215" at bounding box center [227, 313] width 346 height 61
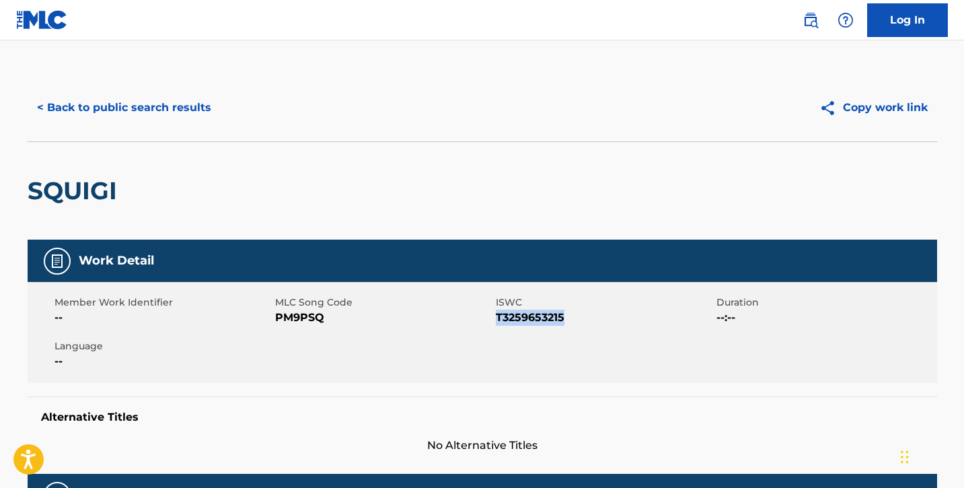
drag, startPoint x: 496, startPoint y: 316, endPoint x: 594, endPoint y: 327, distance: 98.8
click at [605, 328] on div "Member Work Identifier -- MLC Song Code PM9PSQ ISWC T3259653215 Duration --:-- …" at bounding box center [482, 332] width 909 height 101
click at [274, 313] on div "Member Work Identifier --" at bounding box center [164, 310] width 221 height 30
drag, startPoint x: 275, startPoint y: 315, endPoint x: 319, endPoint y: 313, distance: 43.7
click at [333, 313] on span "PM9PSQ" at bounding box center [383, 317] width 217 height 16
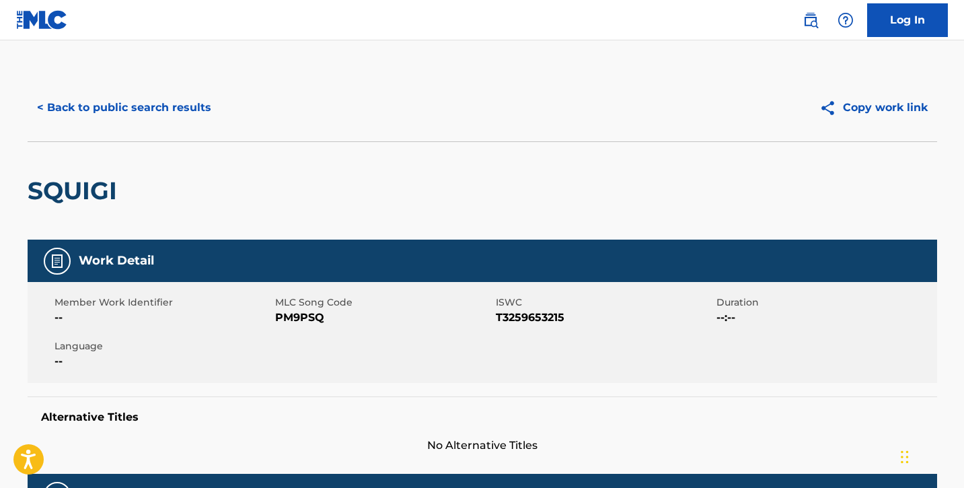
click at [302, 378] on div "Member Work Identifier -- MLC Song Code PM9PSQ ISWC T3259653215 Duration --:-- …" at bounding box center [482, 332] width 909 height 101
drag, startPoint x: 30, startPoint y: 186, endPoint x: 162, endPoint y: 186, distance: 132.5
click at [162, 186] on div "SQUIGI" at bounding box center [482, 190] width 909 height 98
click at [279, 223] on div "SQUIGI" at bounding box center [482, 190] width 909 height 98
click at [87, 106] on button "< Back to public search results" at bounding box center [124, 108] width 193 height 34
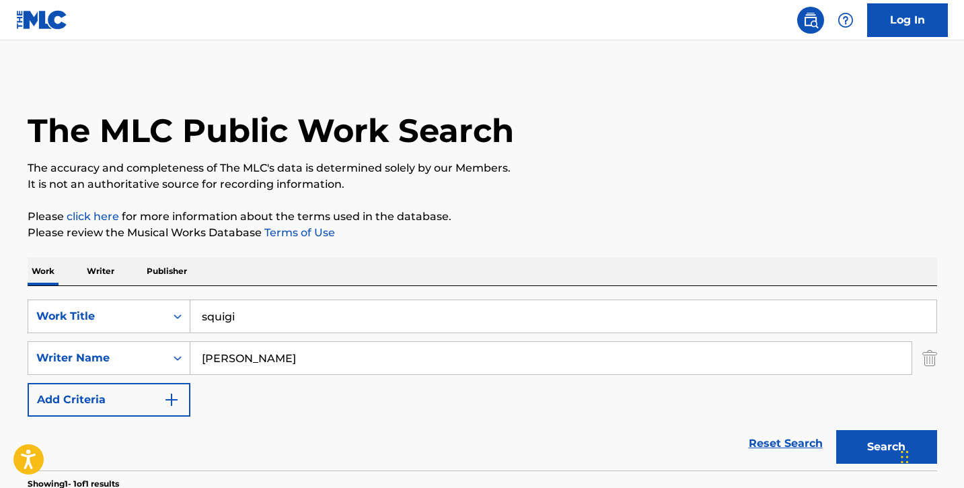
scroll to position [167, 0]
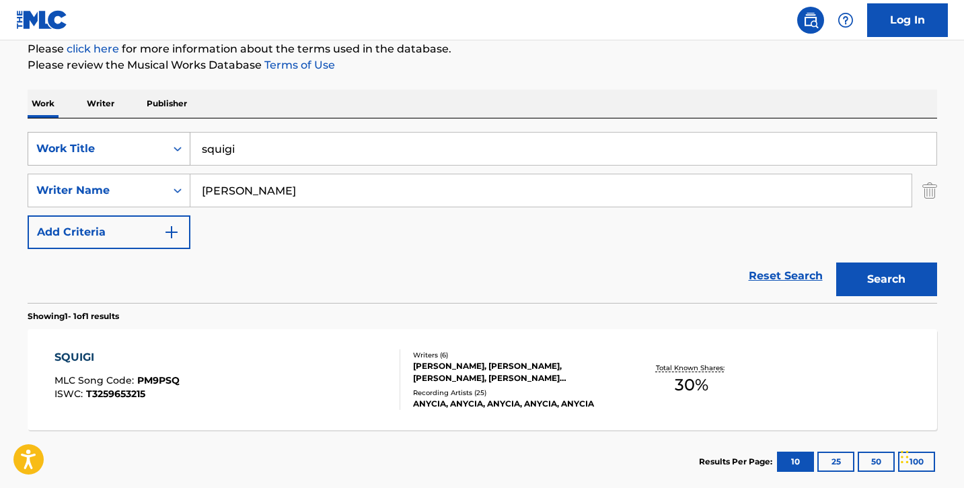
drag, startPoint x: 293, startPoint y: 153, endPoint x: 139, endPoint y: 132, distance: 155.4
click at [139, 132] on div "SearchWithCriteria833d144c-32f4-410c-80ef-87273a903b5f Work Title squigi" at bounding box center [482, 149] width 909 height 34
click at [224, 153] on input "Search Form" at bounding box center [563, 149] width 746 height 32
paste input "USLD91730630"
type input "USLD91730630"
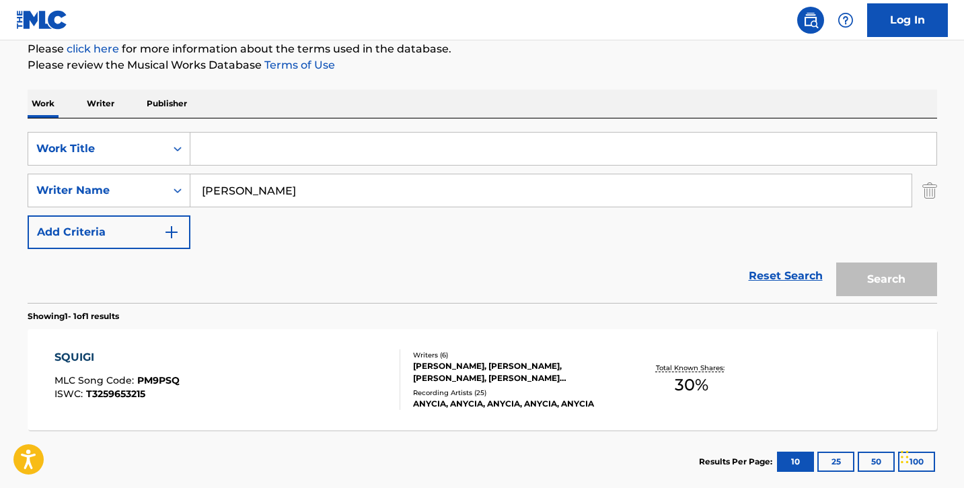
click at [223, 142] on input "Search Form" at bounding box center [563, 149] width 746 height 32
paste input "Starfire Teen Titans"
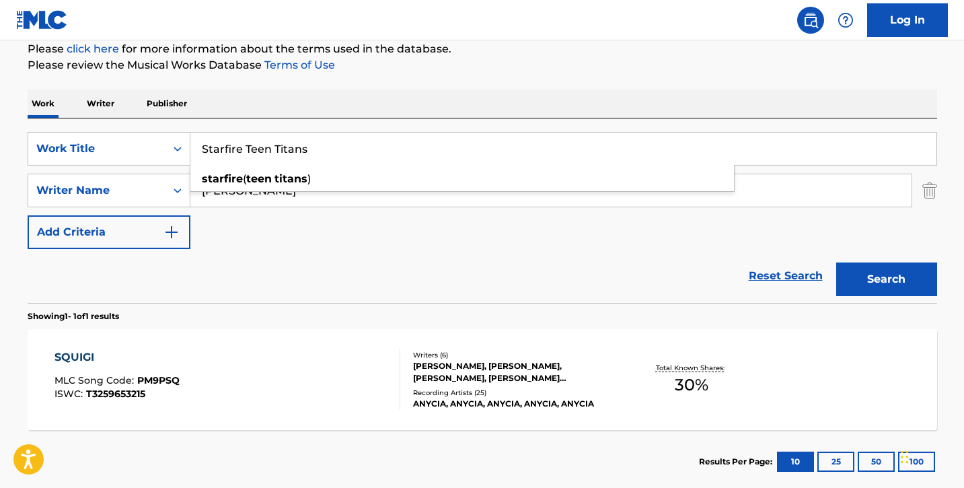
type input "Starfire Teen Titans"
click at [862, 276] on button "Search" at bounding box center [886, 279] width 101 height 34
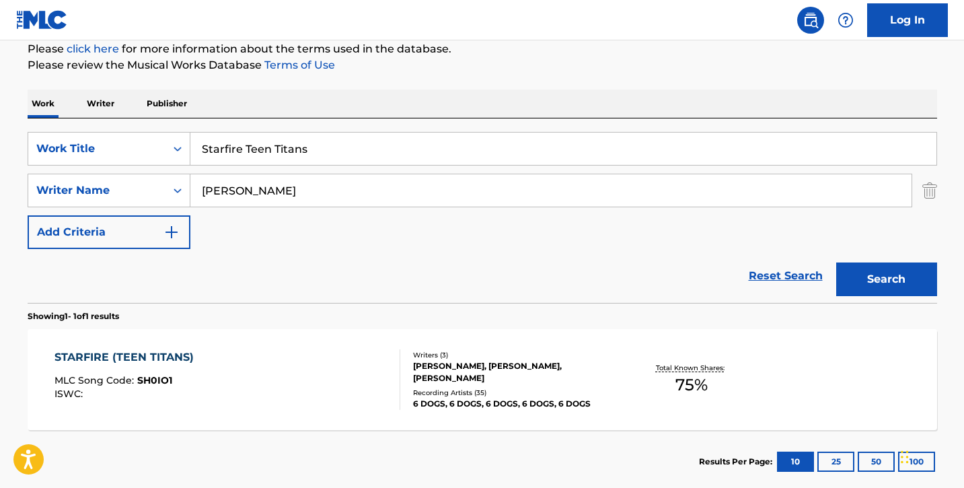
click at [295, 385] on div "STARFIRE (TEEN TITANS) MLC Song Code : SH0IO1 ISWC :" at bounding box center [227, 379] width 346 height 61
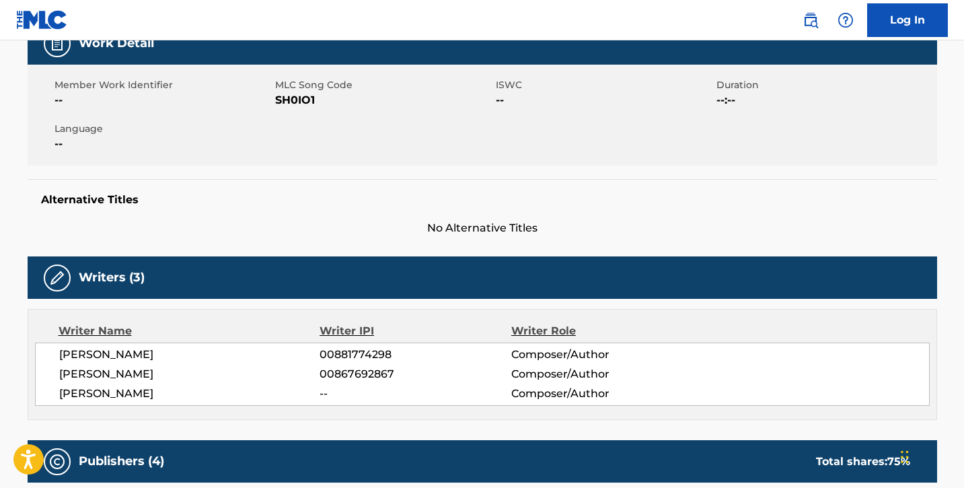
scroll to position [52, 0]
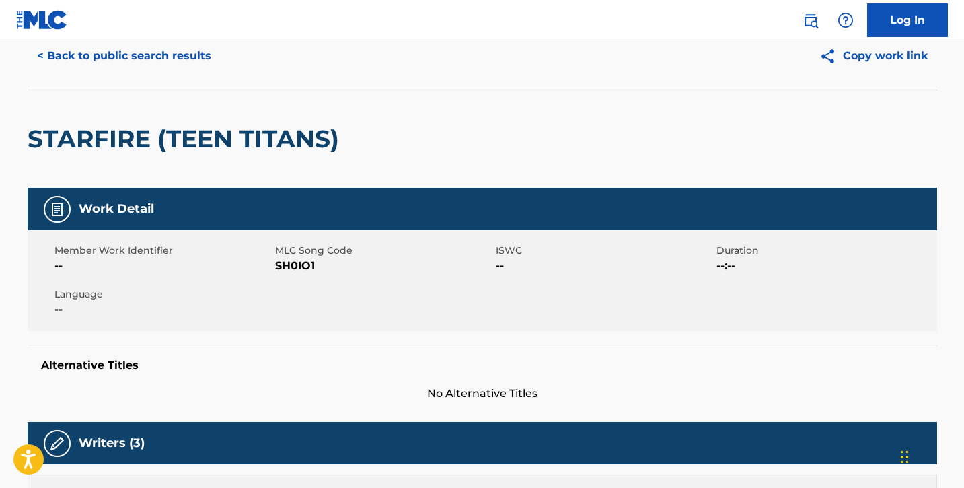
click at [77, 64] on button "< Back to public search results" at bounding box center [124, 56] width 193 height 34
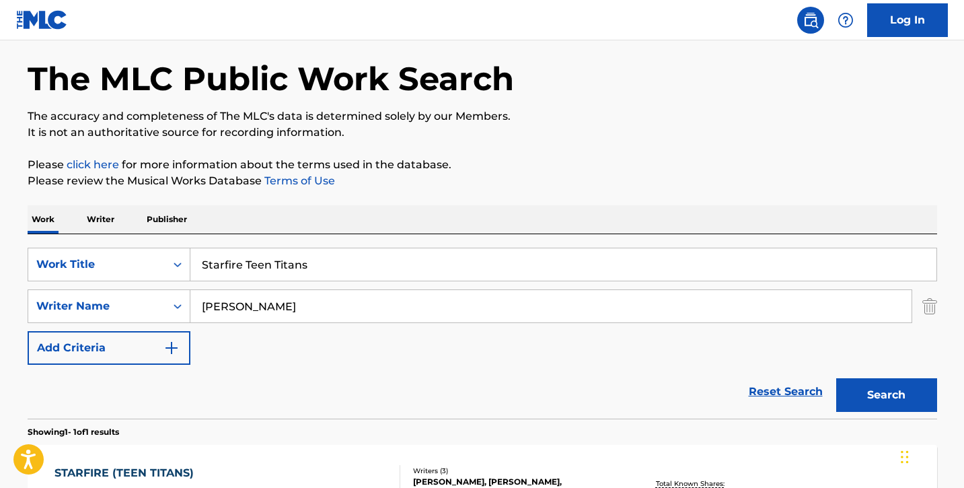
scroll to position [167, 0]
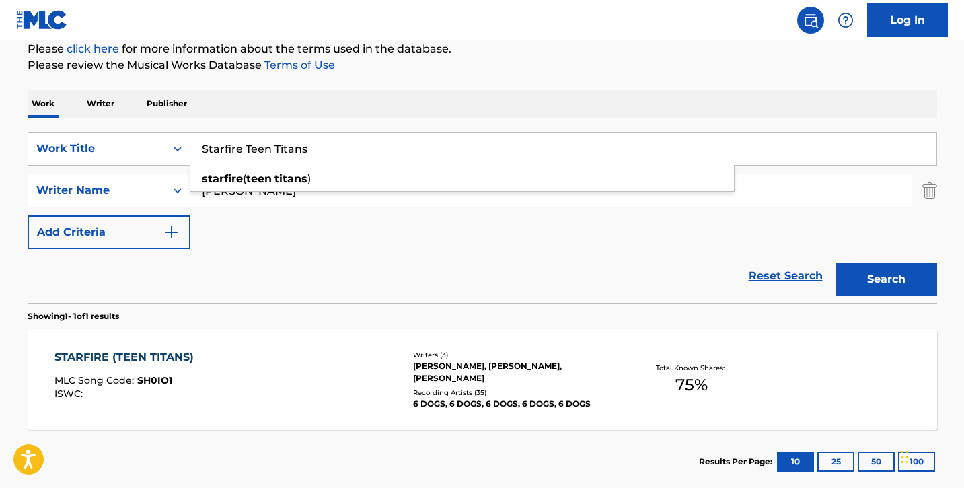
drag, startPoint x: 318, startPoint y: 156, endPoint x: 215, endPoint y: 145, distance: 103.6
click at [215, 145] on input "Starfire Teen Titans" at bounding box center [563, 149] width 746 height 32
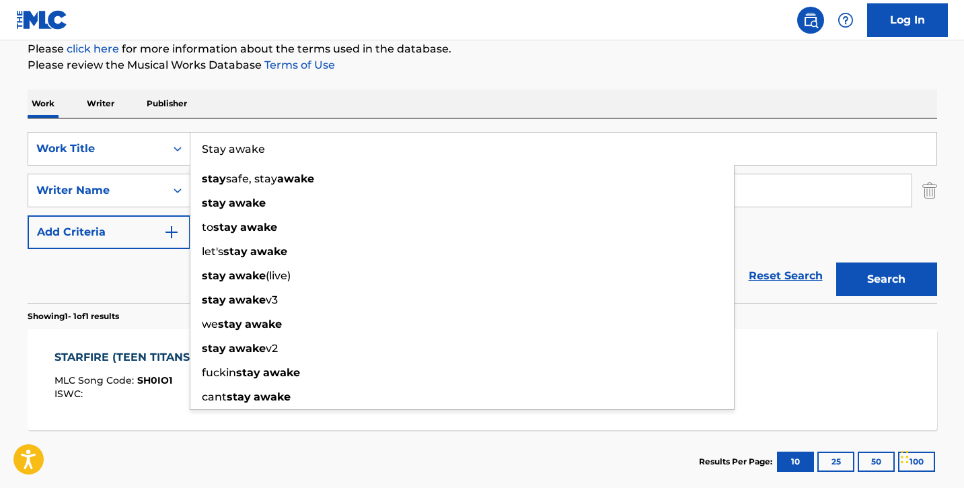
type input "Stay awake"
click at [836, 262] on button "Search" at bounding box center [886, 279] width 101 height 34
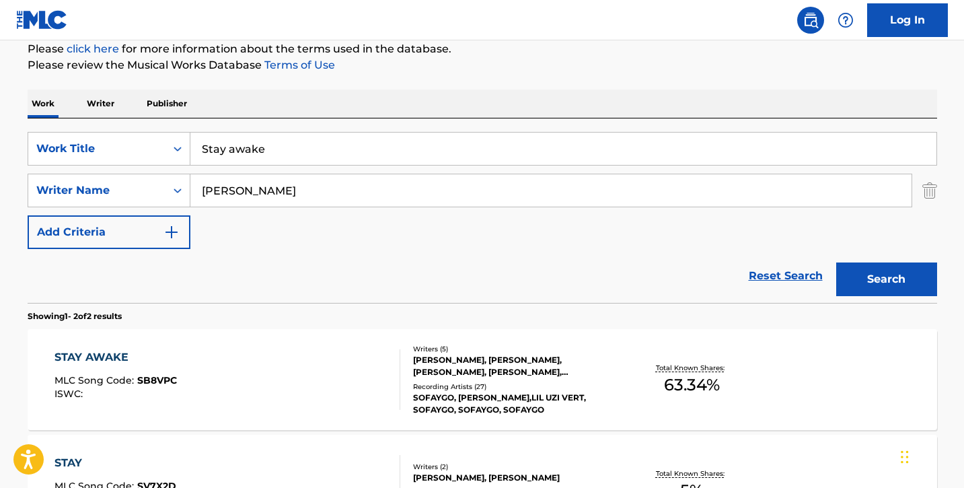
click at [241, 371] on div "STAY AWAKE MLC Song Code : SB8VPC ISWC :" at bounding box center [227, 379] width 346 height 61
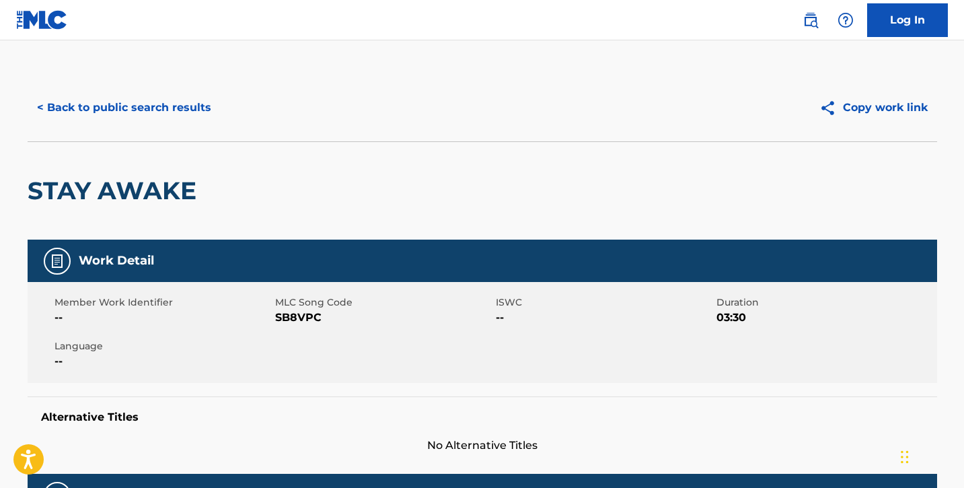
click at [159, 112] on button "< Back to public search results" at bounding box center [124, 108] width 193 height 34
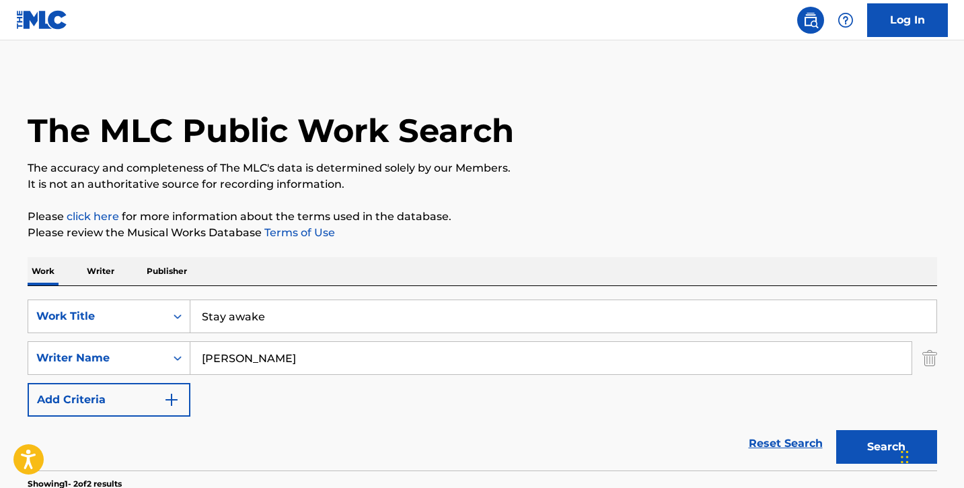
scroll to position [167, 0]
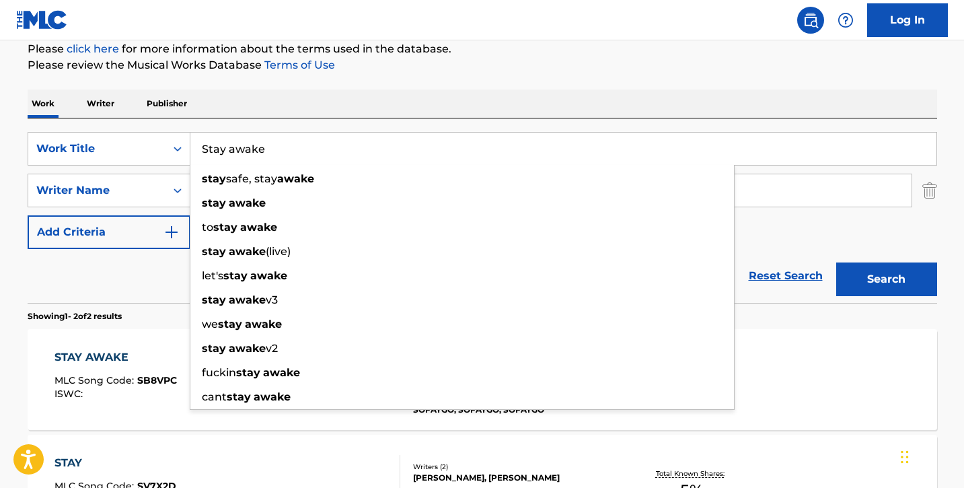
drag, startPoint x: 308, startPoint y: 146, endPoint x: 194, endPoint y: 149, distance: 113.7
click at [194, 149] on input "Stay awake" at bounding box center [563, 149] width 746 height 32
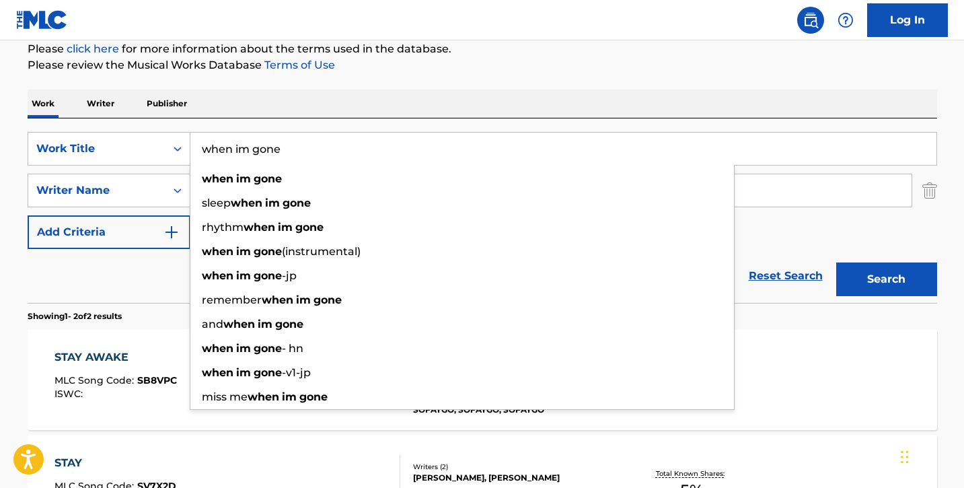
click at [836, 262] on button "Search" at bounding box center [886, 279] width 101 height 34
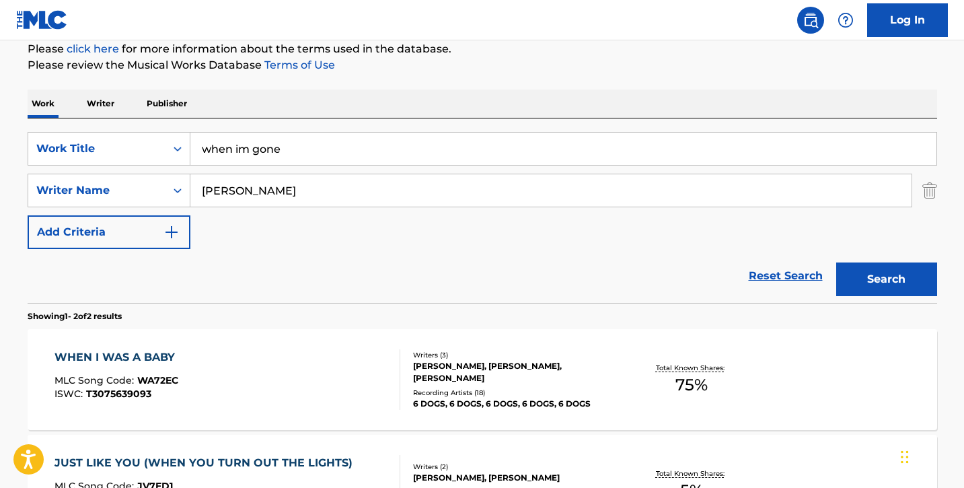
click at [239, 145] on input "when im gone" at bounding box center [563, 149] width 746 height 32
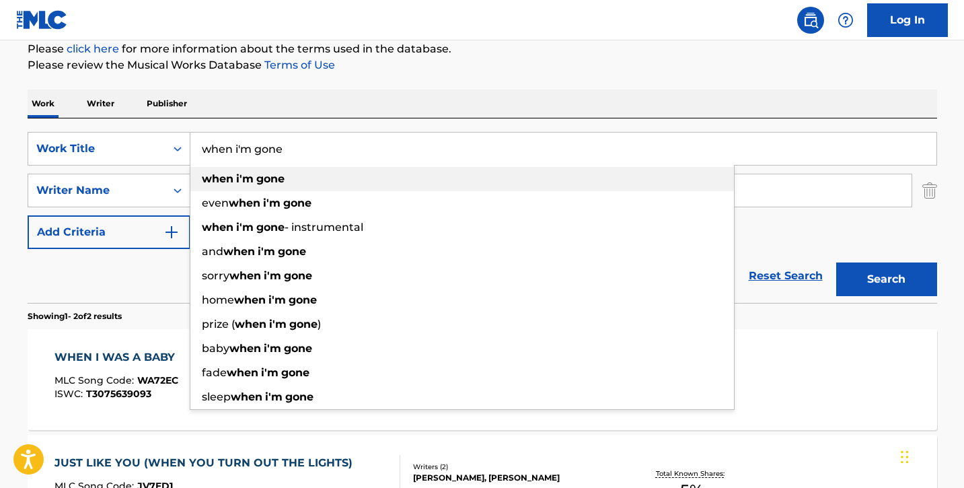
click at [303, 174] on div "when i'm gone" at bounding box center [462, 179] width 544 height 24
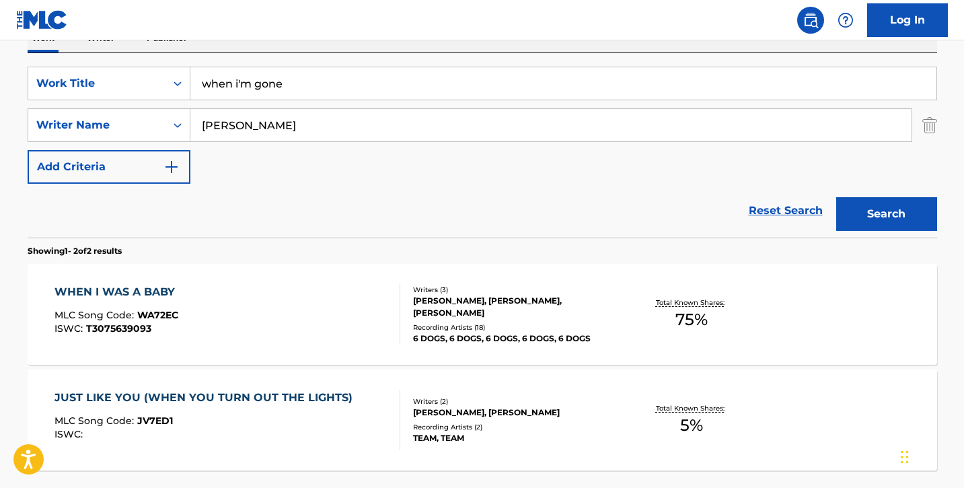
scroll to position [231, 0]
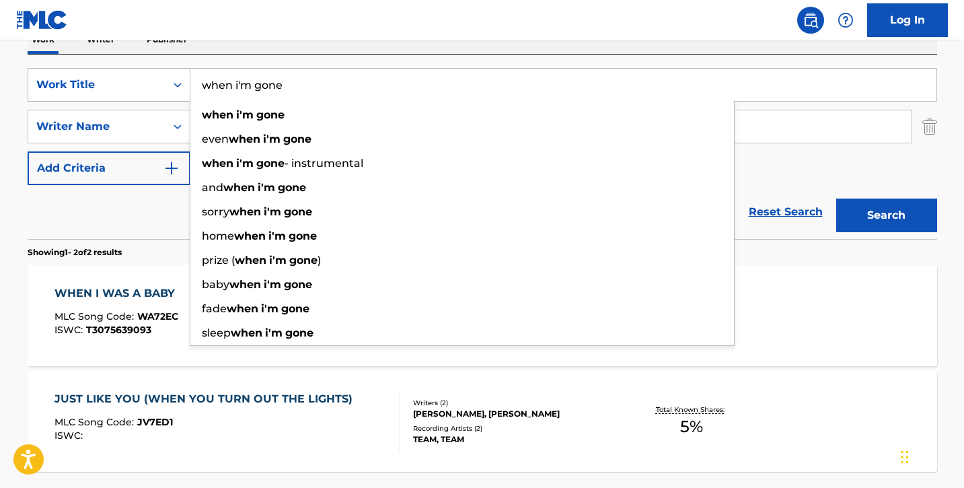
drag, startPoint x: 287, startPoint y: 83, endPoint x: 141, endPoint y: 81, distance: 146.0
click at [141, 81] on div "SearchWithCriteria833d144c-32f4-410c-80ef-87273a903b5f Work Title when i'm gone…" at bounding box center [482, 85] width 909 height 34
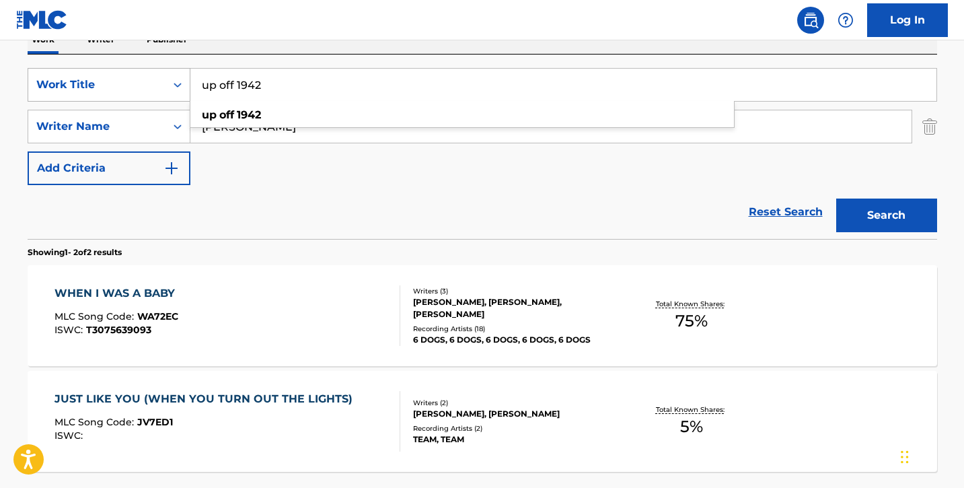
type input "up off 1942"
click at [836, 198] on button "Search" at bounding box center [886, 215] width 101 height 34
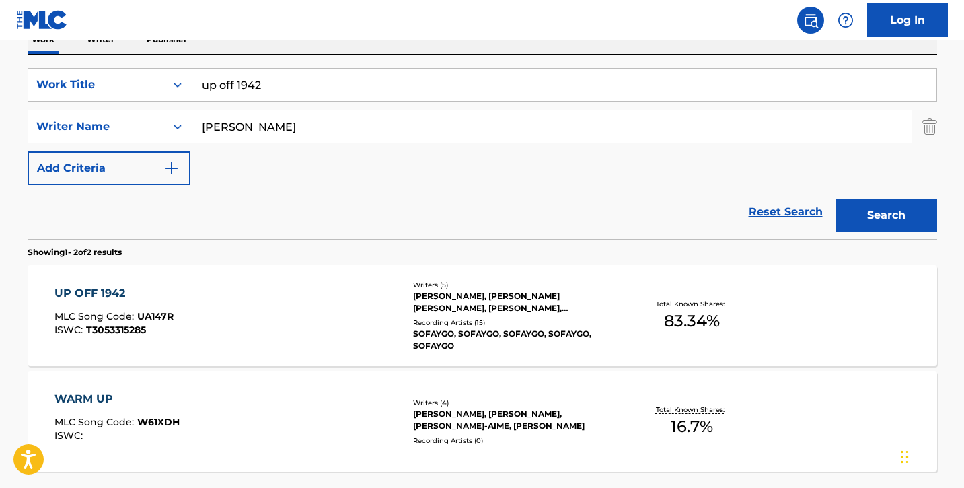
click at [253, 318] on div "UP OFF 1942 MLC Song Code : UA147R ISWC : T3053315285" at bounding box center [227, 315] width 346 height 61
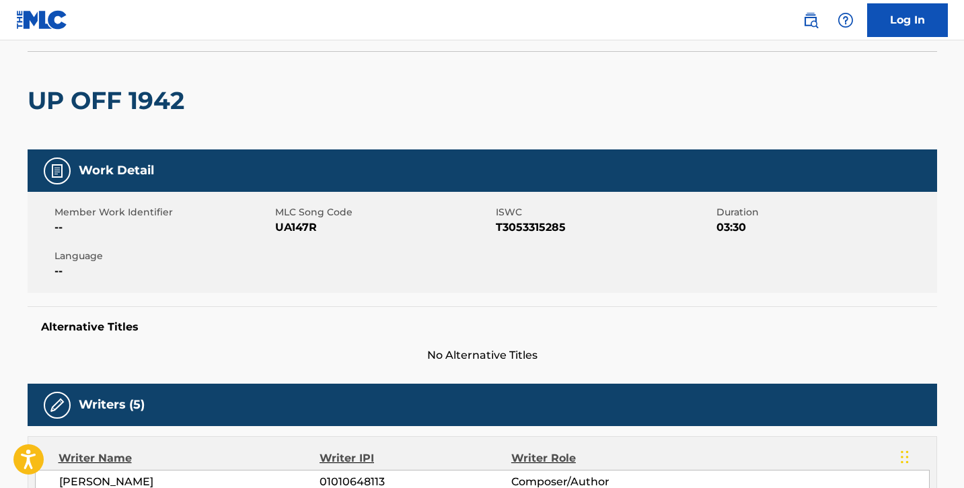
scroll to position [88, 0]
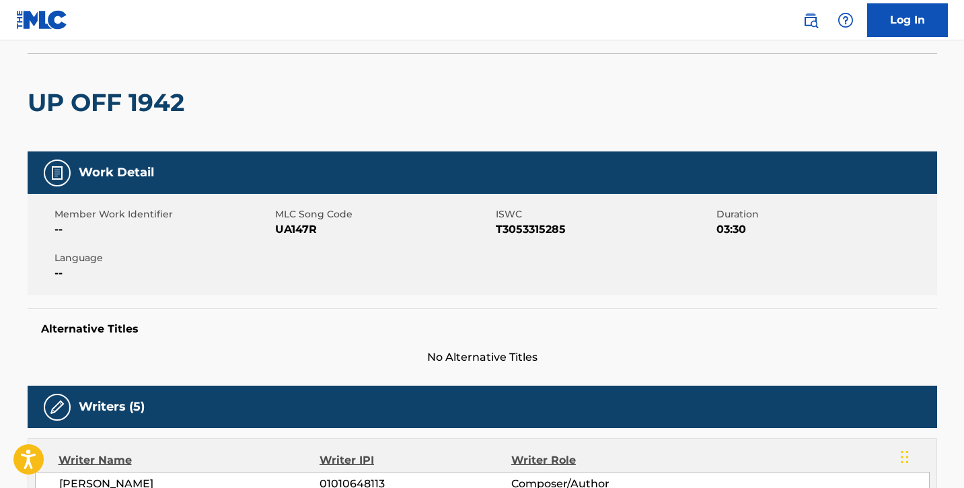
click at [679, 283] on div "Member Work Identifier -- MLC Song Code UA147R ISWC T3053315285 Duration 03:30 …" at bounding box center [482, 244] width 909 height 101
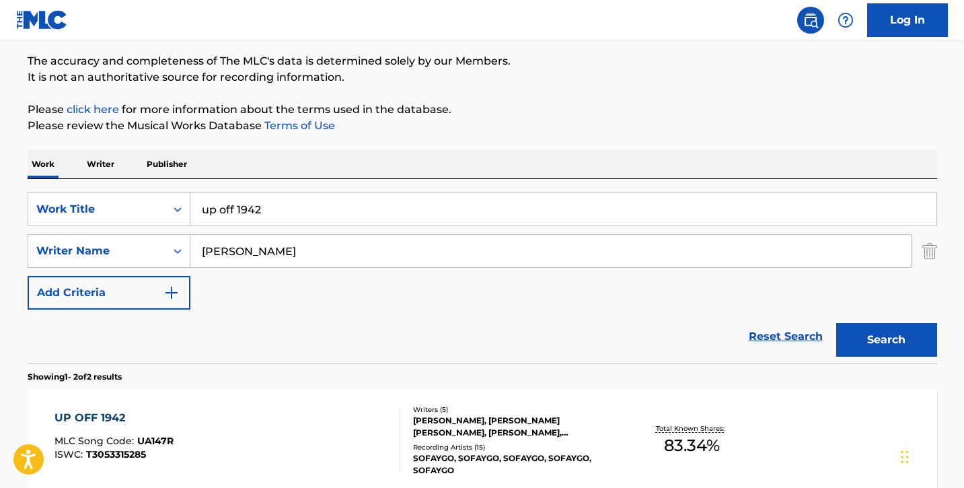
scroll to position [106, 0]
click at [110, 416] on div "UP OFF 1942" at bounding box center [113, 418] width 119 height 16
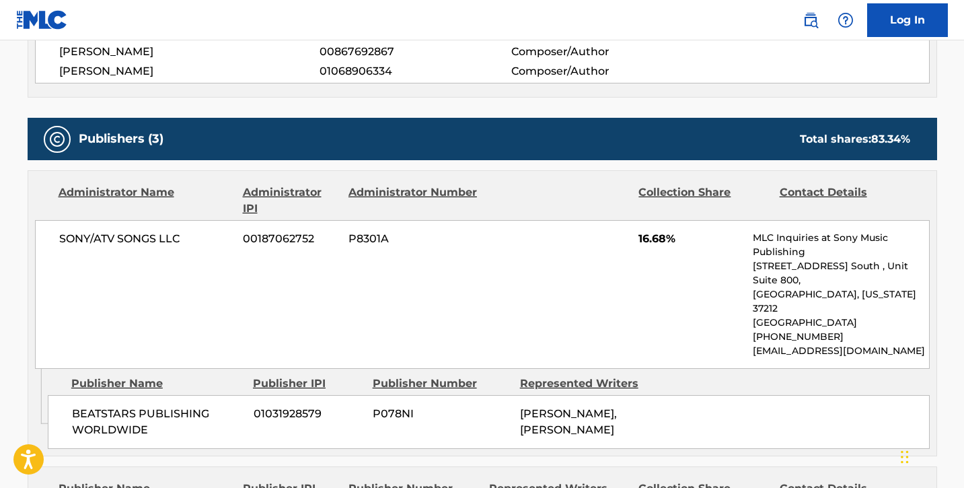
scroll to position [579, 0]
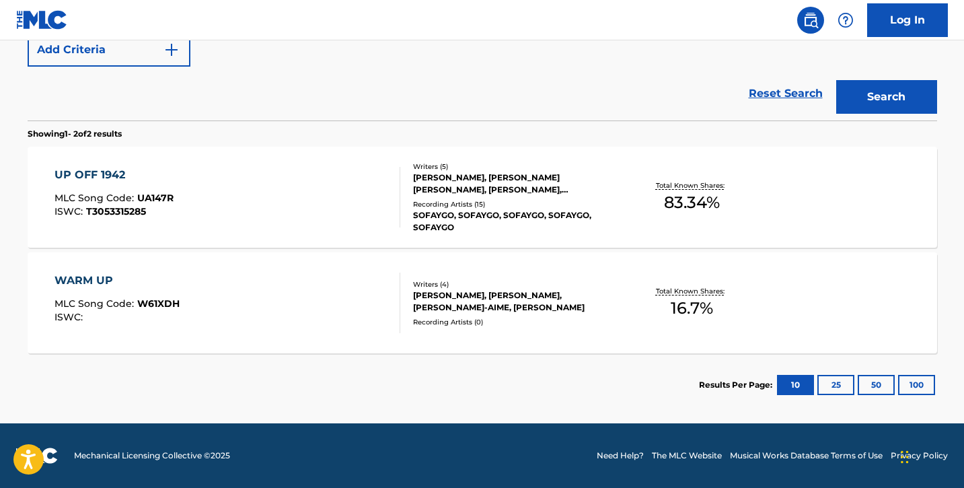
scroll to position [106, 0]
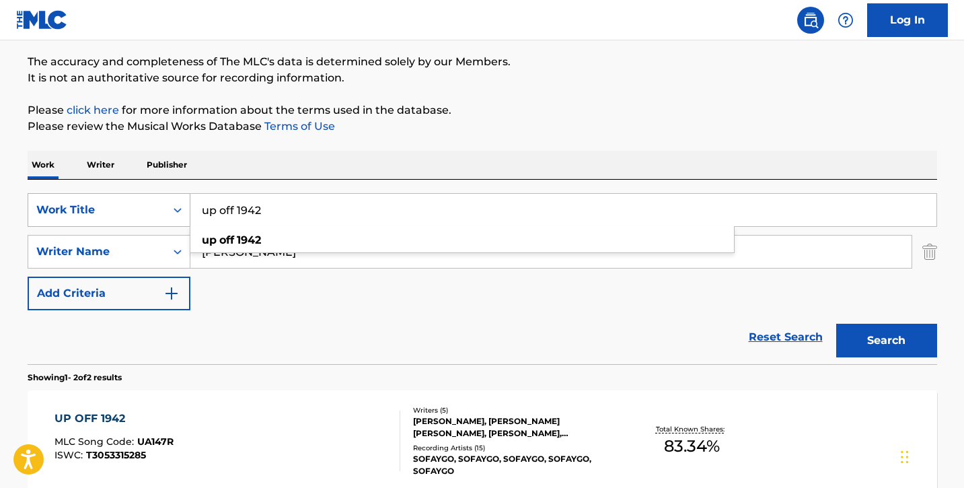
drag, startPoint x: 269, startPoint y: 210, endPoint x: 149, endPoint y: 198, distance: 120.9
click at [149, 198] on div "SearchWithCriteria833d144c-32f4-410c-80ef-87273a903b5f Work Title up off 1942 u…" at bounding box center [482, 210] width 909 height 34
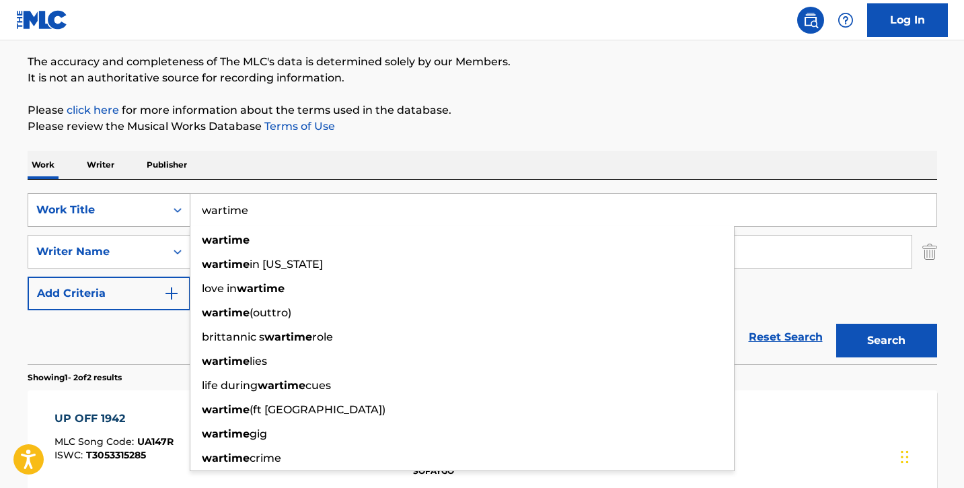
click at [836, 324] on button "Search" at bounding box center [886, 341] width 101 height 34
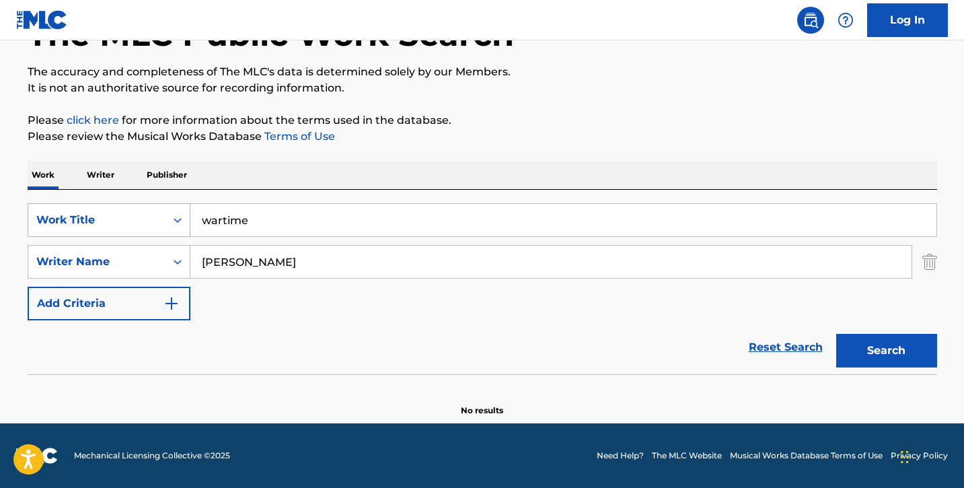
scroll to position [96, 0]
click at [89, 383] on section "No results" at bounding box center [482, 398] width 909 height 35
click at [869, 353] on button "Search" at bounding box center [886, 351] width 101 height 34
click at [222, 223] on input "wartime" at bounding box center [563, 220] width 746 height 32
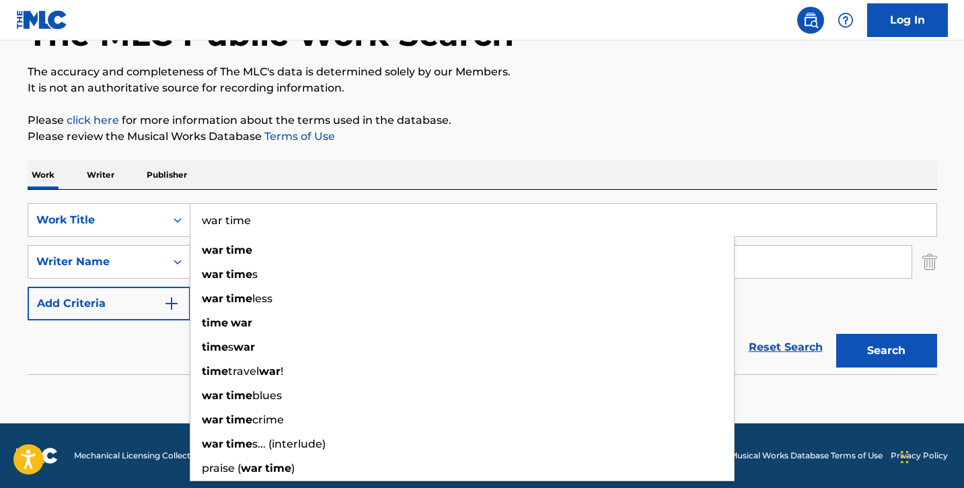
click at [836, 334] on button "Search" at bounding box center [886, 351] width 101 height 34
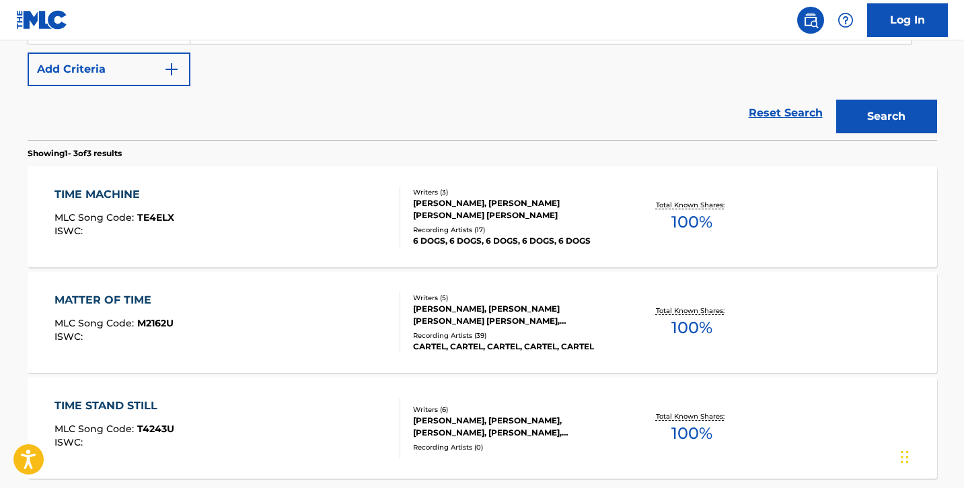
scroll to position [0, 0]
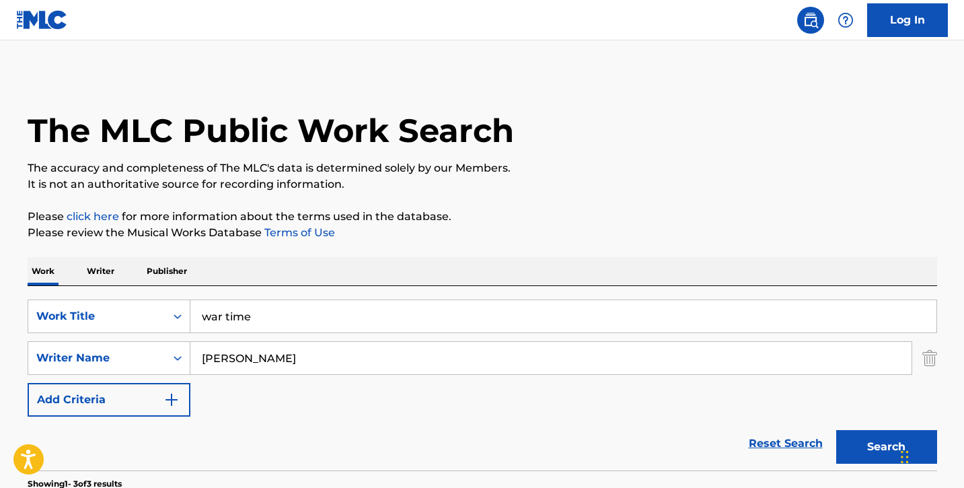
click at [253, 274] on div "Work Writer Publisher" at bounding box center [482, 271] width 909 height 28
drag, startPoint x: 266, startPoint y: 313, endPoint x: 190, endPoint y: 312, distance: 75.3
click at [190, 312] on input "war time" at bounding box center [563, 316] width 746 height 32
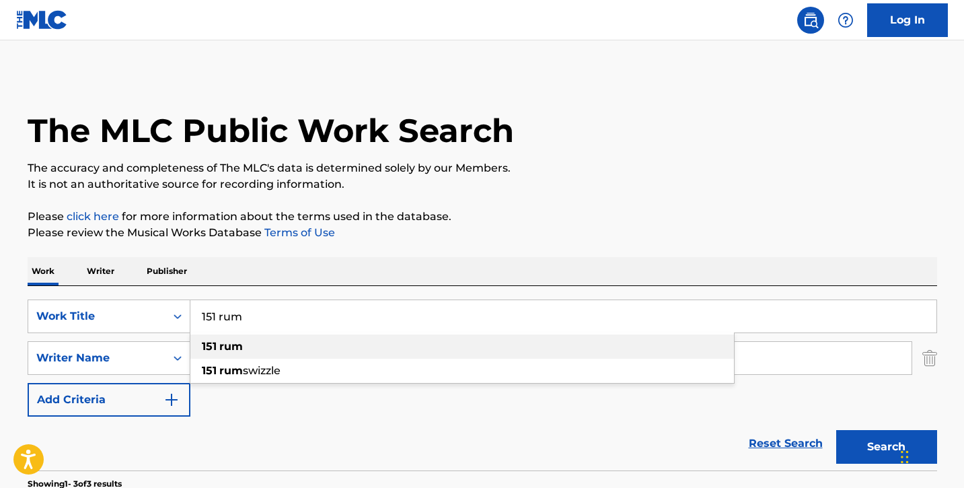
type input "151 rum"
click at [271, 346] on div "151 rum" at bounding box center [462, 346] width 544 height 24
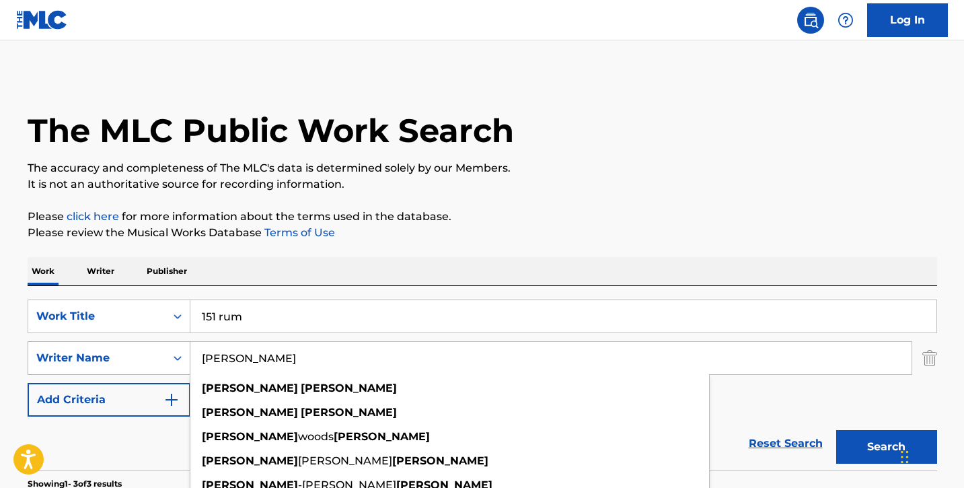
drag, startPoint x: 282, startPoint y: 357, endPoint x: 185, endPoint y: 350, distance: 97.1
click at [185, 350] on div "SearchWithCriteria199e2696-4aeb-4734-b2c9-4242e41cf11d Writer Name [PERSON_NAME…" at bounding box center [482, 358] width 909 height 34
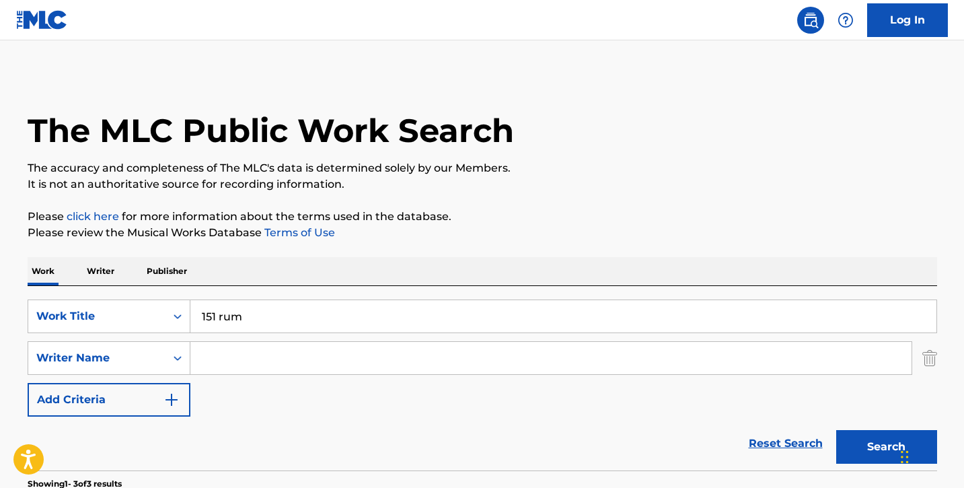
click at [863, 442] on button "Search" at bounding box center [886, 447] width 101 height 34
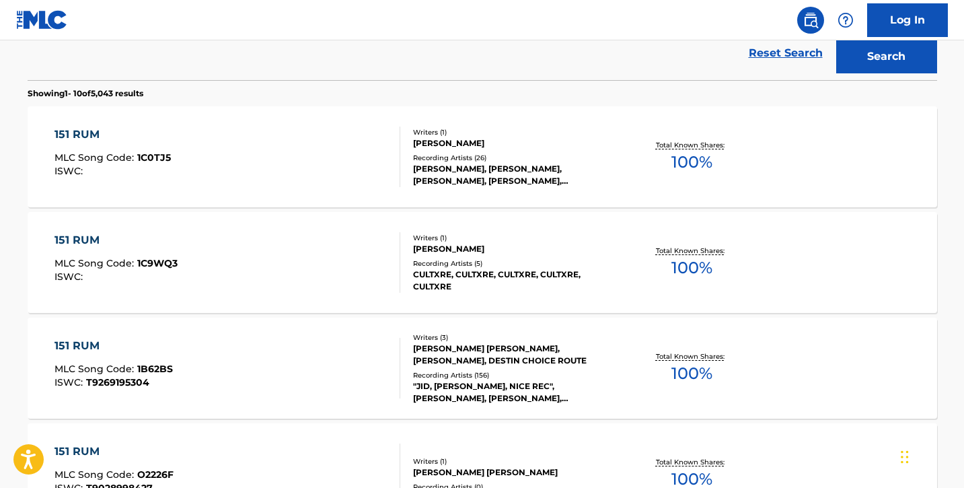
scroll to position [389, 0]
click at [270, 366] on div "151 RUM MLC Song Code : 1B62BS ISWC : T9269195304" at bounding box center [227, 368] width 346 height 61
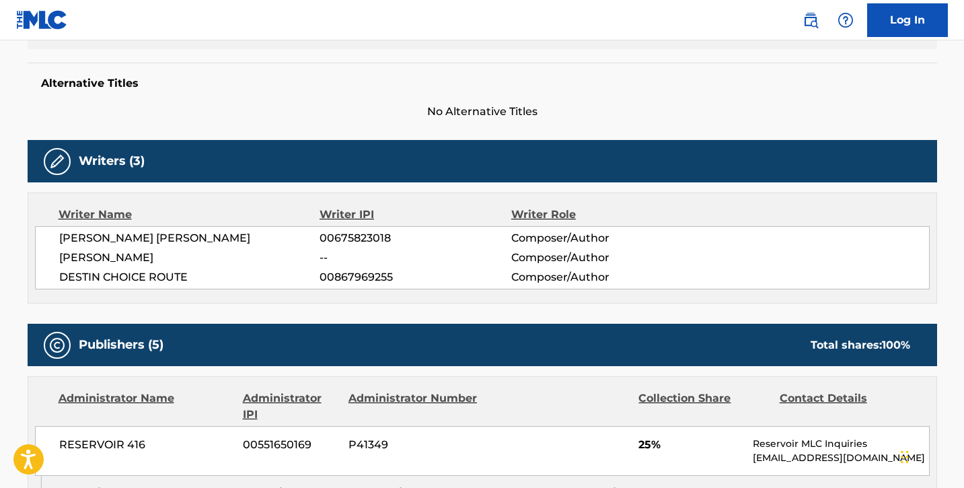
scroll to position [333, 0]
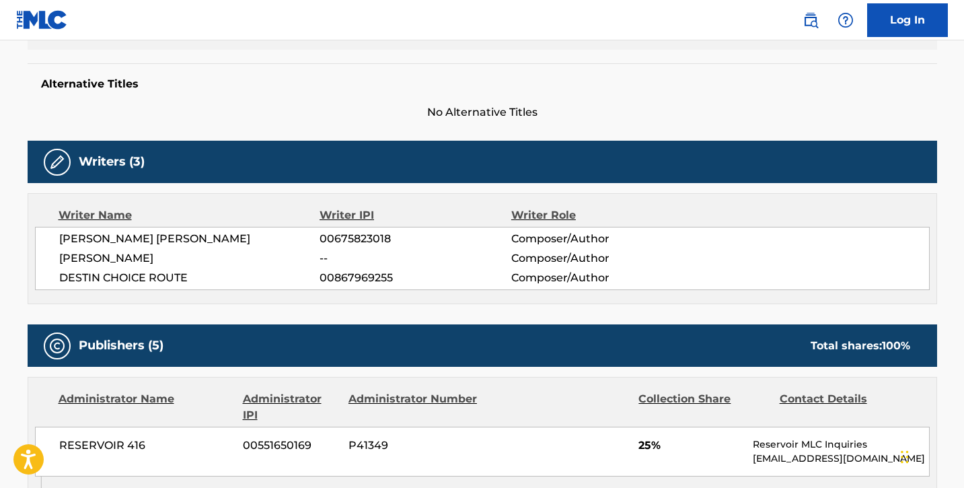
click at [305, 361] on div "Publishers (5) Total shares: 100 %" at bounding box center [482, 345] width 909 height 42
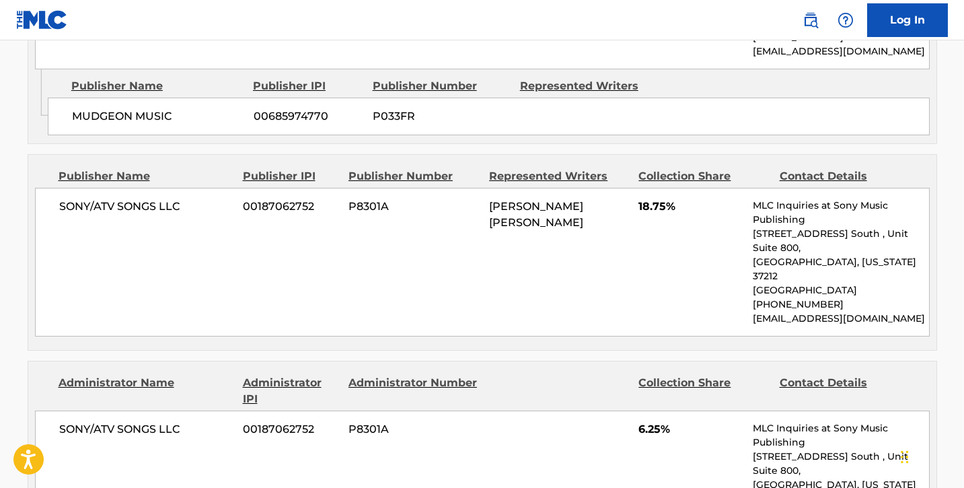
scroll to position [1099, 0]
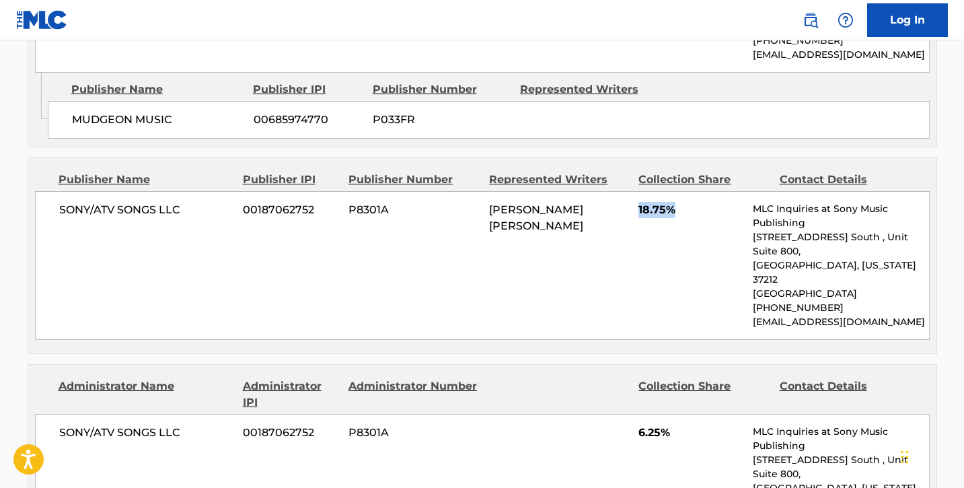
drag, startPoint x: 638, startPoint y: 192, endPoint x: 688, endPoint y: 193, distance: 49.8
click at [688, 202] on span "18.75%" at bounding box center [690, 210] width 104 height 16
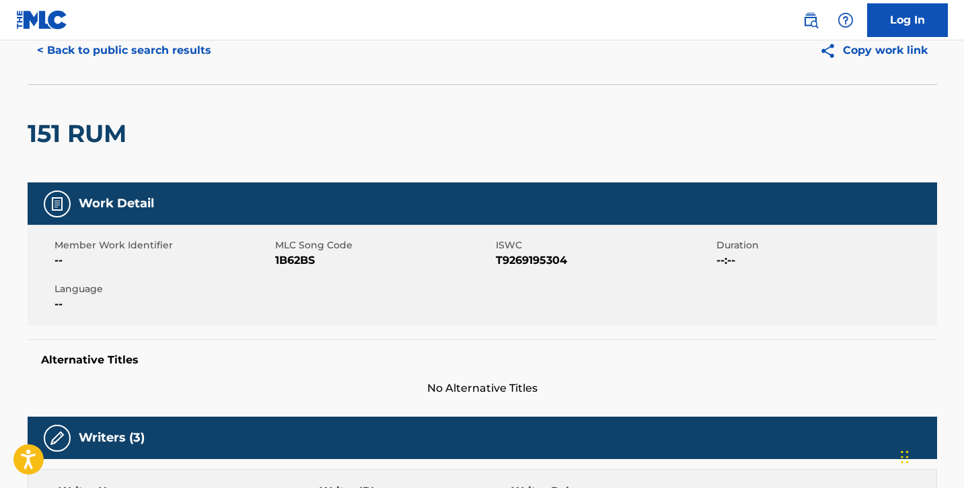
scroll to position [55, 0]
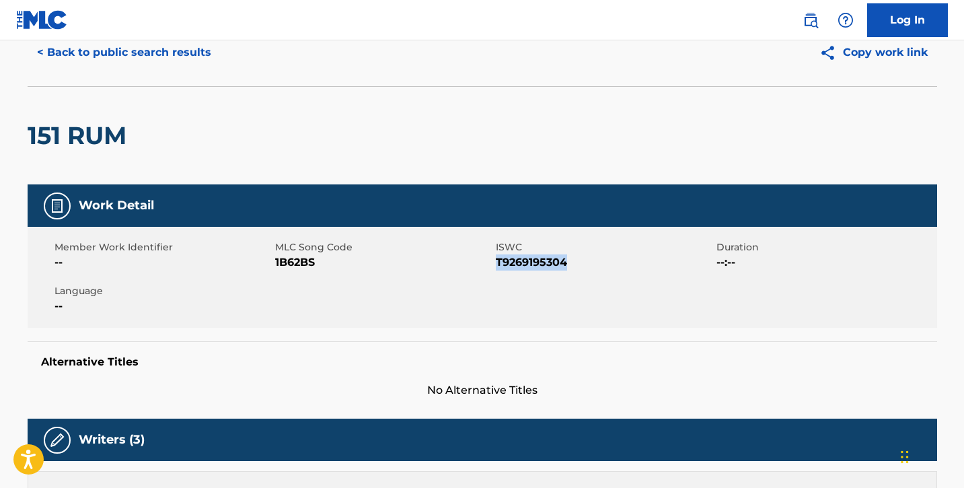
drag, startPoint x: 496, startPoint y: 260, endPoint x: 578, endPoint y: 263, distance: 82.8
click at [578, 263] on span "T9269195304" at bounding box center [604, 262] width 217 height 16
click at [274, 262] on div "Member Work Identifier --" at bounding box center [164, 255] width 221 height 30
drag, startPoint x: 274, startPoint y: 260, endPoint x: 321, endPoint y: 261, distance: 46.4
click at [321, 261] on span "1B62BS" at bounding box center [383, 262] width 217 height 16
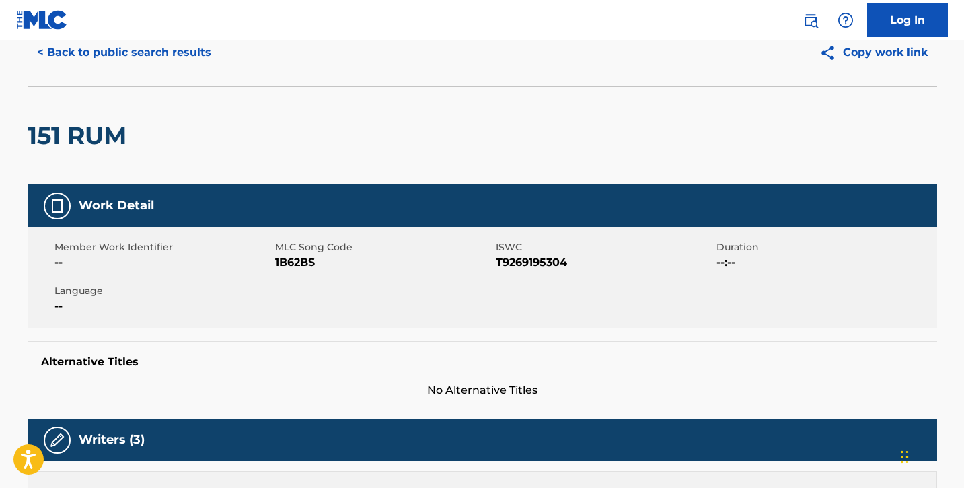
drag, startPoint x: 274, startPoint y: 261, endPoint x: 328, endPoint y: 263, distance: 53.2
click at [328, 263] on span "1B62BS" at bounding box center [383, 262] width 217 height 16
drag, startPoint x: 315, startPoint y: 262, endPoint x: 274, endPoint y: 260, distance: 41.1
click at [275, 260] on span "1B62BS" at bounding box center [383, 262] width 217 height 16
click at [473, 388] on span "No Alternative Titles" at bounding box center [482, 390] width 909 height 16
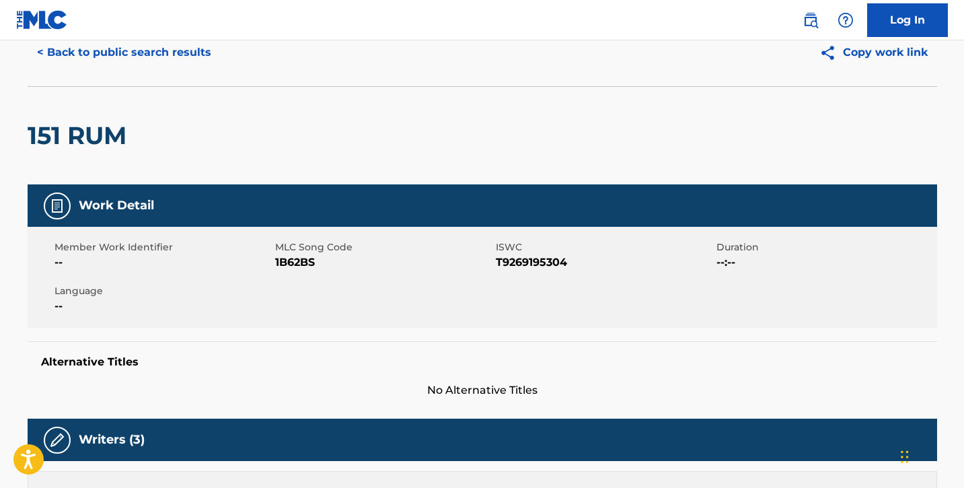
click at [79, 59] on button "< Back to public search results" at bounding box center [124, 53] width 193 height 34
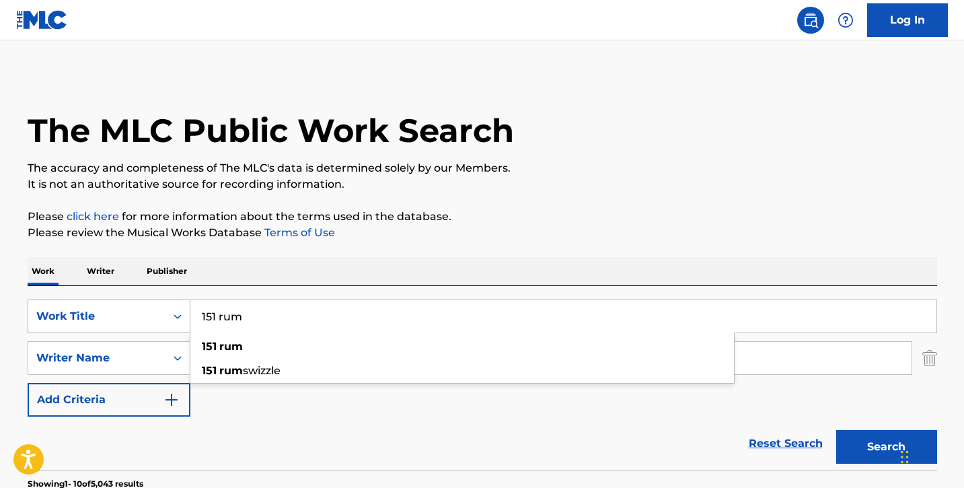
drag, startPoint x: 255, startPoint y: 315, endPoint x: 134, endPoint y: 307, distance: 121.3
click at [134, 307] on div "SearchWithCriteria833d144c-32f4-410c-80ef-87273a903b5f Work Title 151 rum 151 r…" at bounding box center [482, 316] width 909 height 34
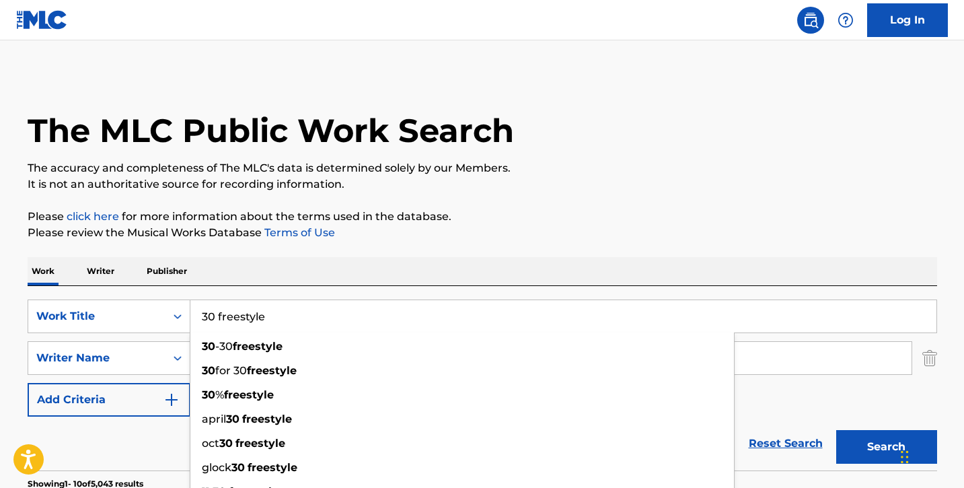
click at [363, 299] on div "30 freestyle 30 -30 freestyle 30 for 30 freestyle 30 % freestyle [DATE] freesty…" at bounding box center [563, 316] width 747 height 34
type input "30 freestyle"
click at [352, 284] on div "Work Writer Publisher" at bounding box center [482, 271] width 909 height 28
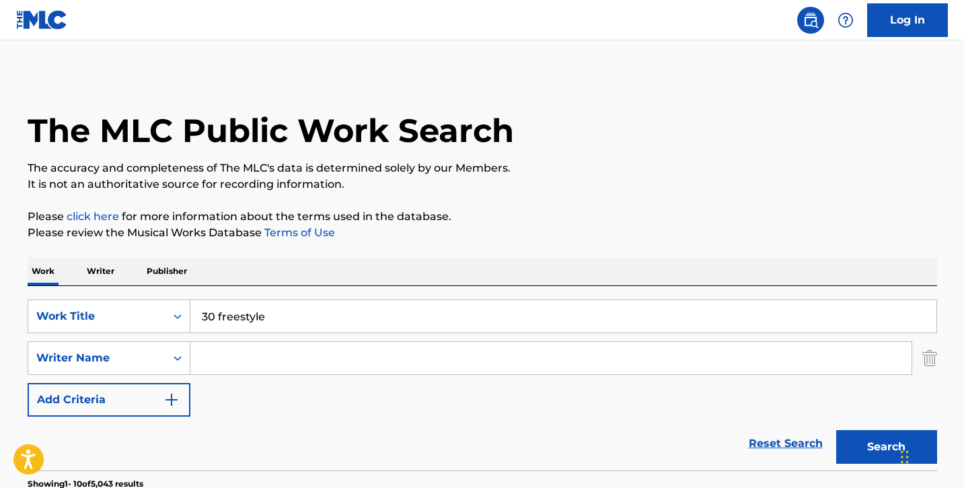
click at [290, 370] on input "Search Form" at bounding box center [550, 358] width 721 height 32
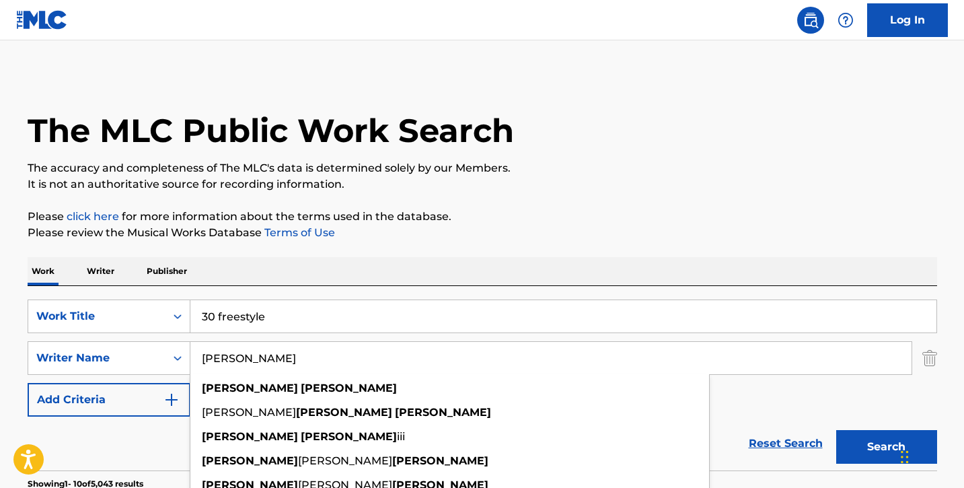
type input "[PERSON_NAME]"
click at [836, 430] on button "Search" at bounding box center [886, 447] width 101 height 34
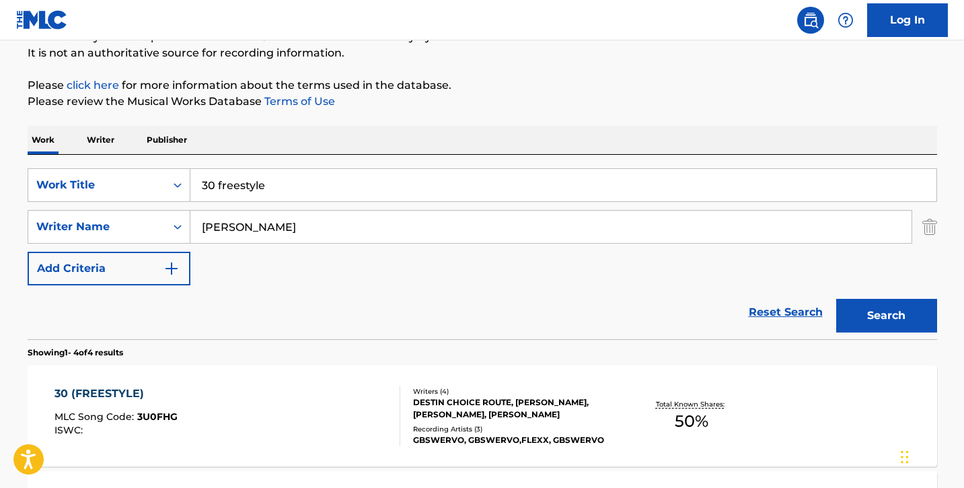
scroll to position [130, 0]
click at [118, 392] on div "30 (FREESTYLE)" at bounding box center [115, 394] width 123 height 16
